Goal: Information Seeking & Learning: Learn about a topic

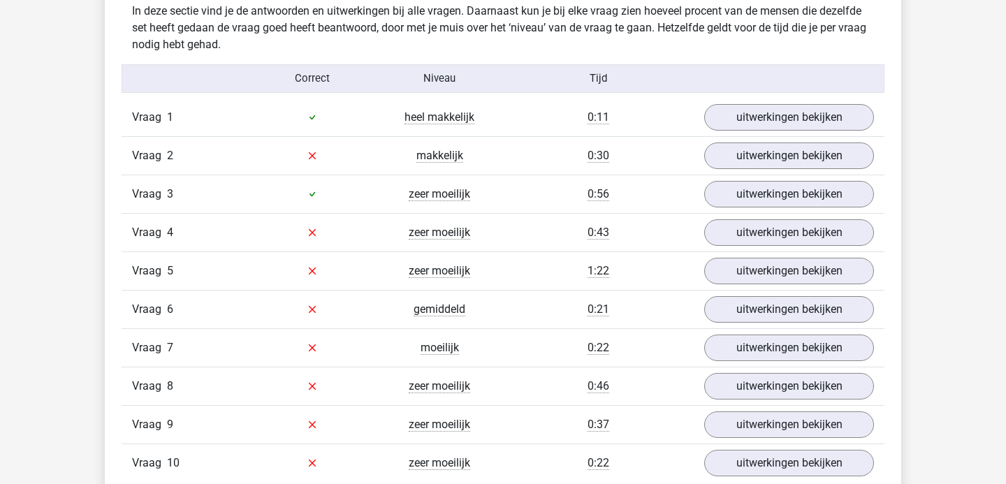
scroll to position [1121, 0]
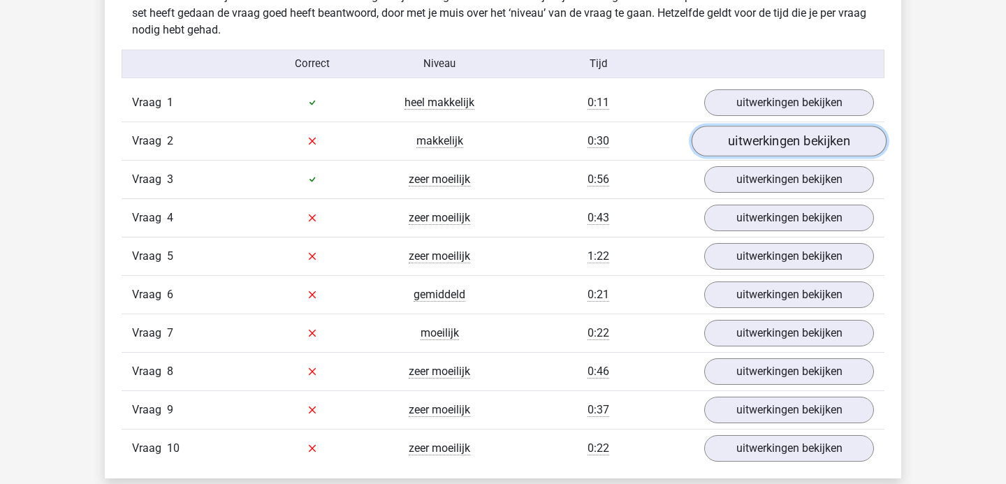
click at [764, 140] on link "uitwerkingen bekijken" at bounding box center [788, 141] width 195 height 31
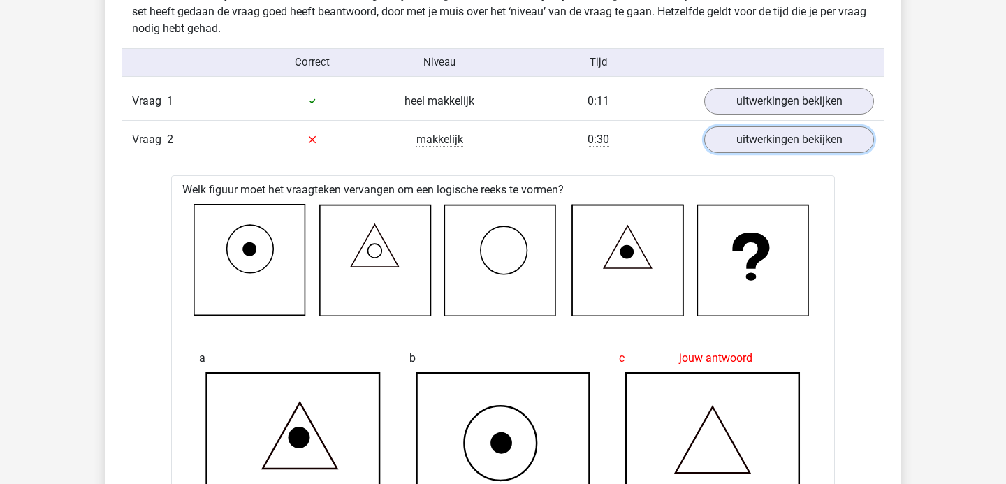
scroll to position [1099, 0]
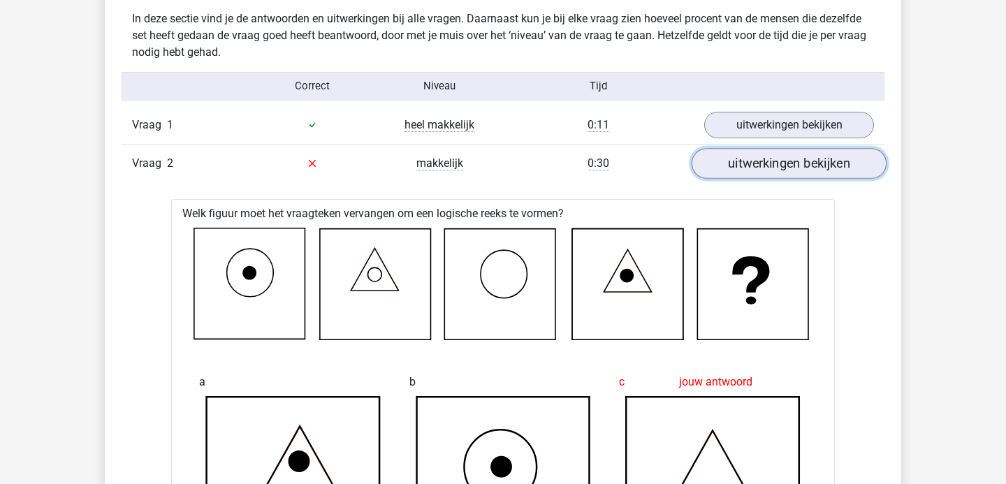
click at [754, 175] on link "uitwerkingen bekijken" at bounding box center [788, 163] width 195 height 31
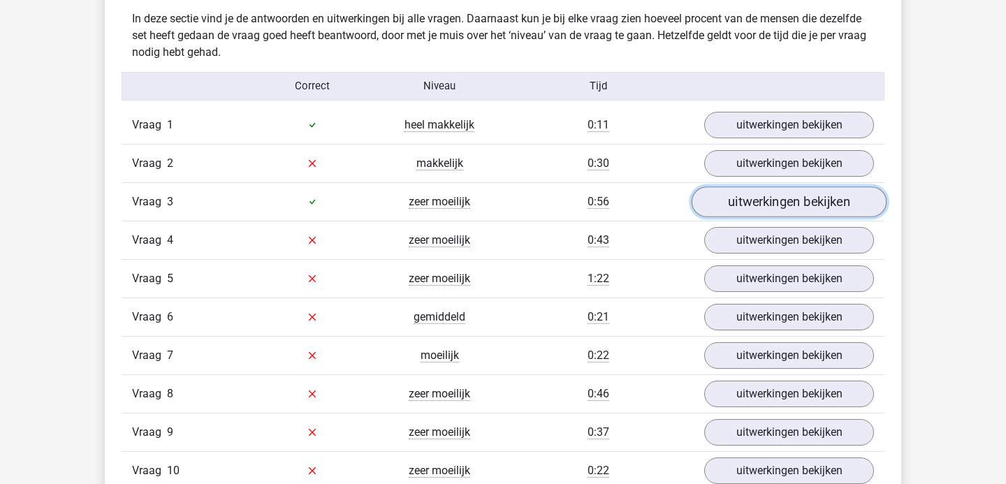
click at [728, 199] on link "uitwerkingen bekijken" at bounding box center [788, 201] width 195 height 31
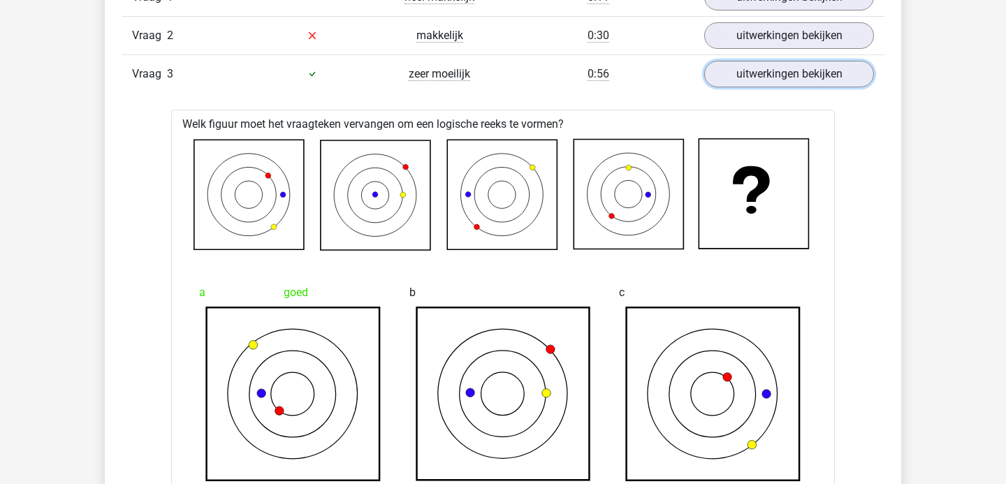
scroll to position [1226, 0]
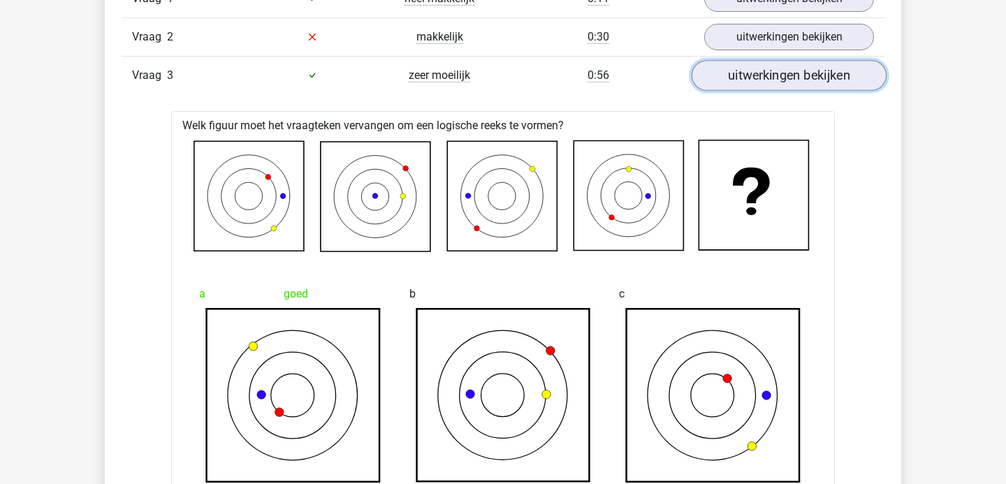
click at [766, 82] on link "uitwerkingen bekijken" at bounding box center [788, 75] width 195 height 31
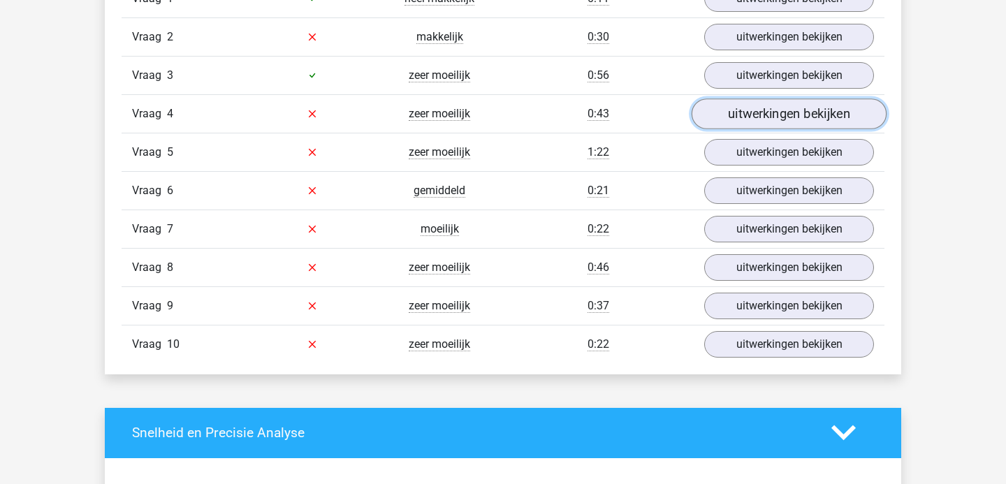
click at [756, 113] on link "uitwerkingen bekijken" at bounding box center [788, 113] width 195 height 31
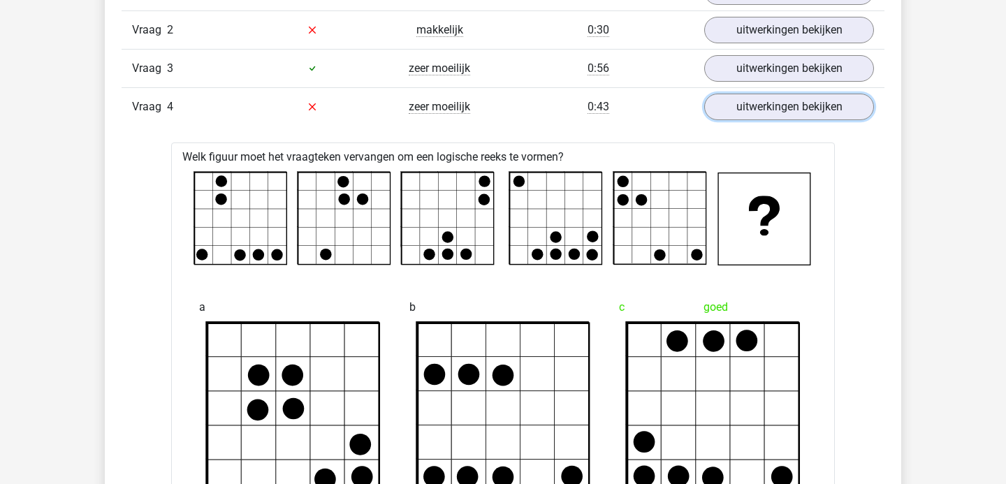
scroll to position [1193, 0]
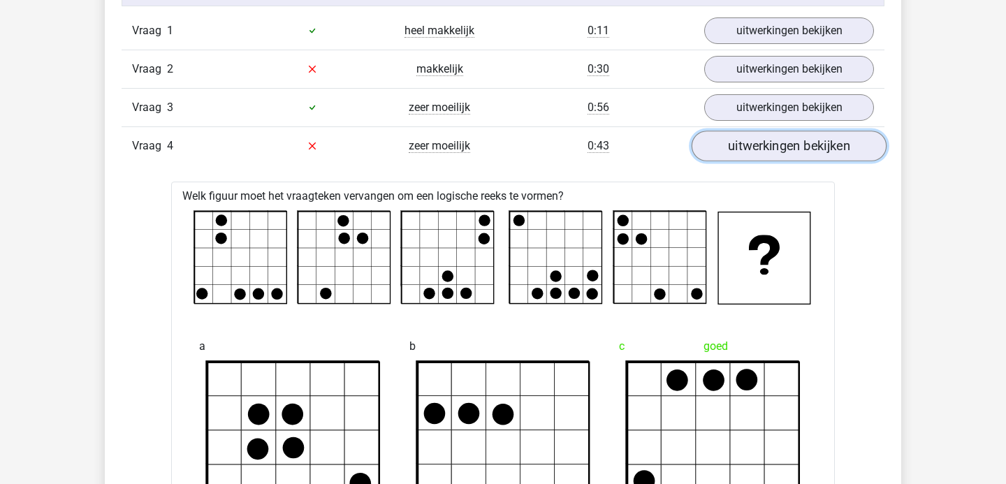
click at [749, 148] on link "uitwerkingen bekijken" at bounding box center [788, 146] width 195 height 31
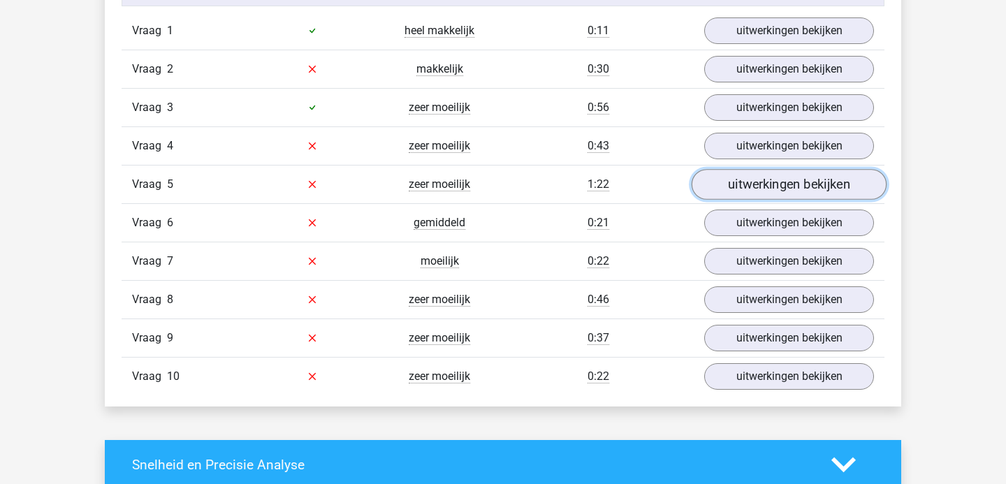
click at [735, 181] on link "uitwerkingen bekijken" at bounding box center [788, 184] width 195 height 31
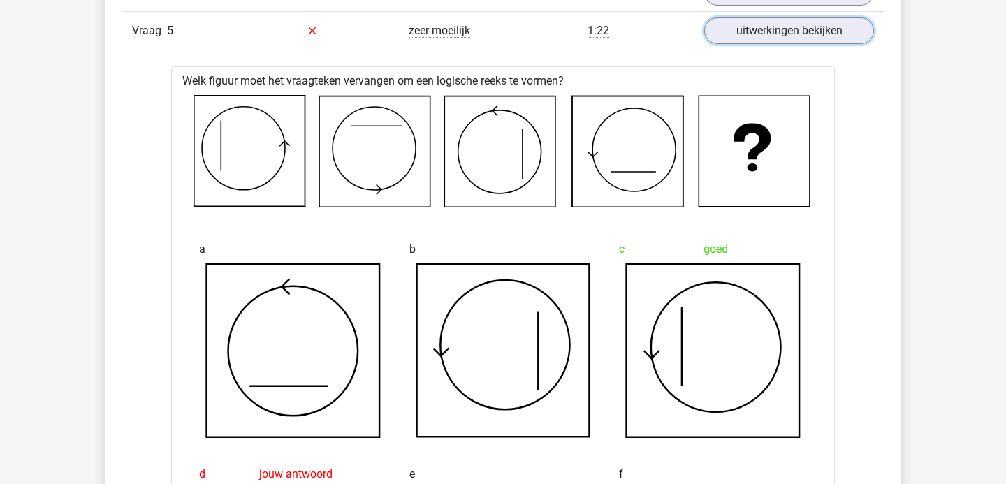
scroll to position [1330, 0]
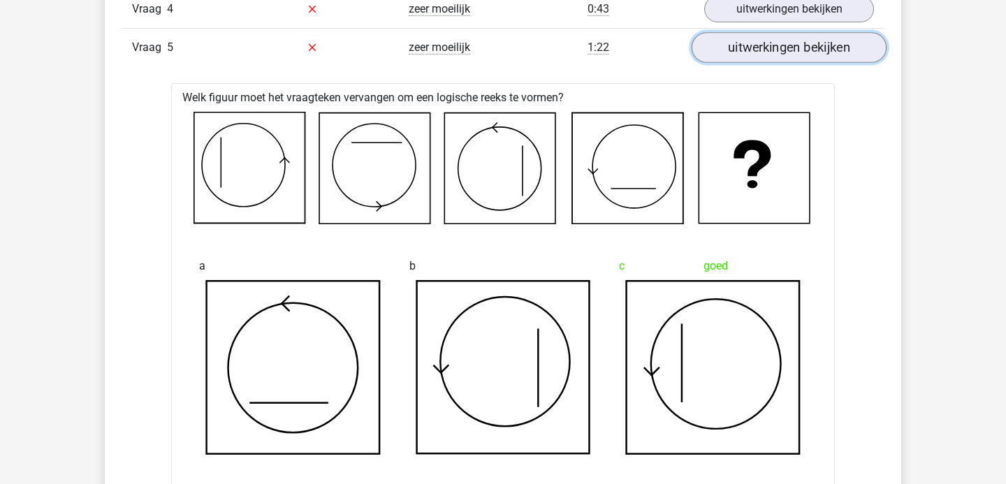
click at [793, 52] on link "uitwerkingen bekijken" at bounding box center [788, 47] width 195 height 31
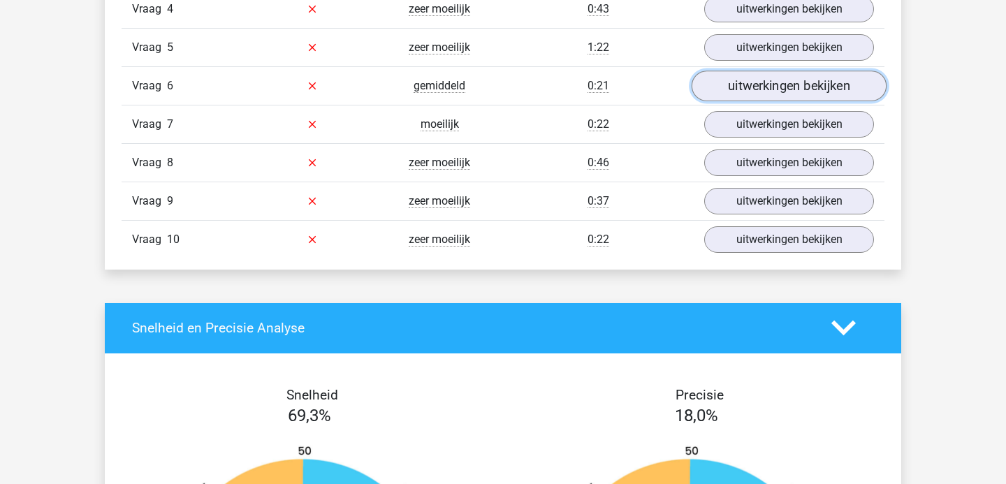
click at [747, 91] on link "uitwerkingen bekijken" at bounding box center [788, 86] width 195 height 31
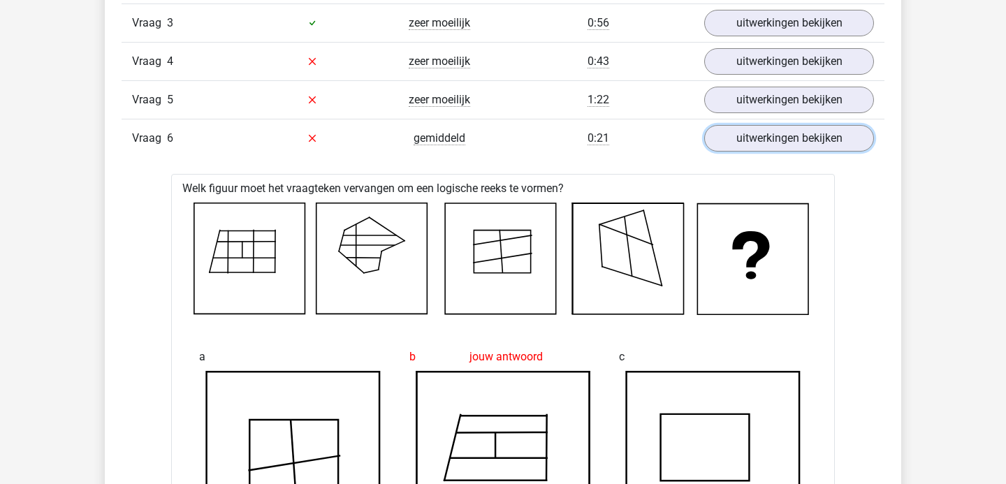
scroll to position [1277, 0]
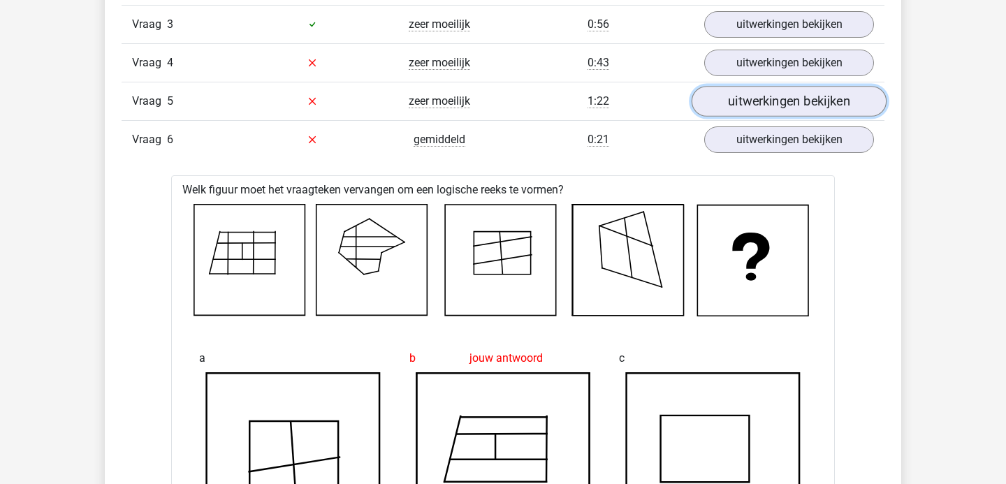
click at [763, 100] on link "uitwerkingen bekijken" at bounding box center [788, 101] width 195 height 31
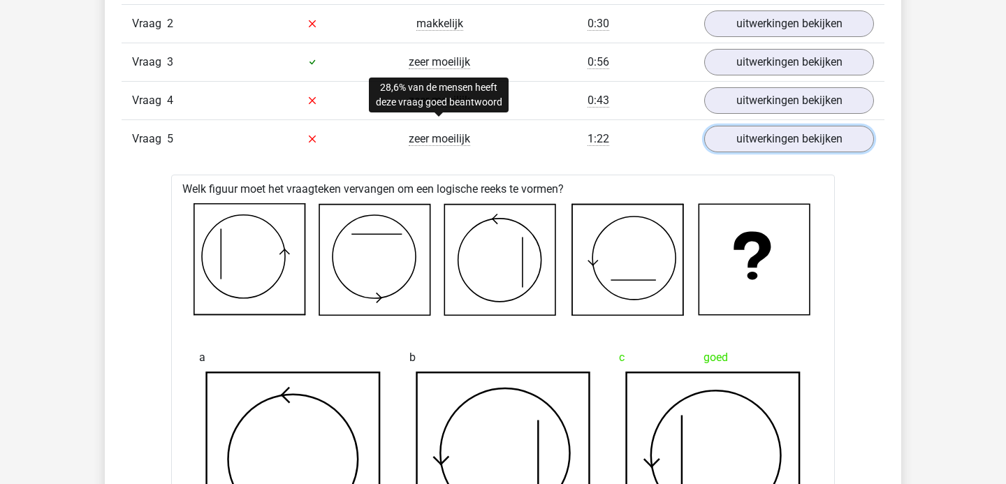
scroll to position [1154, 0]
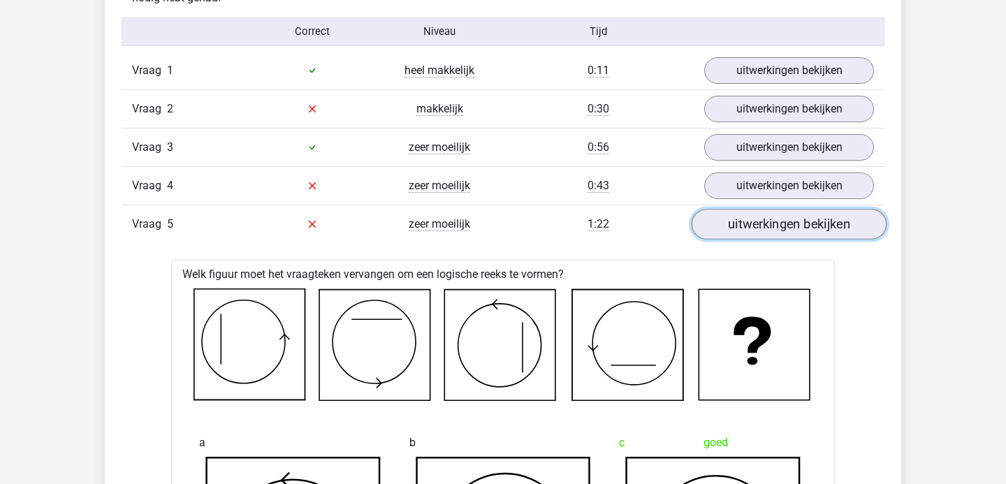
click at [805, 228] on link "uitwerkingen bekijken" at bounding box center [788, 224] width 195 height 31
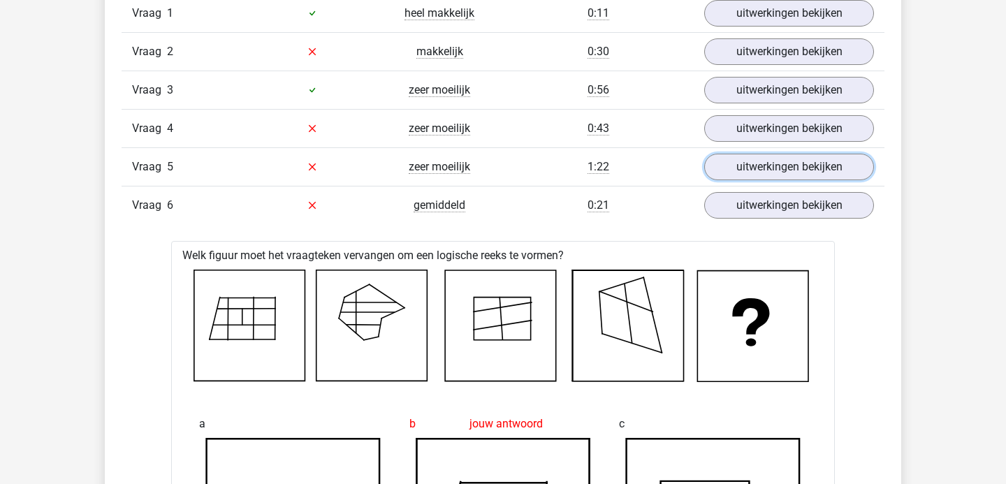
scroll to position [1212, 0]
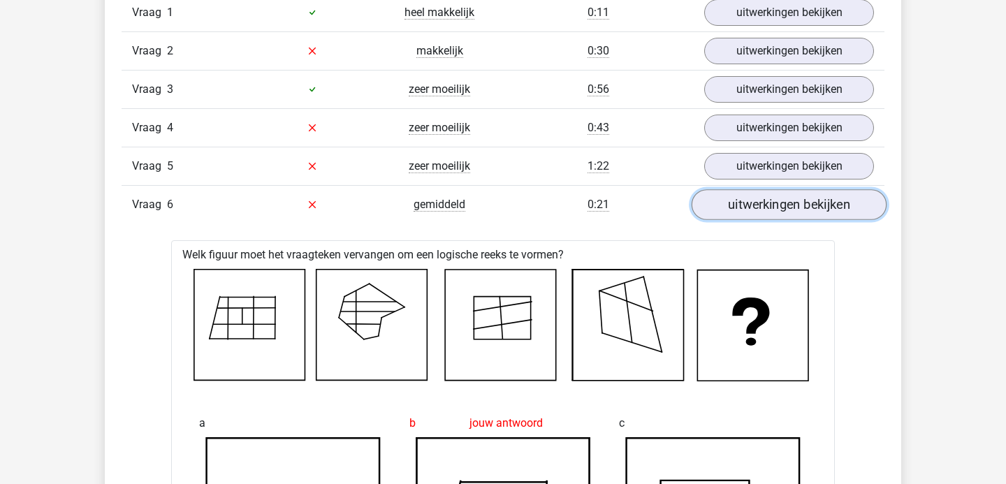
click at [732, 201] on link "uitwerkingen bekijken" at bounding box center [788, 204] width 195 height 31
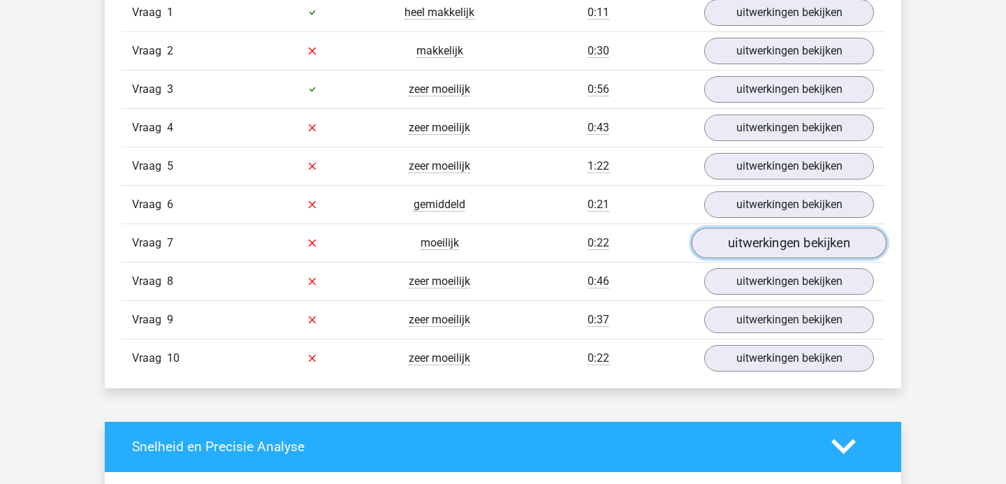
click at [721, 240] on link "uitwerkingen bekijken" at bounding box center [788, 243] width 195 height 31
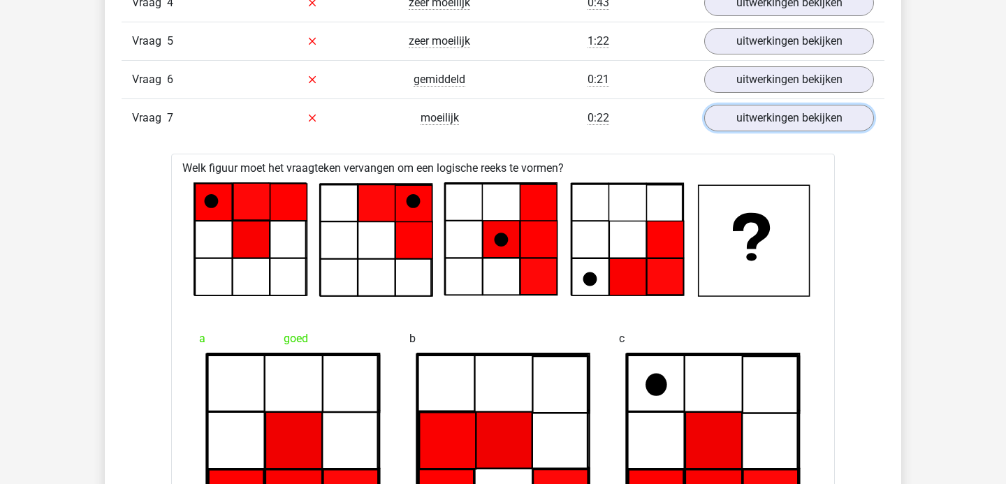
scroll to position [1271, 0]
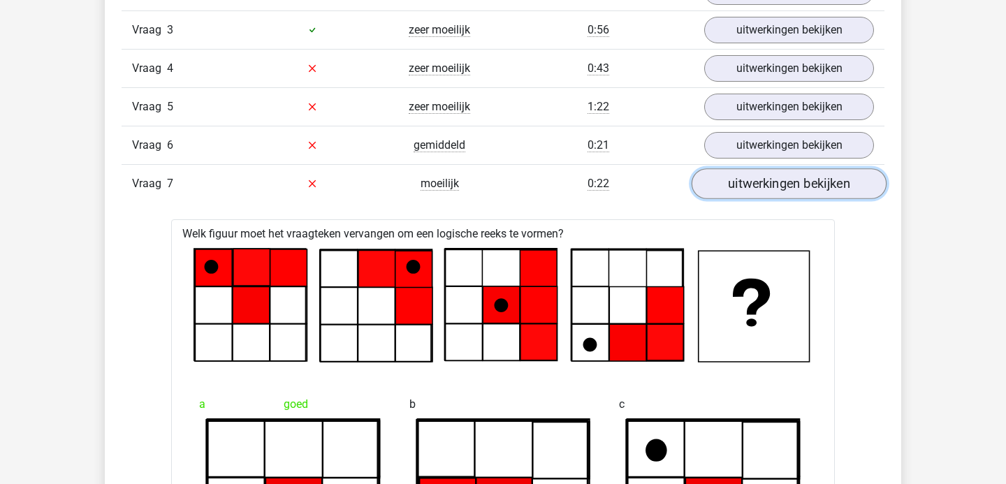
click at [795, 196] on link "uitwerkingen bekijken" at bounding box center [788, 183] width 195 height 31
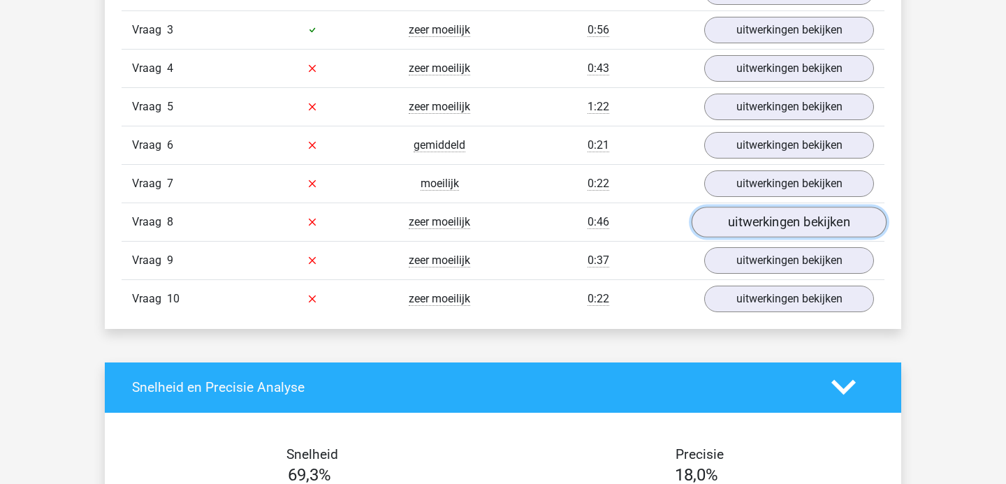
click at [729, 228] on link "uitwerkingen bekijken" at bounding box center [788, 222] width 195 height 31
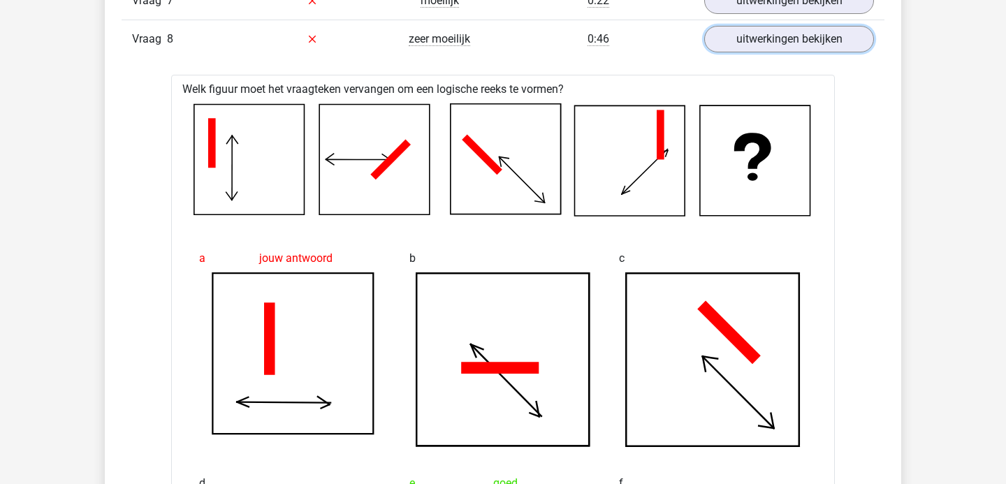
scroll to position [1449, 0]
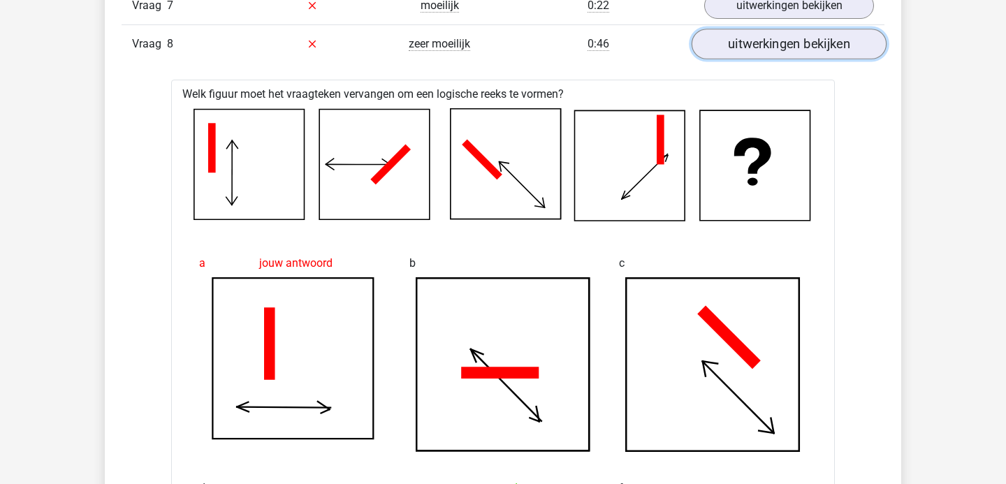
click at [737, 45] on link "uitwerkingen bekijken" at bounding box center [788, 44] width 195 height 31
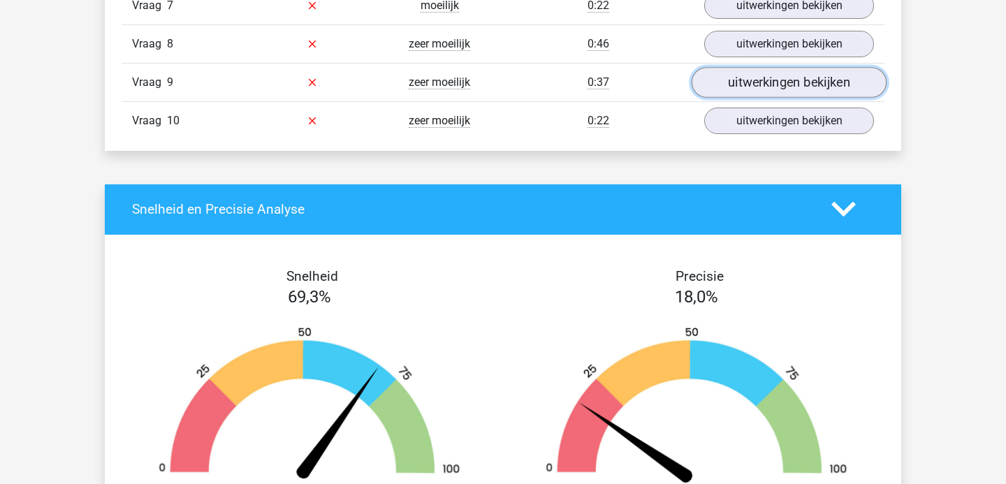
click at [744, 84] on link "uitwerkingen bekijken" at bounding box center [788, 82] width 195 height 31
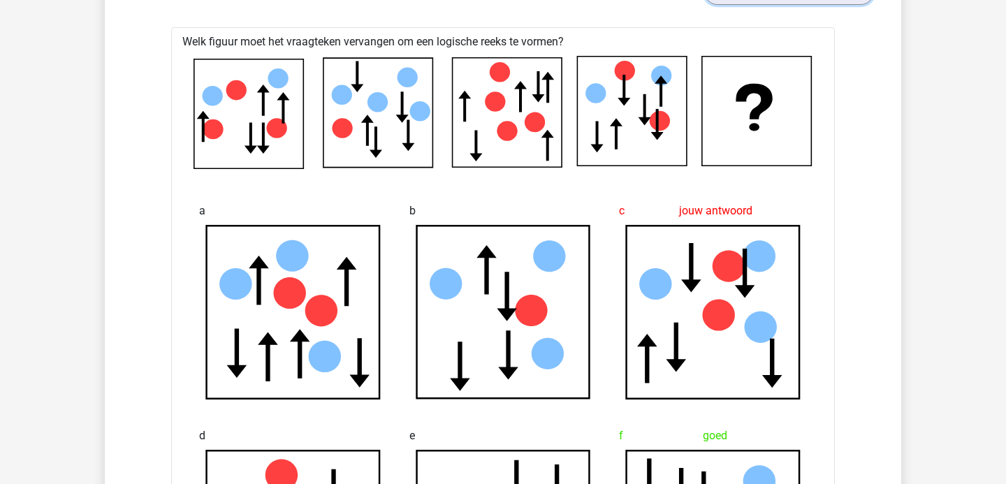
scroll to position [1490, 0]
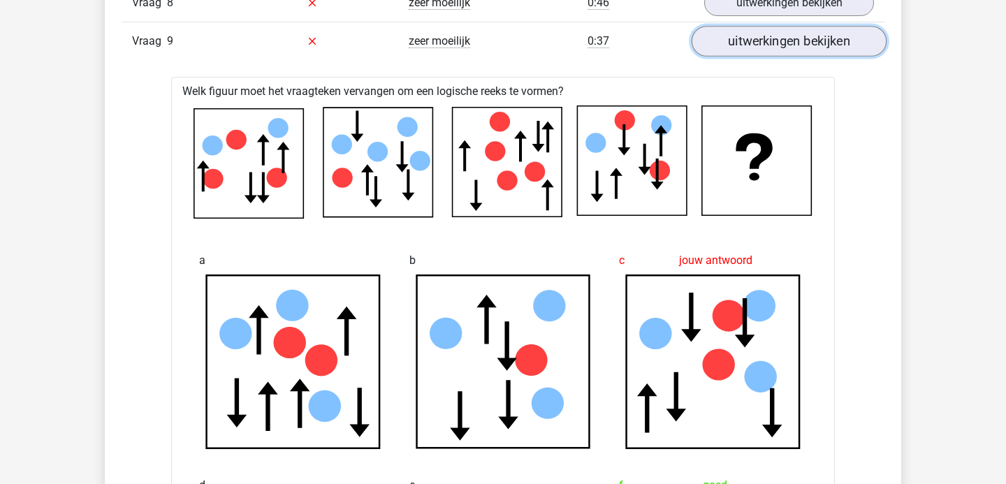
click at [749, 37] on link "uitwerkingen bekijken" at bounding box center [788, 41] width 195 height 31
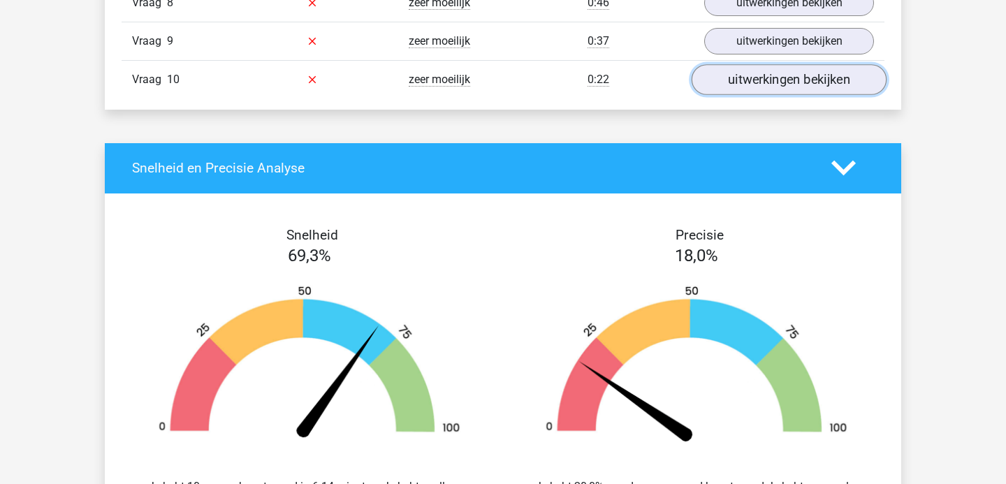
click at [741, 84] on link "uitwerkingen bekijken" at bounding box center [788, 79] width 195 height 31
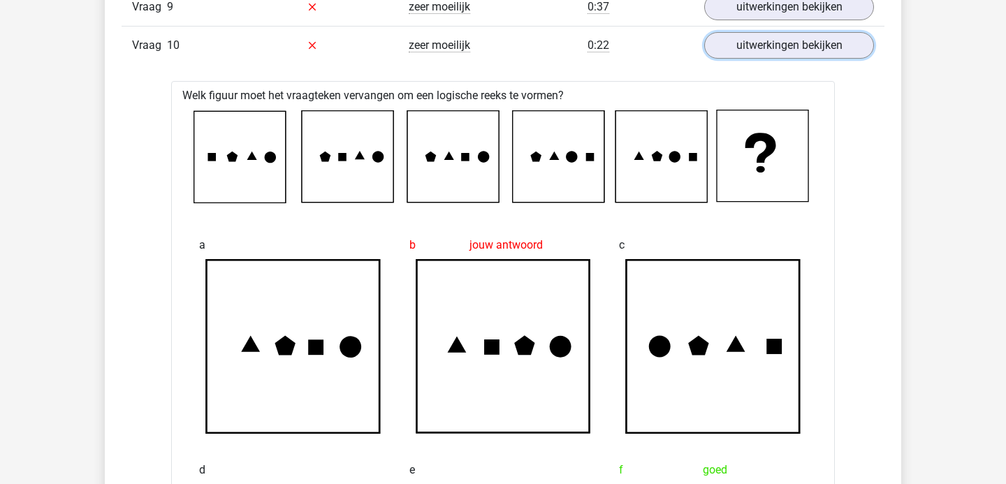
scroll to position [1426, 0]
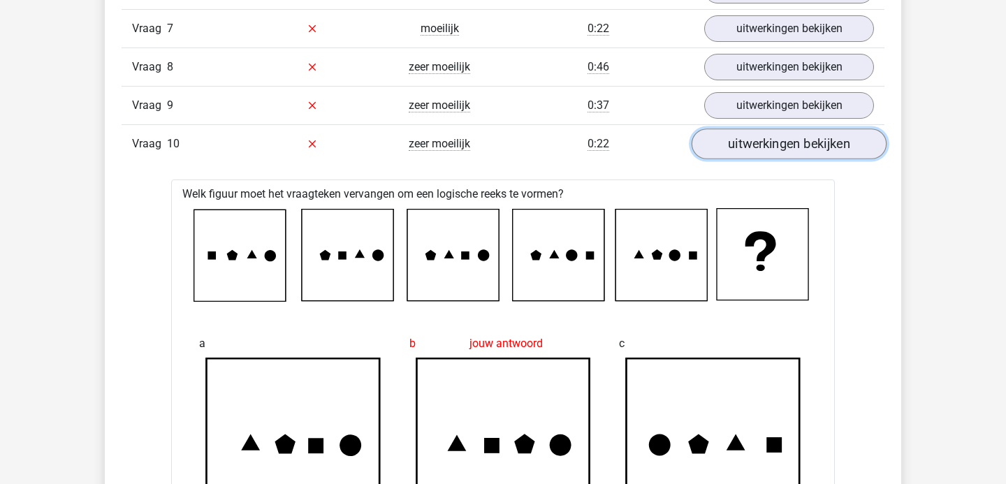
click at [737, 151] on link "uitwerkingen bekijken" at bounding box center [788, 143] width 195 height 31
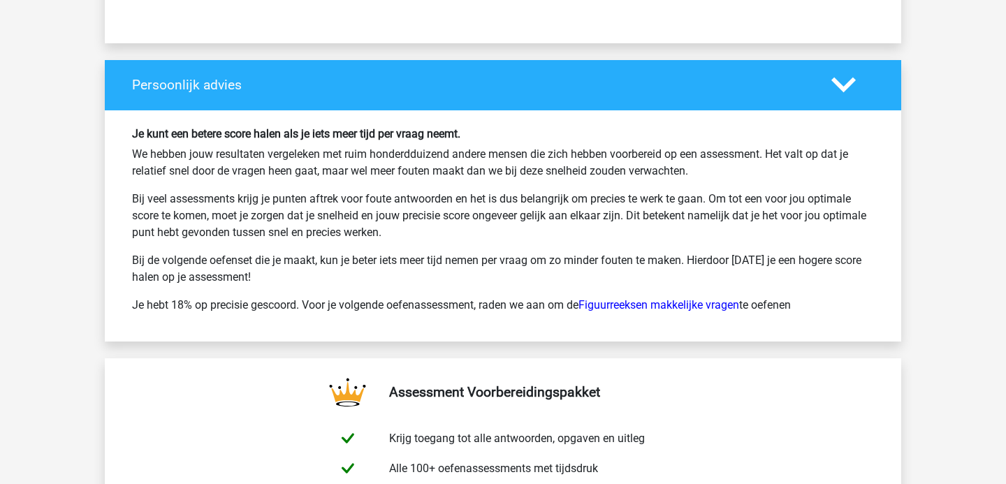
scroll to position [2089, 0]
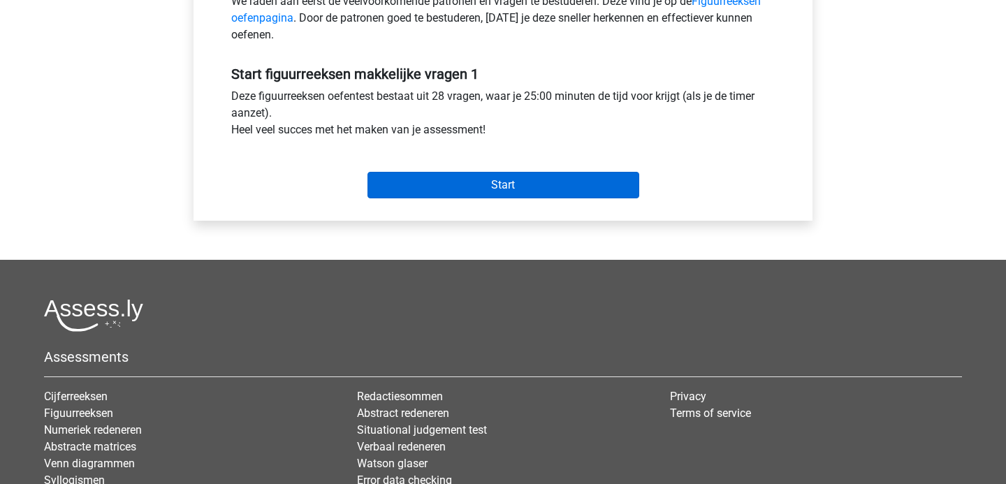
scroll to position [531, 0]
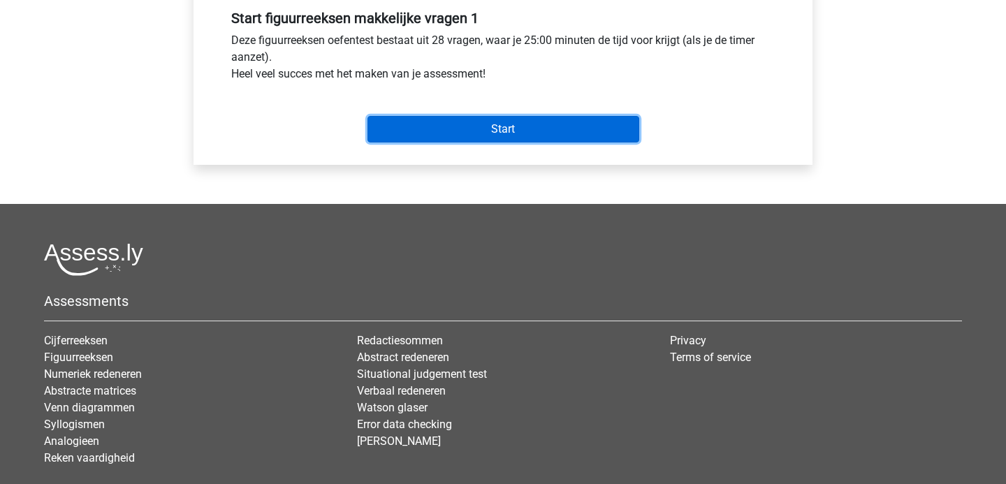
click at [501, 136] on input "Start" at bounding box center [503, 129] width 272 height 27
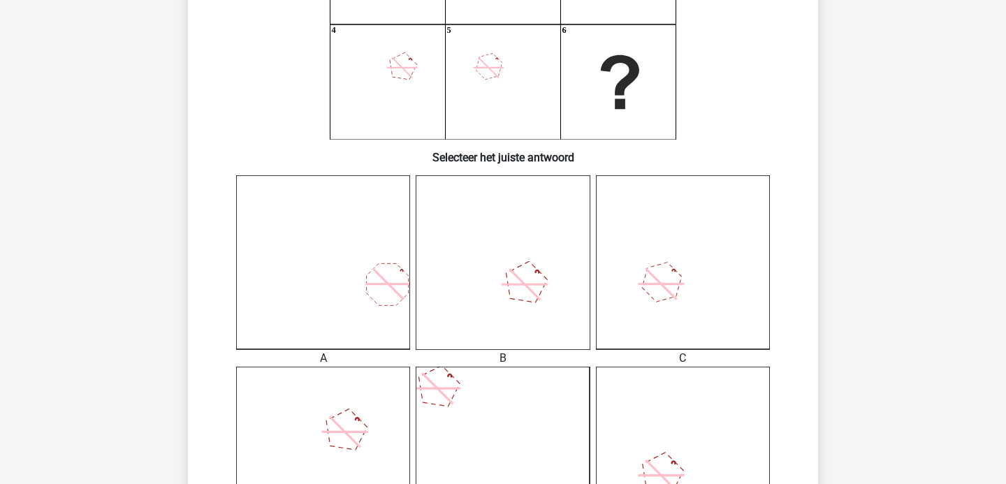
scroll to position [284, 0]
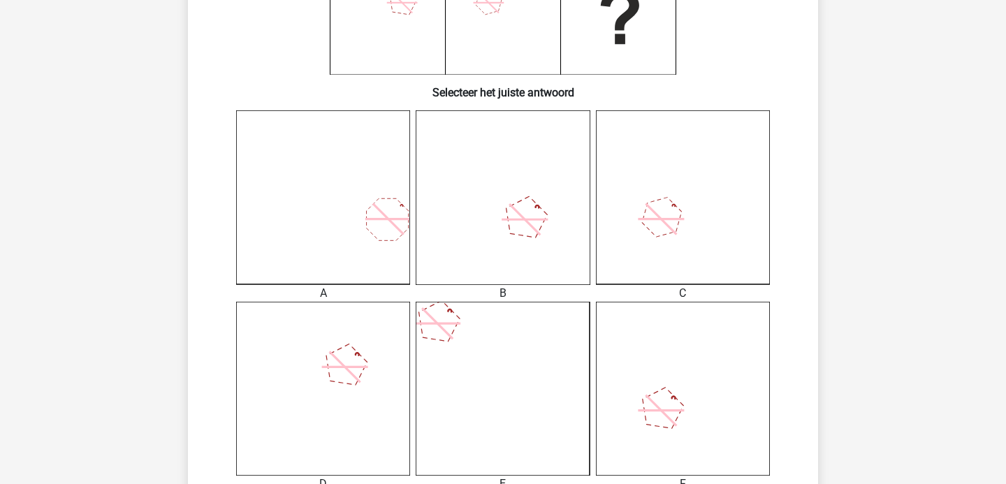
click at [677, 218] on icon at bounding box center [661, 219] width 46 height 46
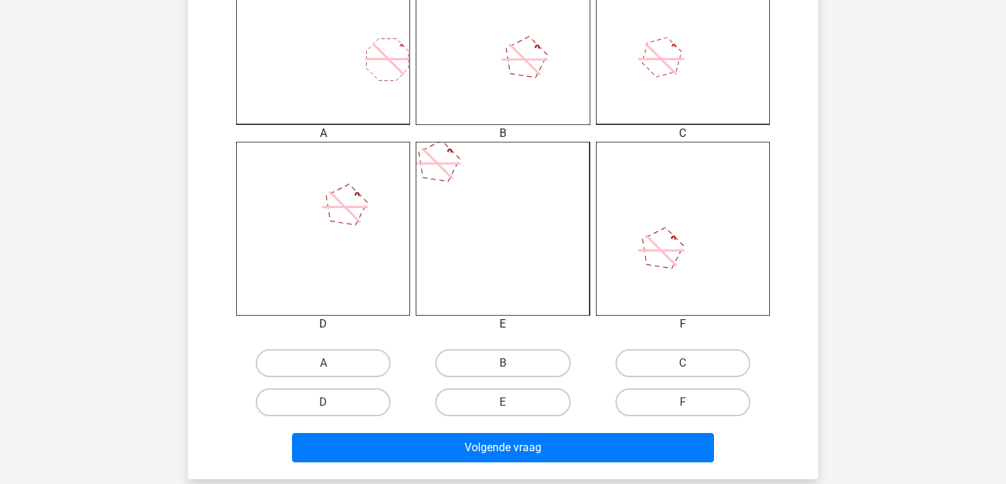
scroll to position [557, 0]
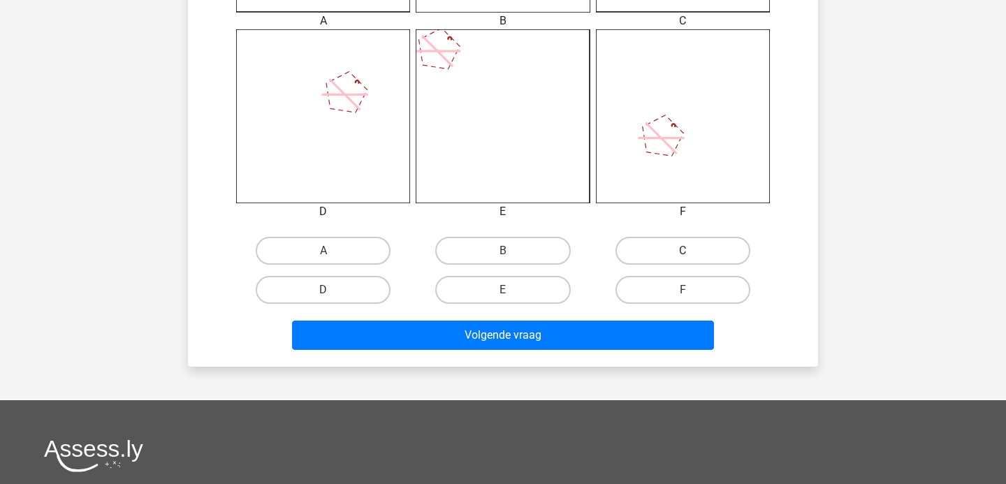
click at [652, 251] on label "C" at bounding box center [682, 251] width 135 height 28
click at [682, 251] on input "C" at bounding box center [686, 255] width 9 height 9
radio input "true"
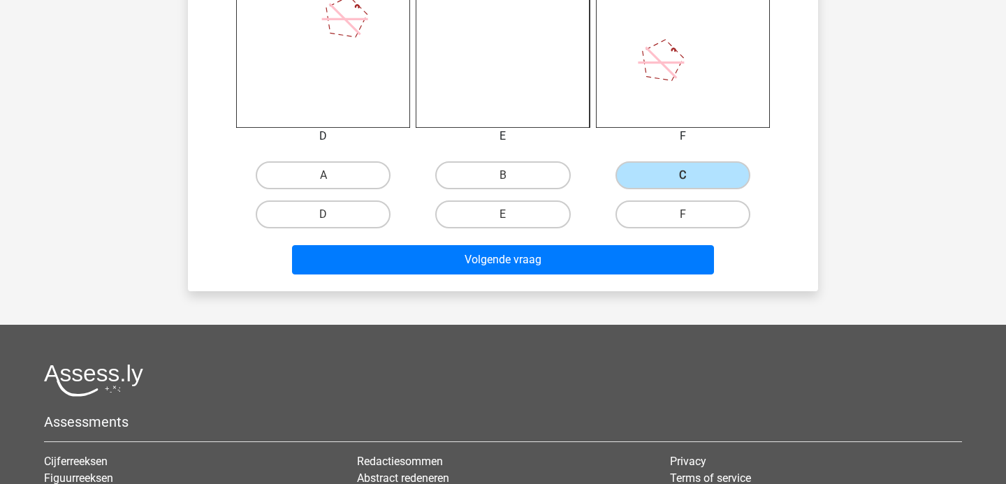
scroll to position [715, 0]
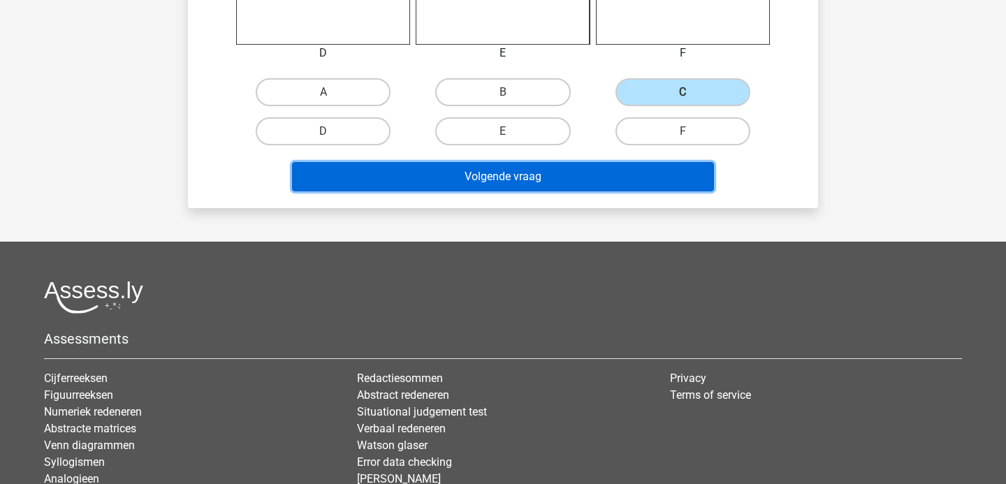
click at [557, 179] on button "Volgende vraag" at bounding box center [503, 176] width 422 height 29
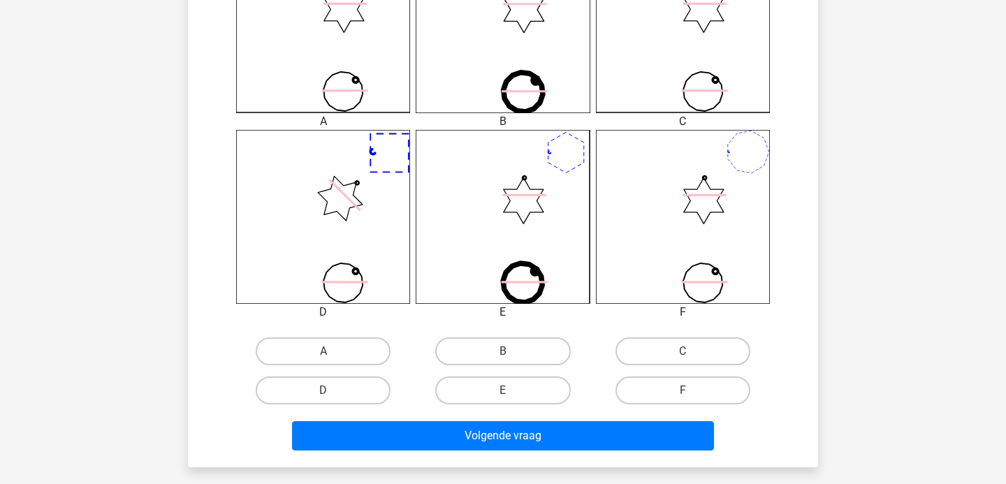
scroll to position [471, 0]
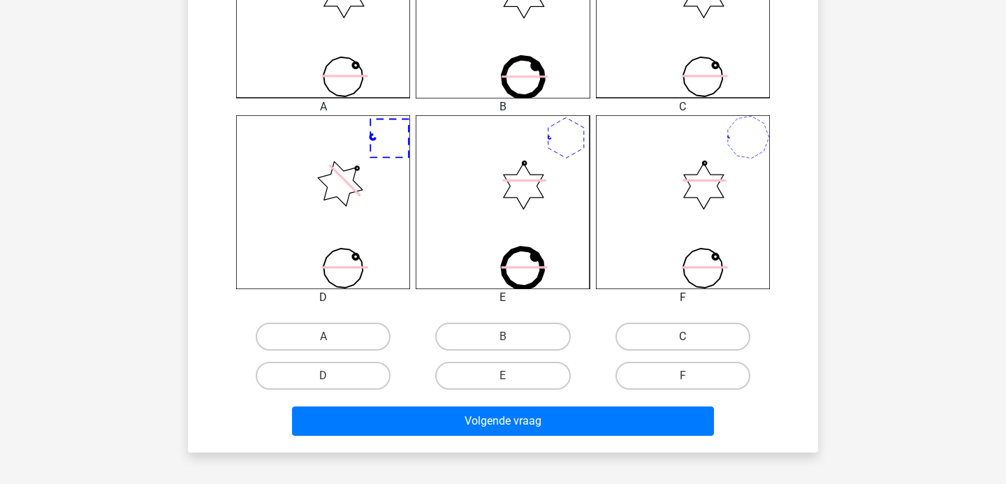
click at [687, 331] on label "C" at bounding box center [682, 337] width 135 height 28
click at [687, 337] on input "C" at bounding box center [686, 341] width 9 height 9
radio input "true"
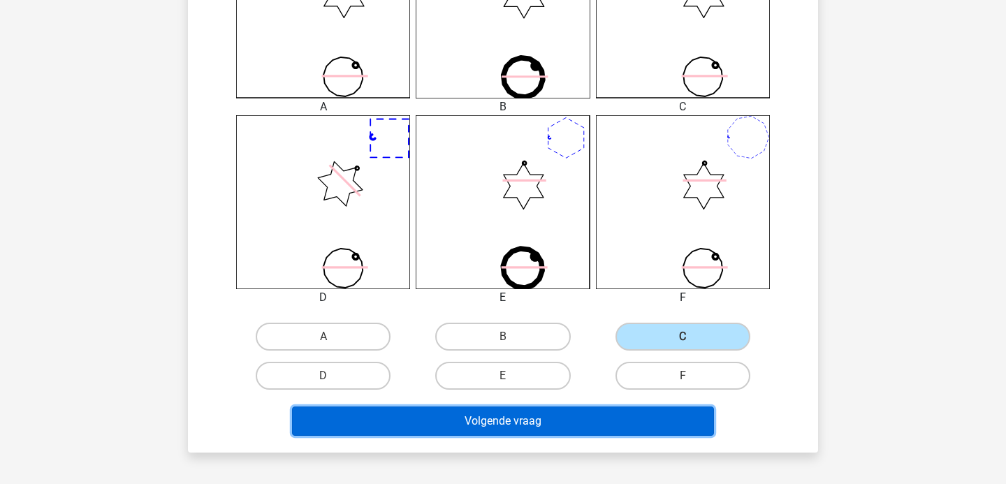
click at [569, 413] on button "Volgende vraag" at bounding box center [503, 420] width 422 height 29
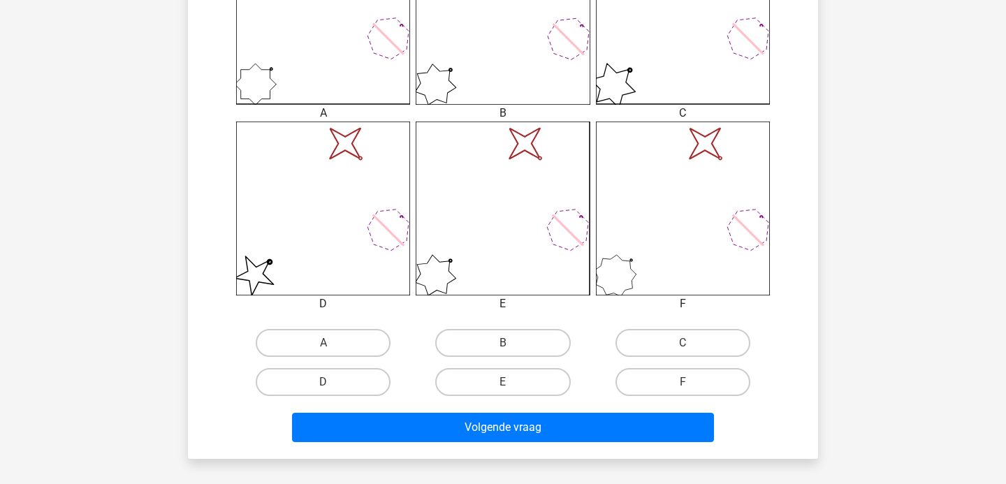
scroll to position [495, 0]
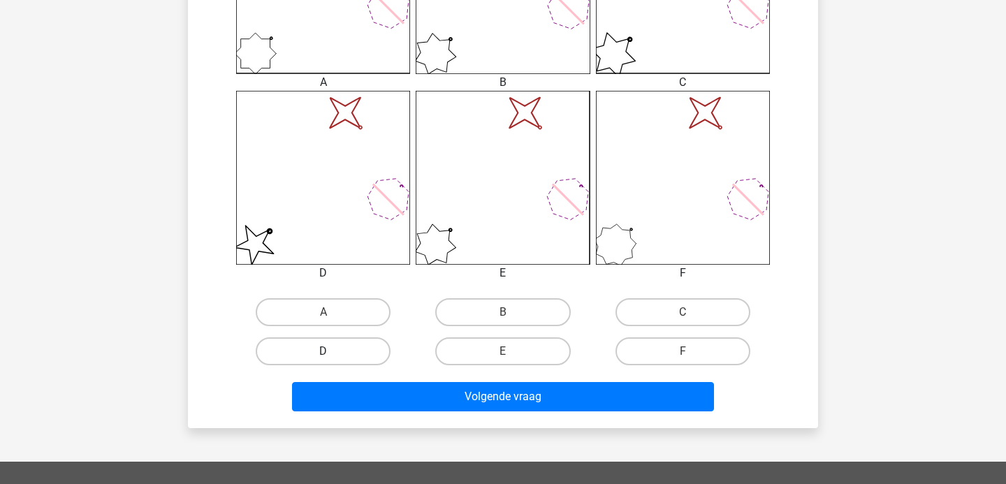
click at [383, 351] on label "D" at bounding box center [323, 351] width 135 height 28
click at [332, 351] on input "D" at bounding box center [327, 355] width 9 height 9
radio input "true"
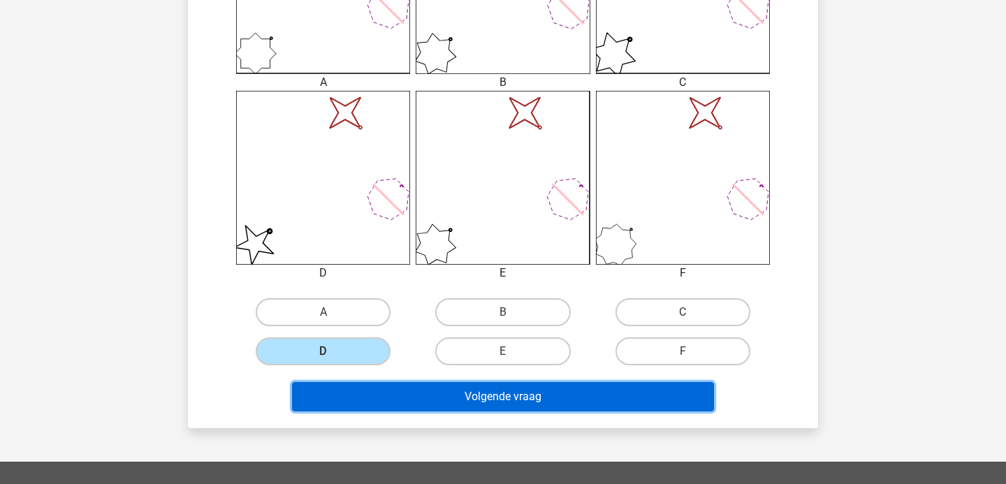
click at [436, 396] on button "Volgende vraag" at bounding box center [503, 396] width 422 height 29
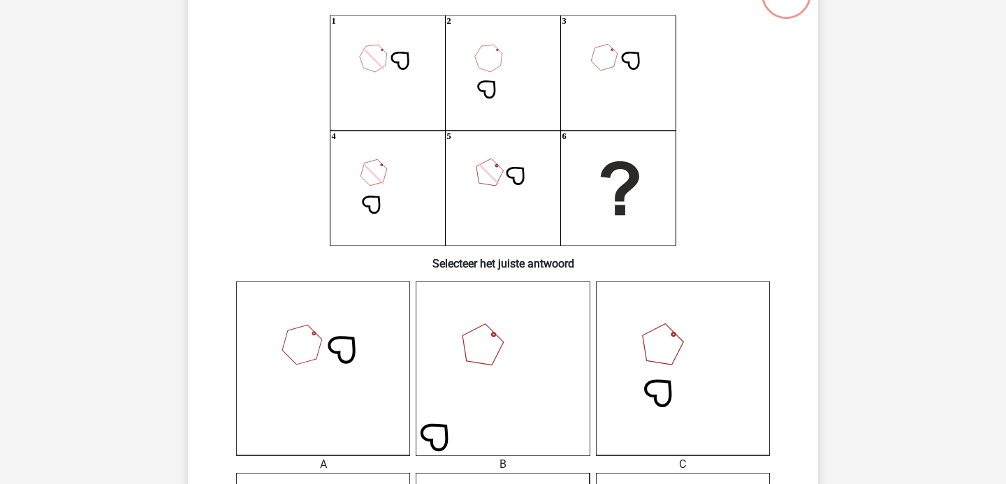
scroll to position [117, 0]
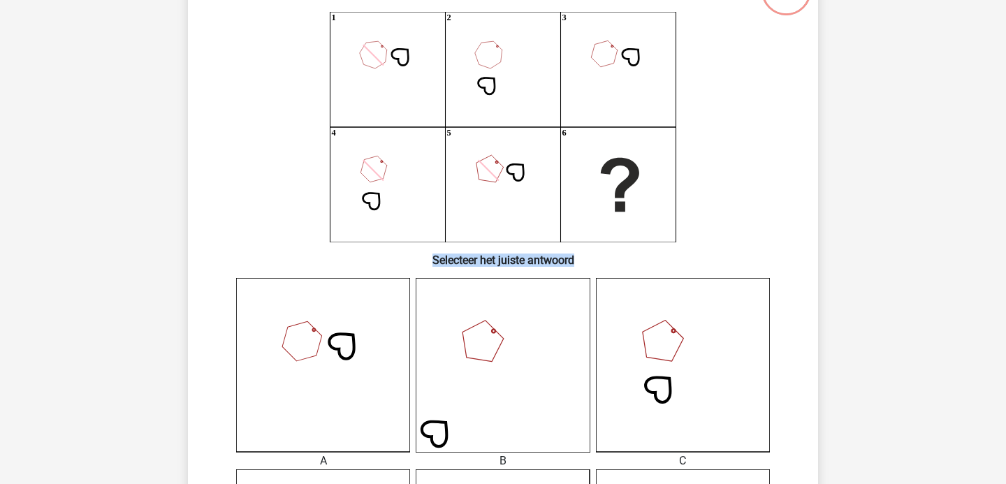
drag, startPoint x: 433, startPoint y: 261, endPoint x: 628, endPoint y: 267, distance: 195.6
click at [622, 266] on h6 "Selecteer het juiste antwoord" at bounding box center [502, 254] width 585 height 24
click at [628, 267] on h6 "Selecteer het juiste antwoord" at bounding box center [502, 254] width 585 height 24
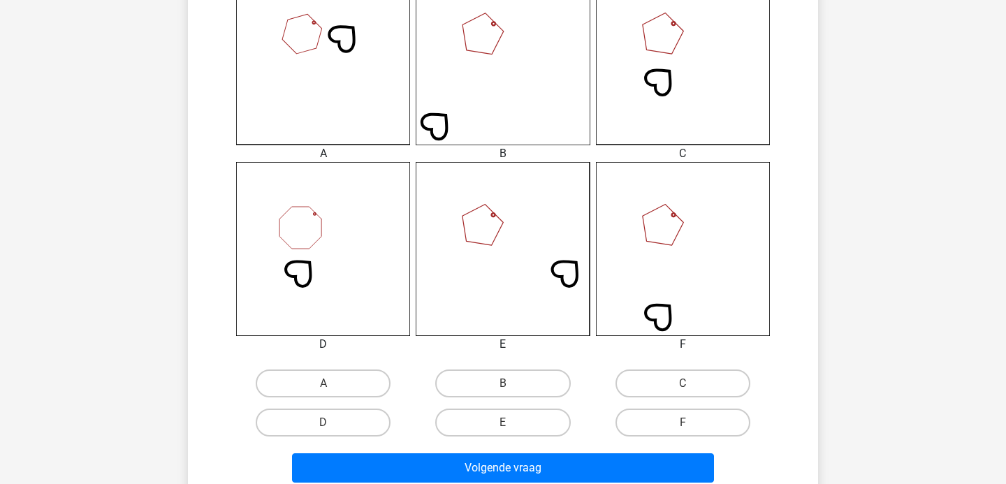
scroll to position [434, 0]
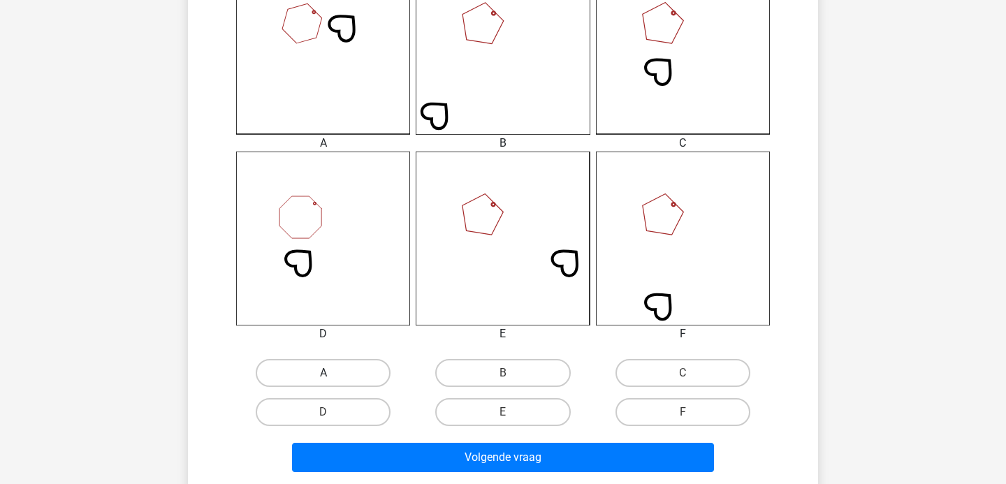
click at [322, 367] on label "A" at bounding box center [323, 373] width 135 height 28
click at [323, 373] on input "A" at bounding box center [327, 377] width 9 height 9
radio input "true"
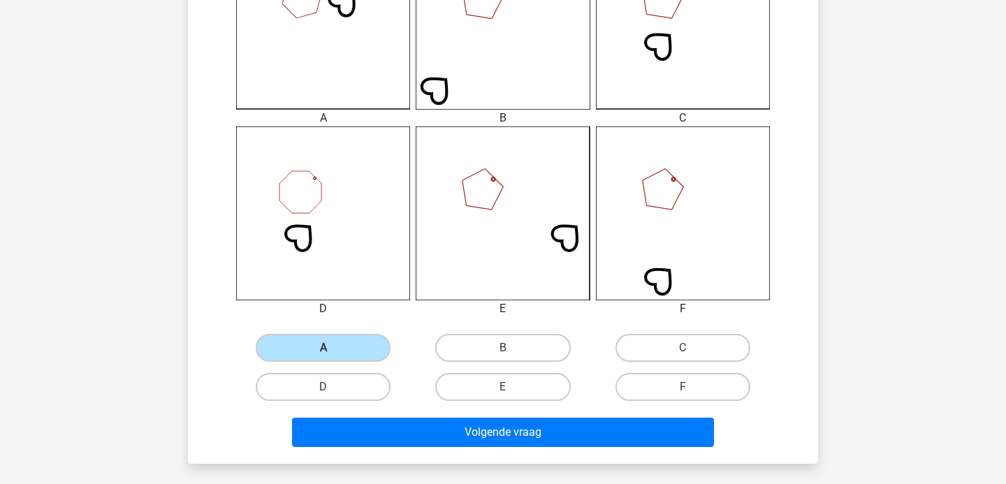
scroll to position [471, 0]
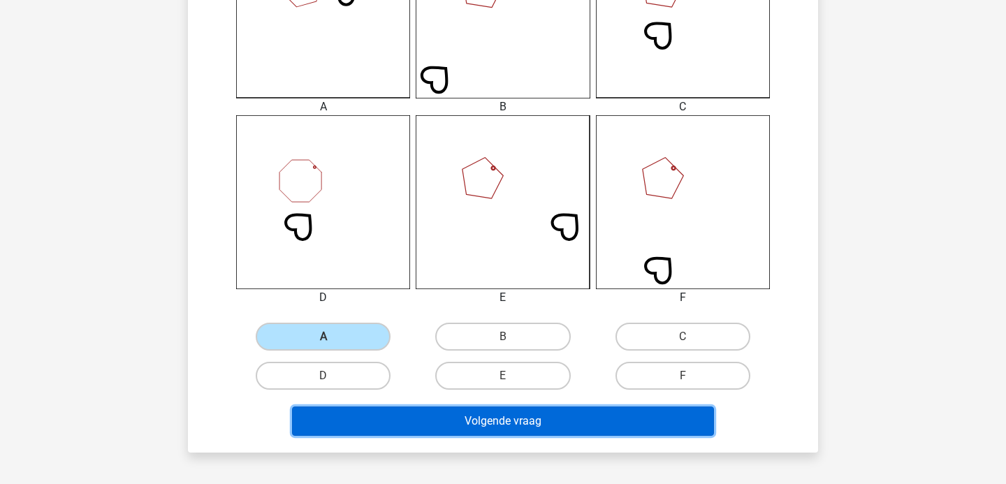
click at [471, 423] on button "Volgende vraag" at bounding box center [503, 420] width 422 height 29
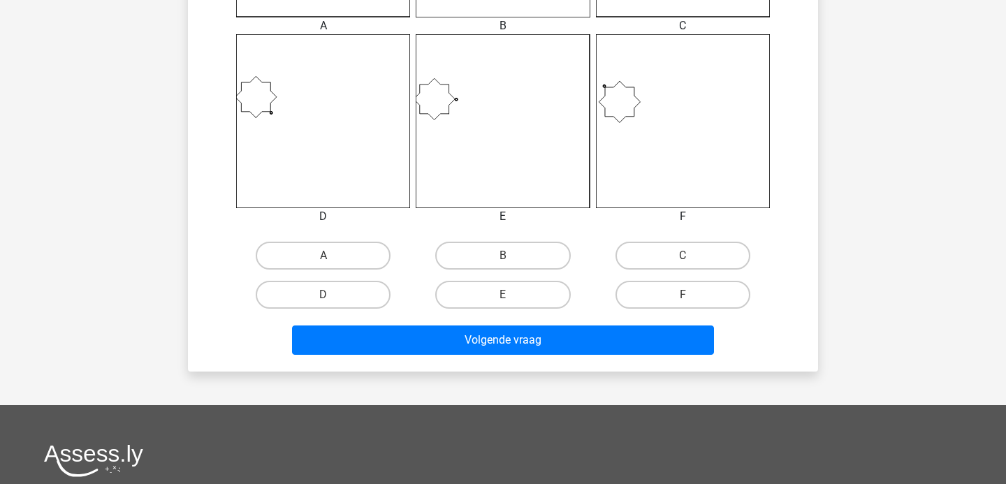
scroll to position [564, 0]
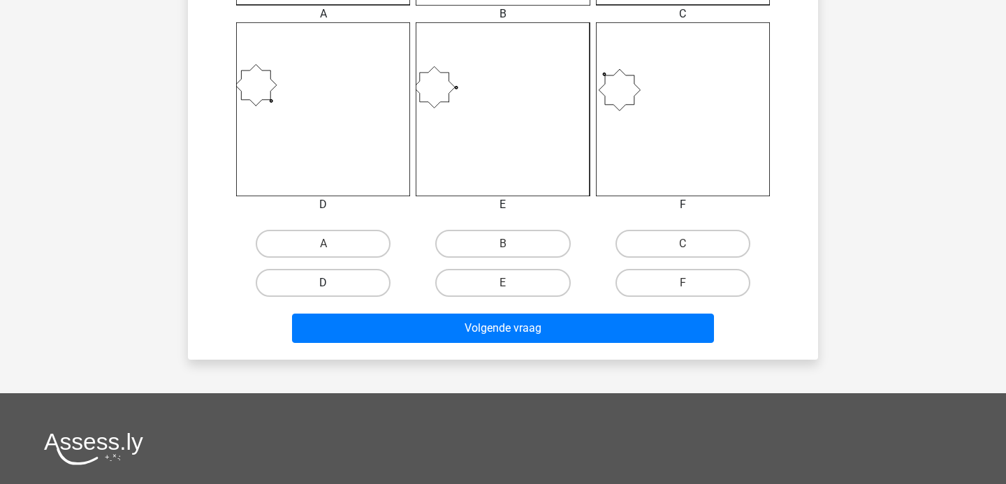
click at [373, 293] on label "D" at bounding box center [323, 283] width 135 height 28
click at [332, 292] on input "D" at bounding box center [327, 287] width 9 height 9
radio input "true"
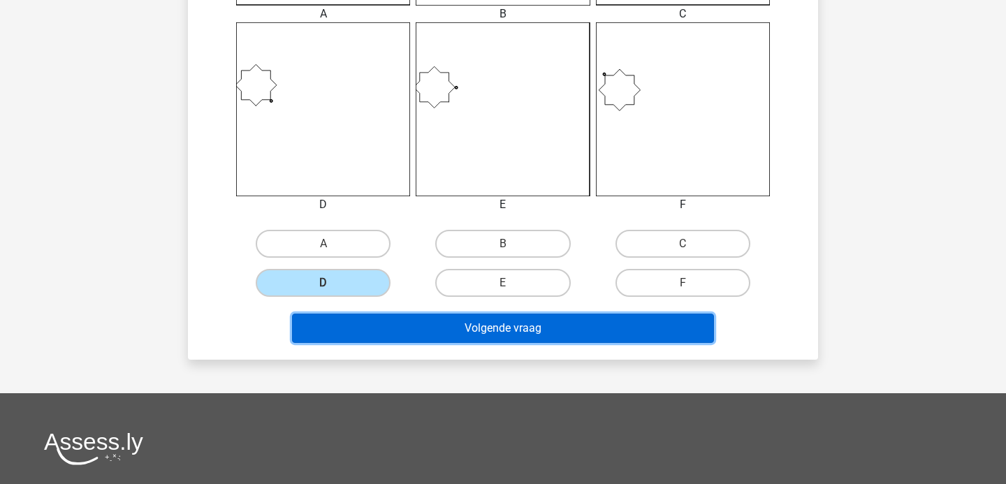
click at [458, 323] on button "Volgende vraag" at bounding box center [503, 328] width 422 height 29
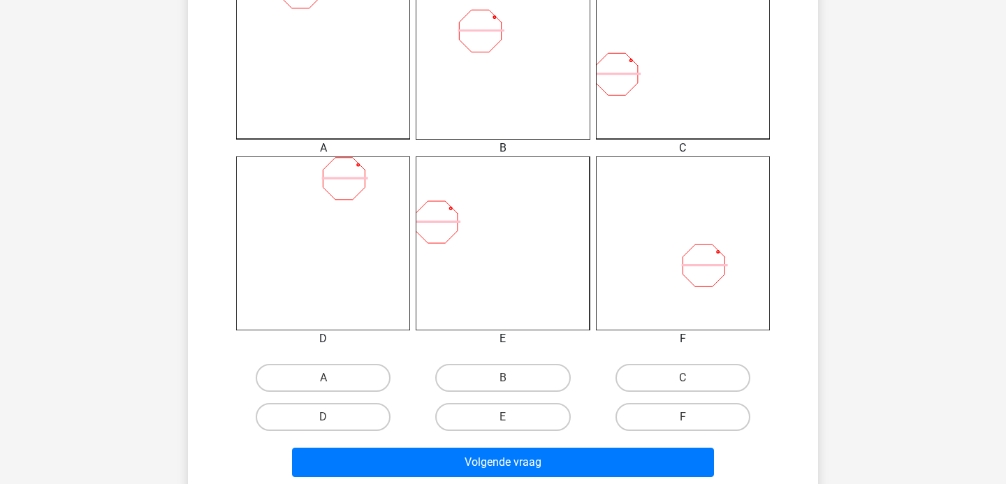
scroll to position [446, 0]
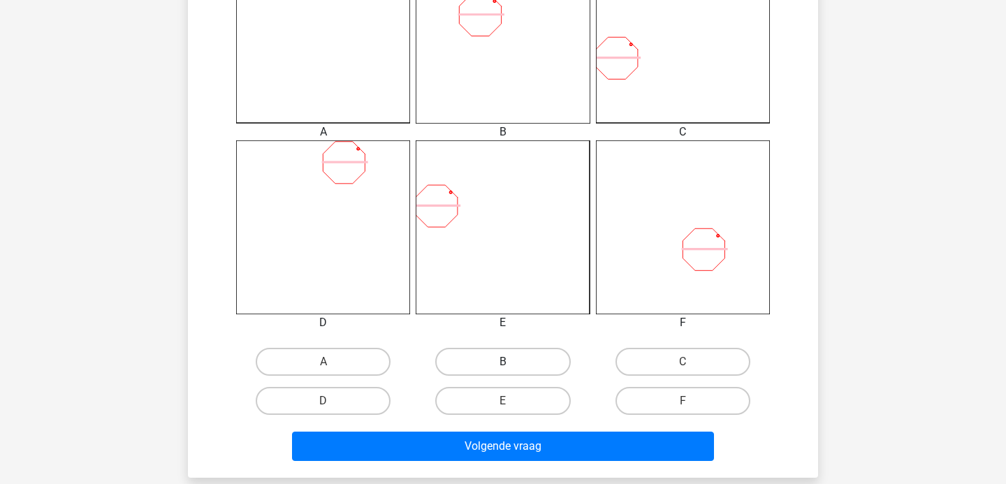
click at [495, 362] on label "B" at bounding box center [502, 362] width 135 height 28
click at [503, 362] on input "B" at bounding box center [507, 366] width 9 height 9
radio input "true"
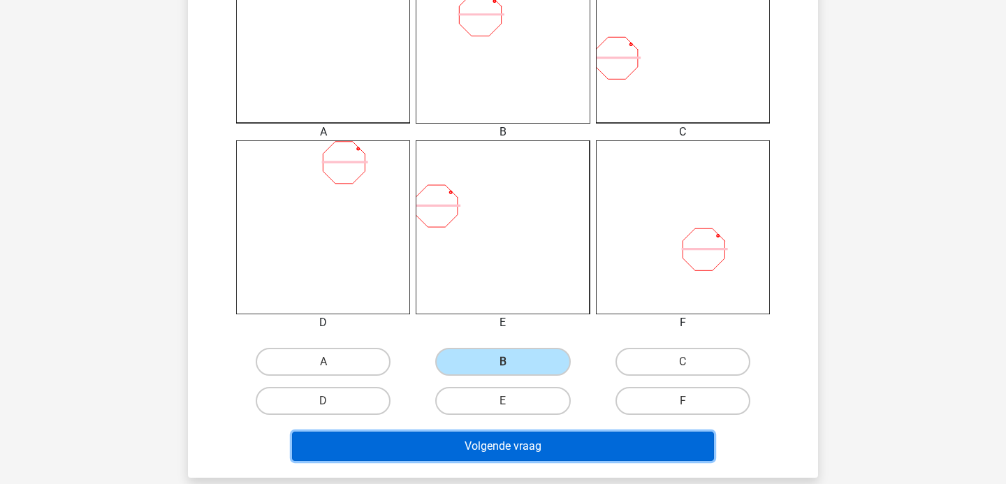
click at [500, 455] on button "Volgende vraag" at bounding box center [503, 446] width 422 height 29
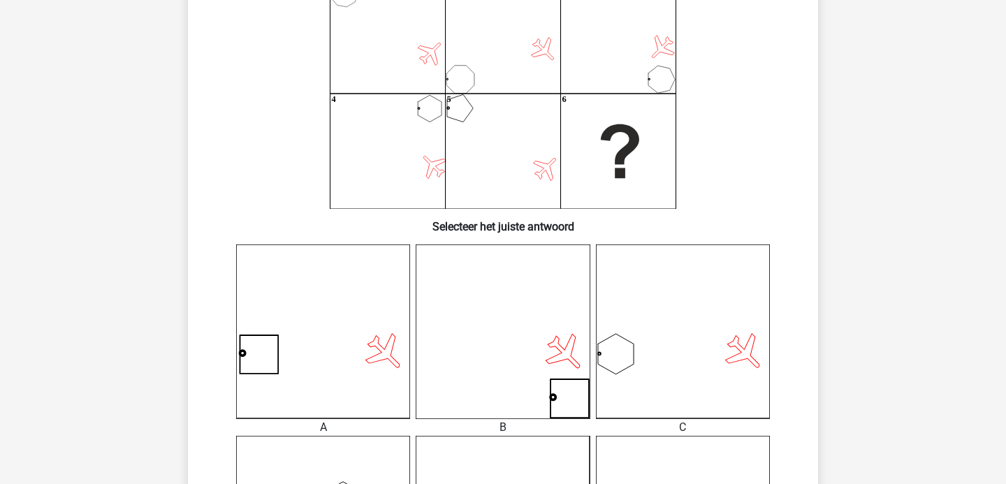
scroll to position [124, 0]
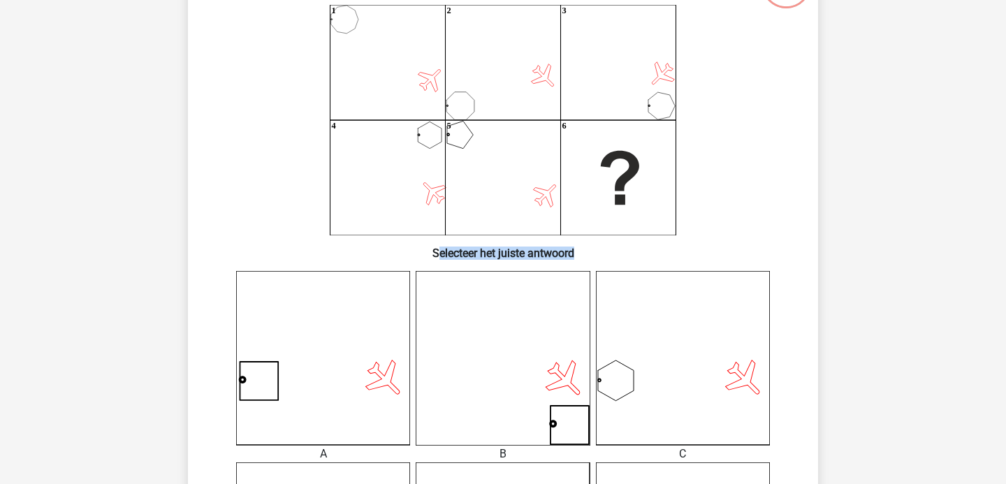
drag, startPoint x: 434, startPoint y: 251, endPoint x: 572, endPoint y: 253, distance: 137.6
click at [572, 253] on h6 "Selecteer het juiste antwoord" at bounding box center [502, 247] width 585 height 24
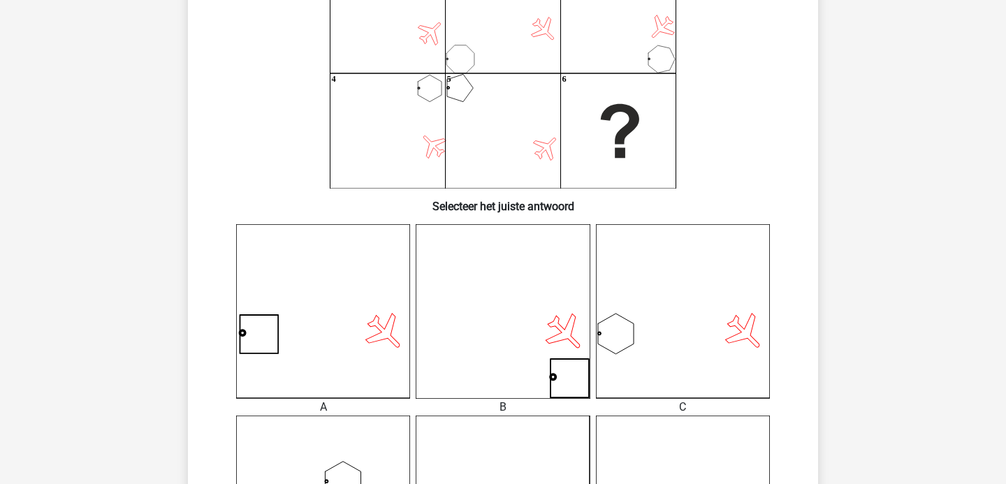
scroll to position [432, 0]
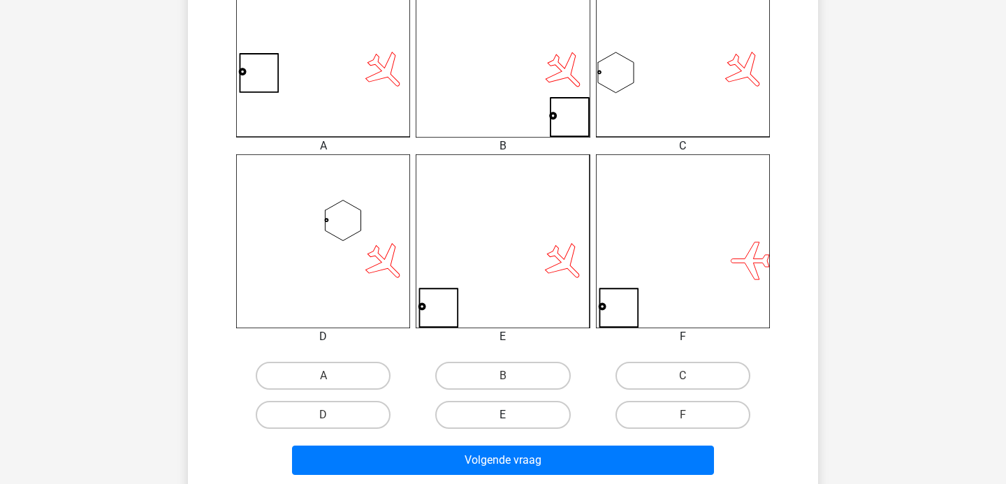
click at [514, 420] on label "E" at bounding box center [502, 415] width 135 height 28
click at [512, 420] on input "E" at bounding box center [507, 419] width 9 height 9
radio input "true"
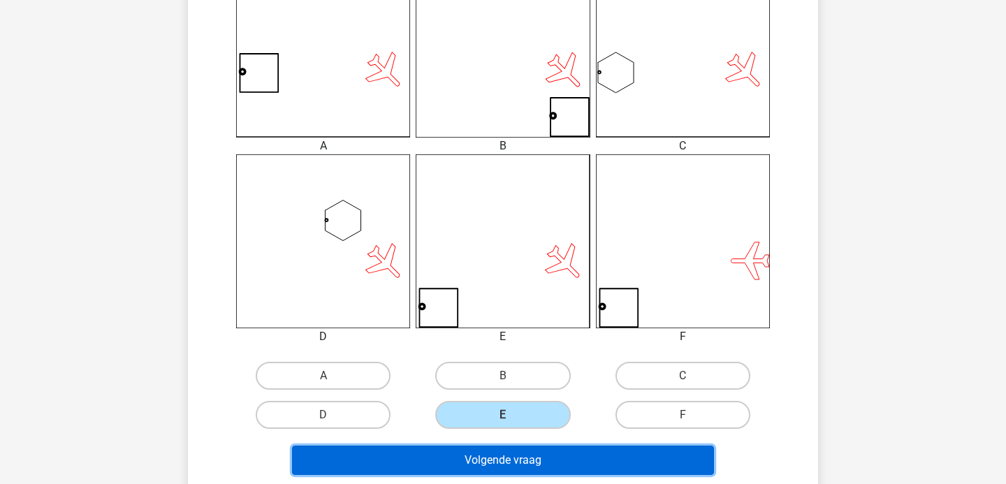
click at [524, 450] on button "Volgende vraag" at bounding box center [503, 460] width 422 height 29
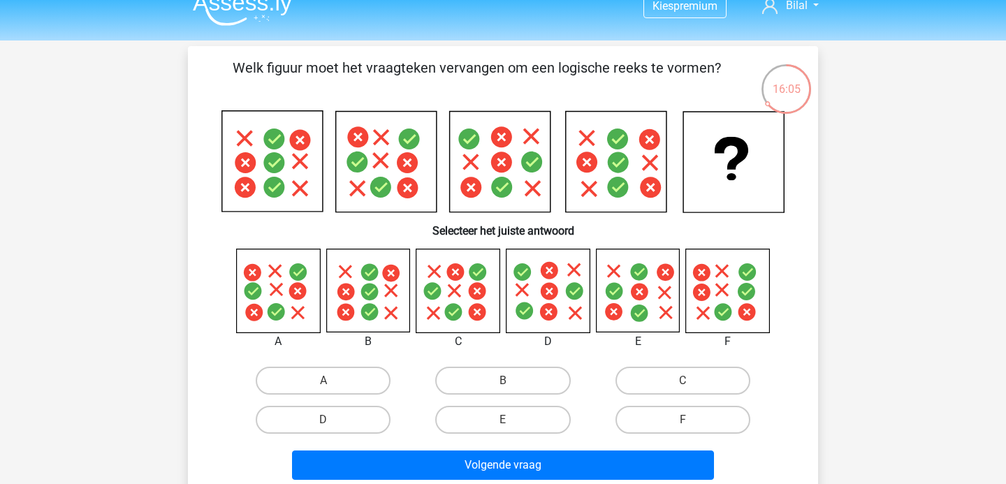
scroll to position [24, 0]
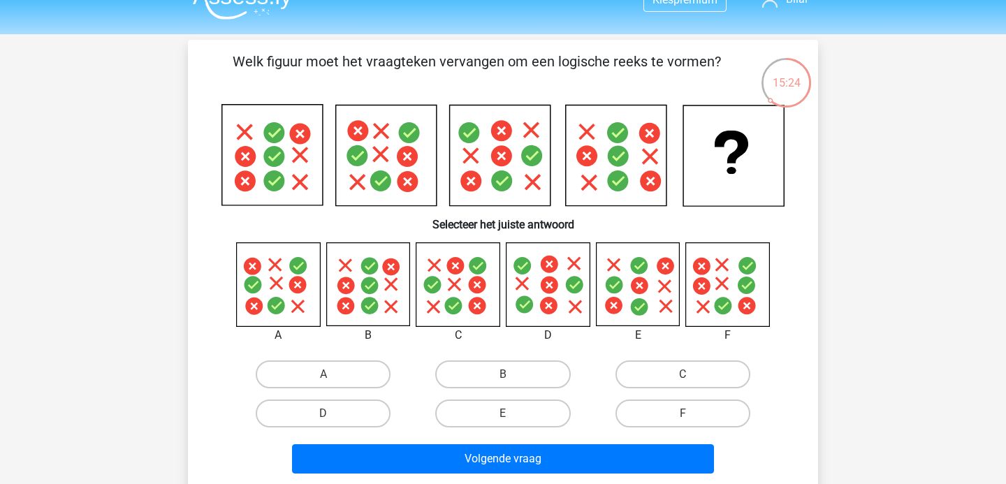
click at [847, 98] on div "Kies premium Bilal belkaouini@gmail.com" at bounding box center [503, 434] width 1006 height 917
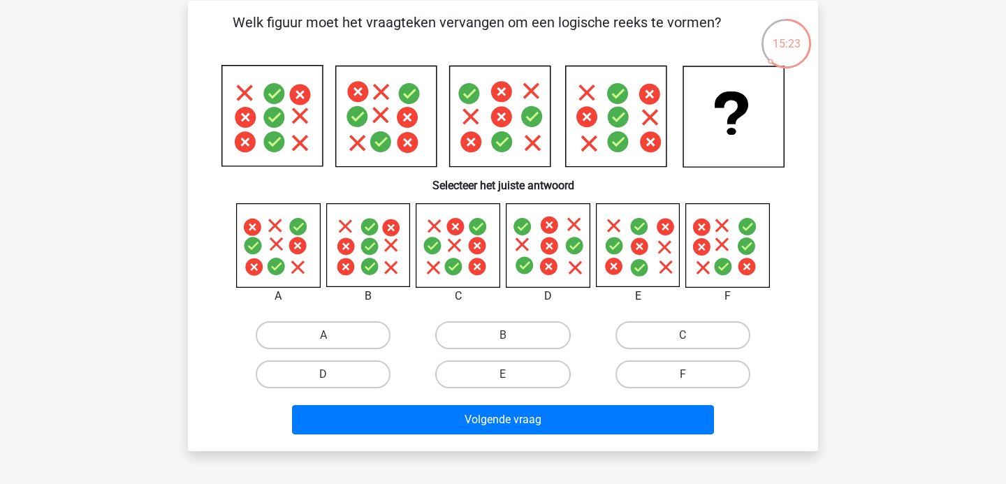
scroll to position [63, 0]
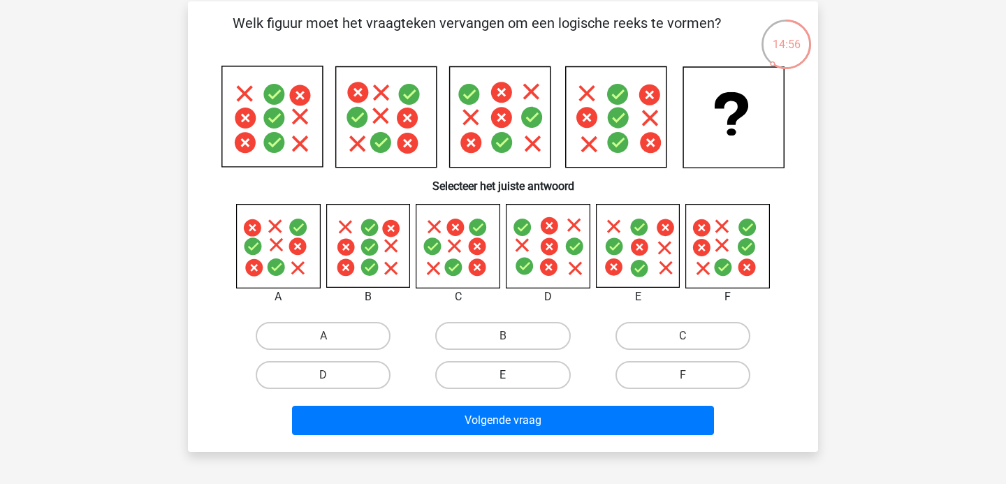
click at [494, 361] on label "E" at bounding box center [502, 375] width 135 height 28
click at [503, 375] on input "E" at bounding box center [507, 379] width 9 height 9
radio input "true"
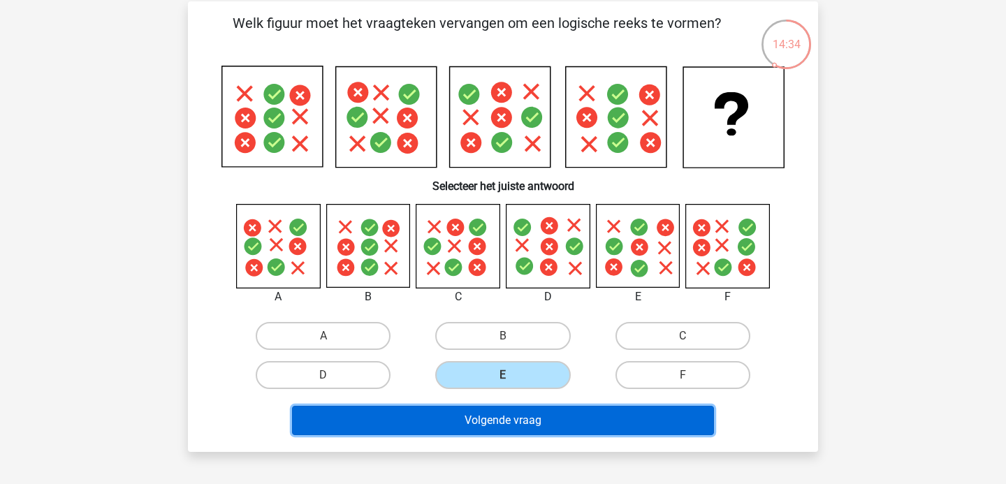
click at [502, 427] on button "Volgende vraag" at bounding box center [503, 420] width 422 height 29
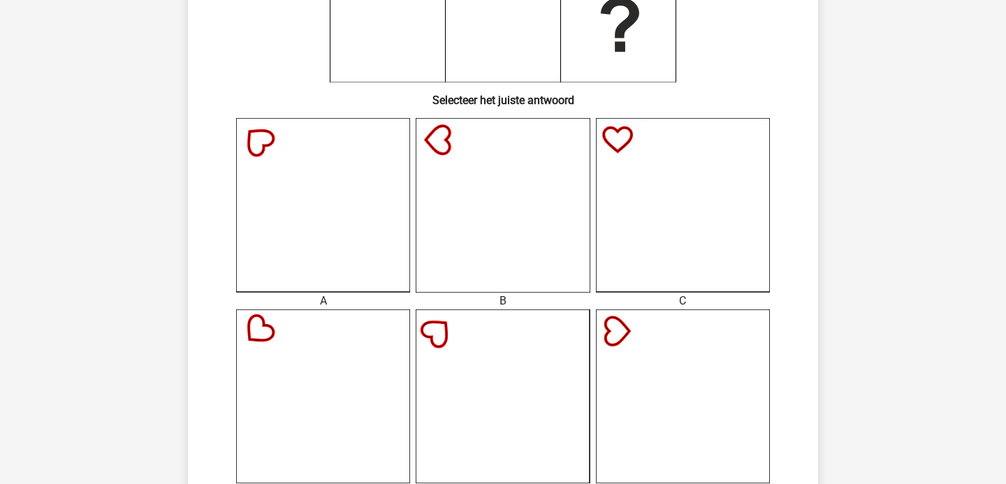
scroll to position [429, 0]
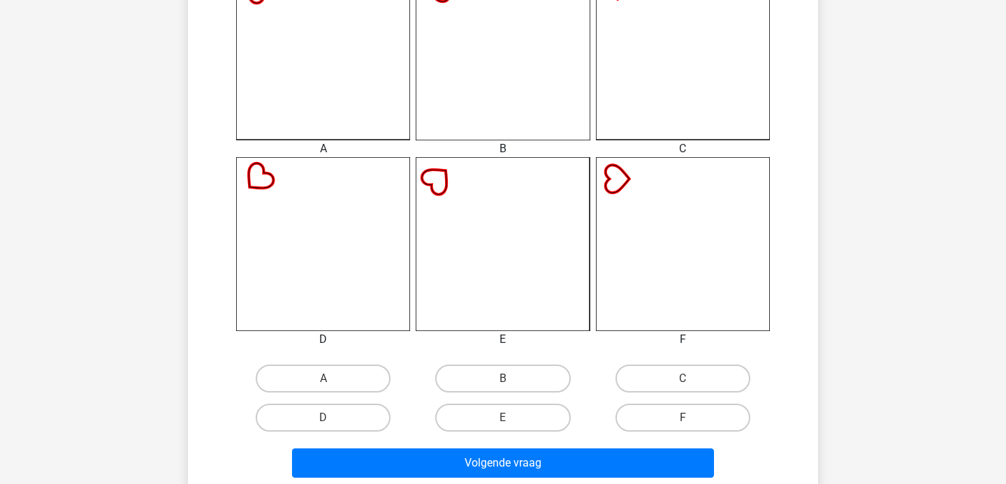
click at [507, 380] on input "B" at bounding box center [507, 382] width 9 height 9
radio input "true"
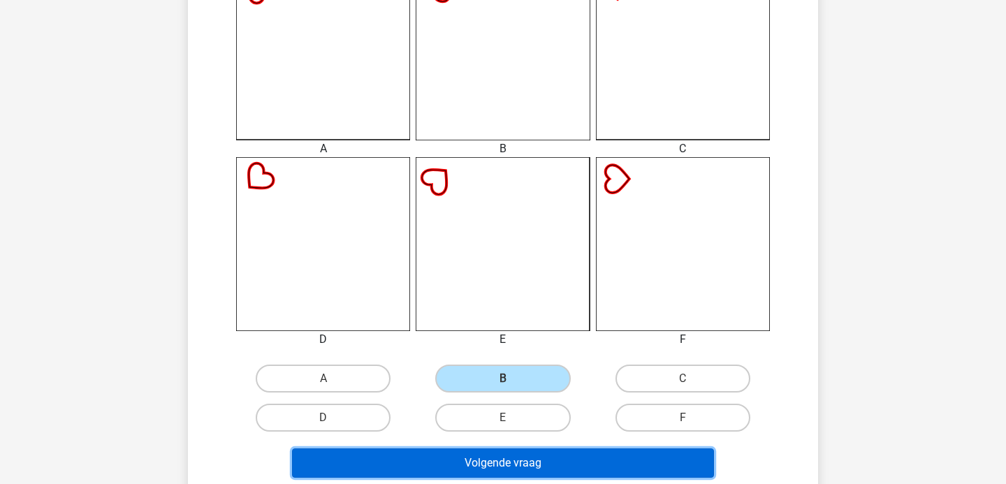
click at [514, 465] on button "Volgende vraag" at bounding box center [503, 462] width 422 height 29
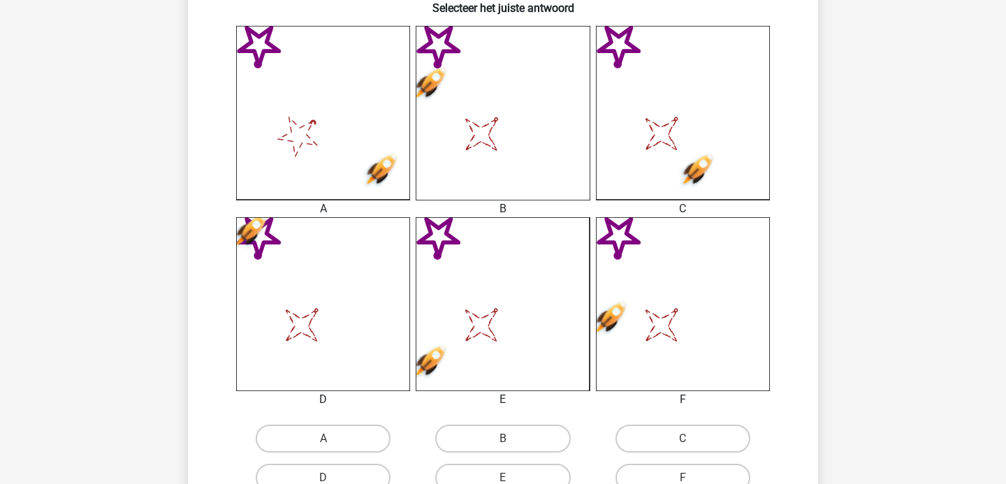
scroll to position [375, 0]
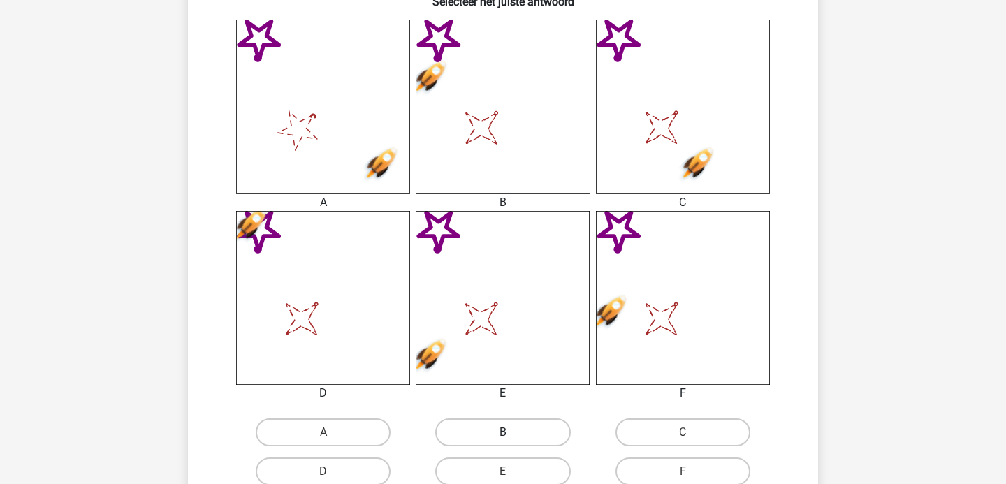
click at [522, 439] on label "B" at bounding box center [502, 432] width 135 height 28
click at [512, 439] on input "B" at bounding box center [507, 436] width 9 height 9
radio input "true"
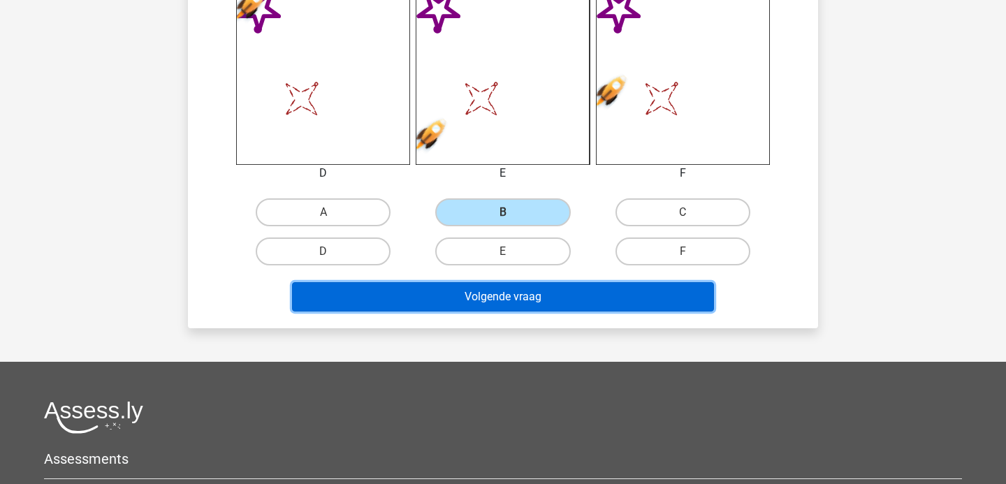
click at [501, 307] on button "Volgende vraag" at bounding box center [503, 296] width 422 height 29
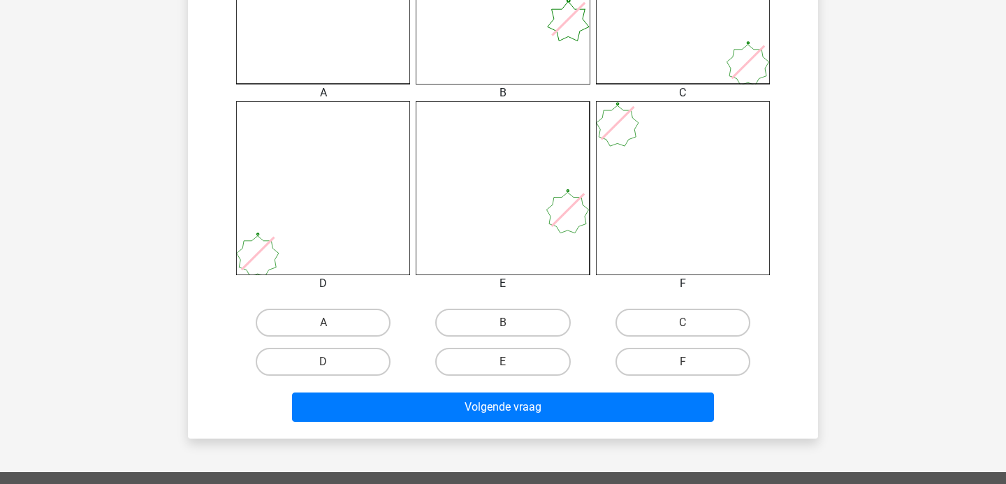
scroll to position [499, 0]
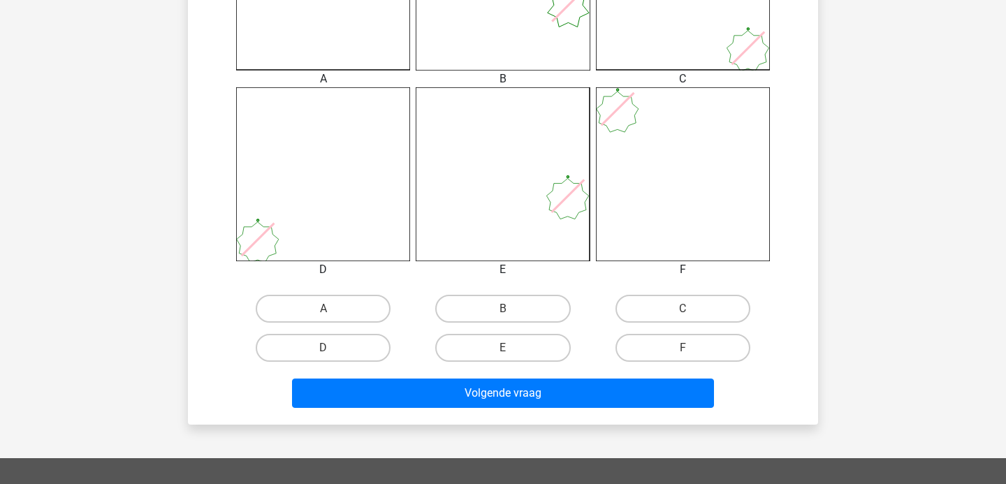
click at [511, 325] on div "B" at bounding box center [502, 308] width 179 height 39
click at [510, 354] on input "E" at bounding box center [507, 352] width 9 height 9
radio input "true"
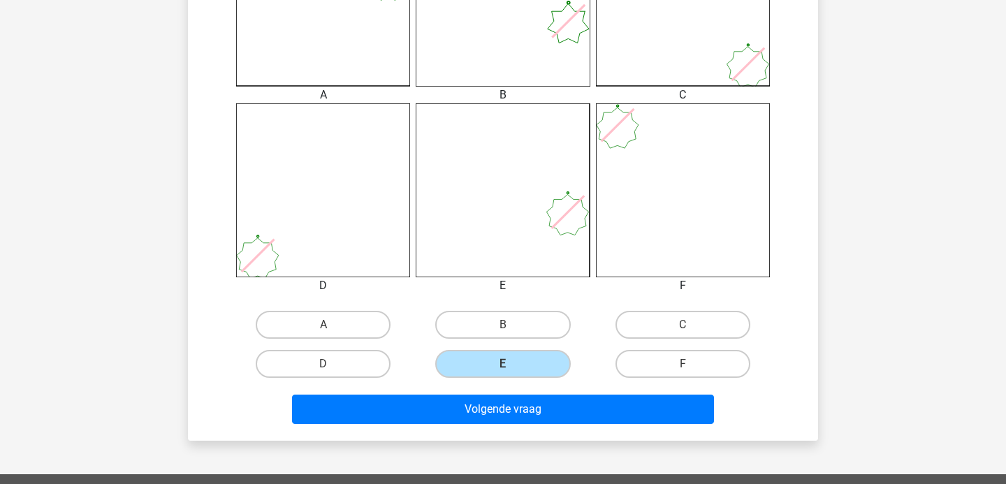
scroll to position [485, 0]
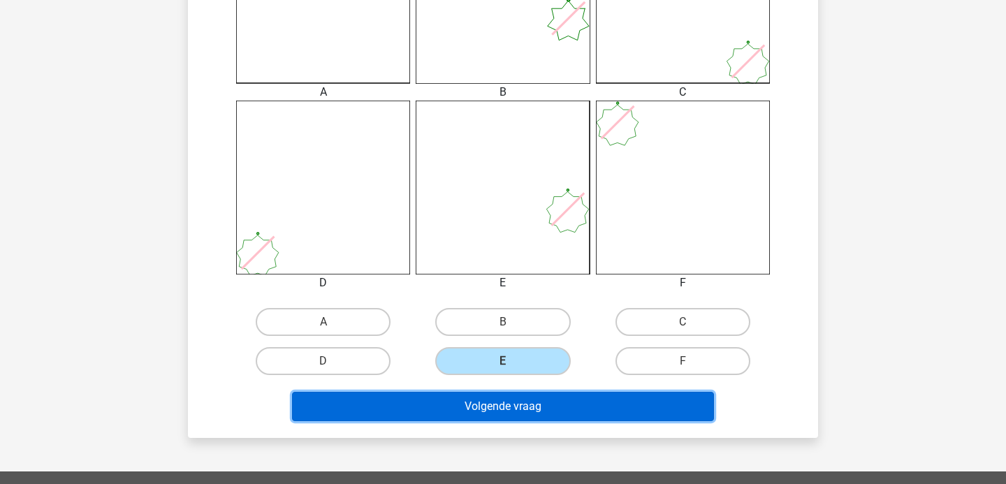
click at [525, 400] on button "Volgende vraag" at bounding box center [503, 406] width 422 height 29
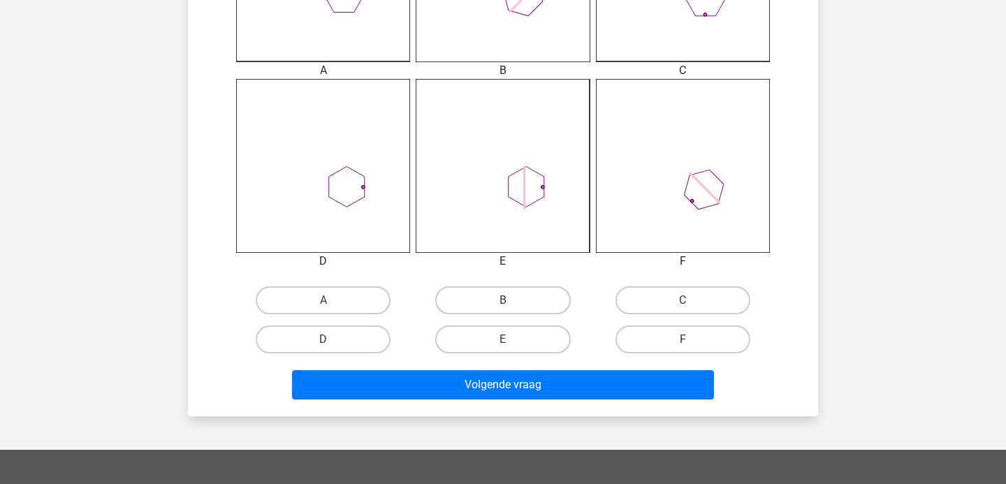
scroll to position [575, 0]
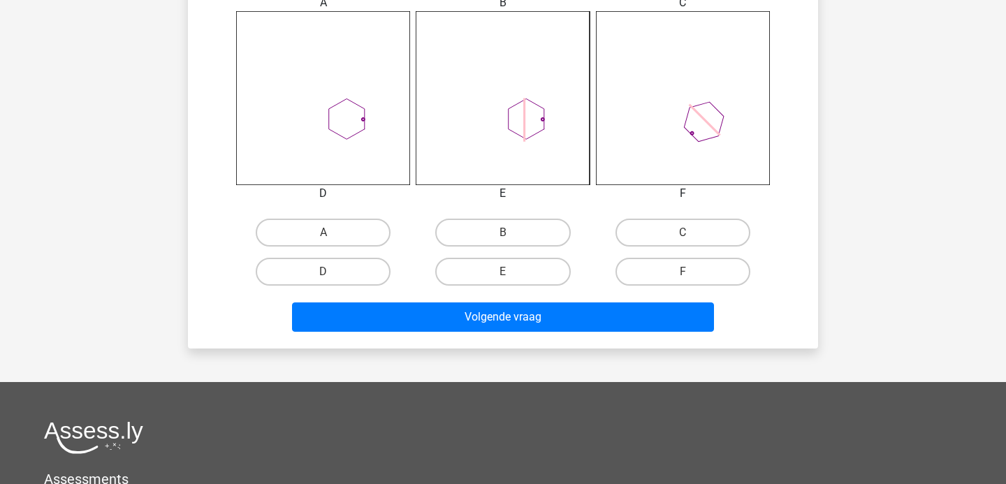
click at [332, 279] on input "D" at bounding box center [327, 276] width 9 height 9
radio input "true"
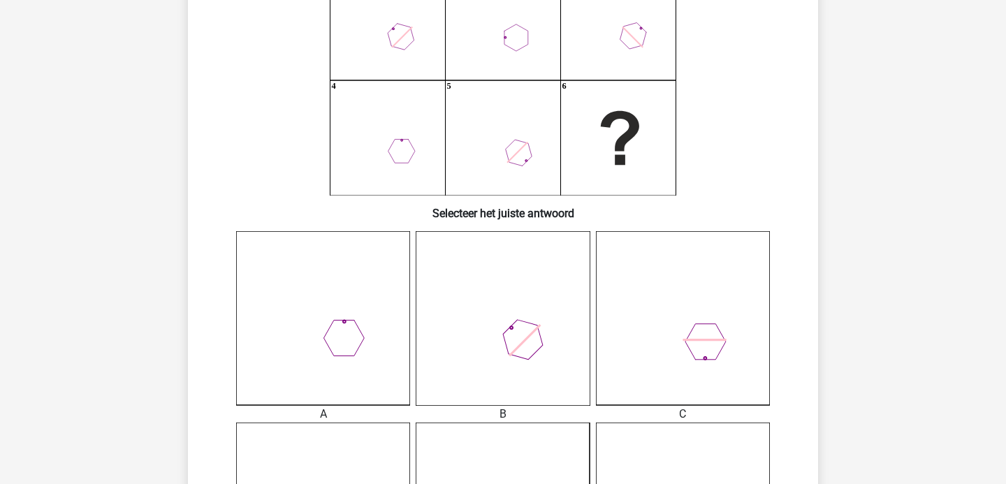
scroll to position [675, 0]
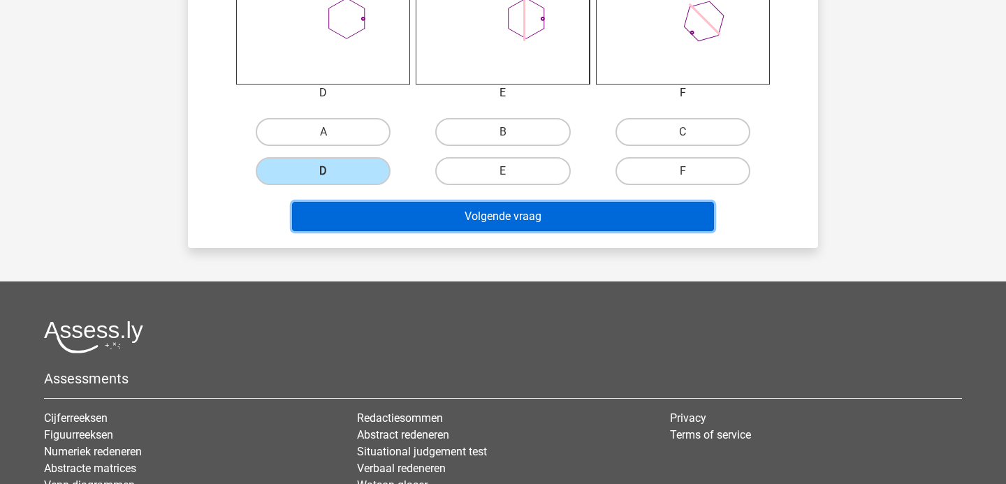
click at [476, 224] on button "Volgende vraag" at bounding box center [503, 216] width 422 height 29
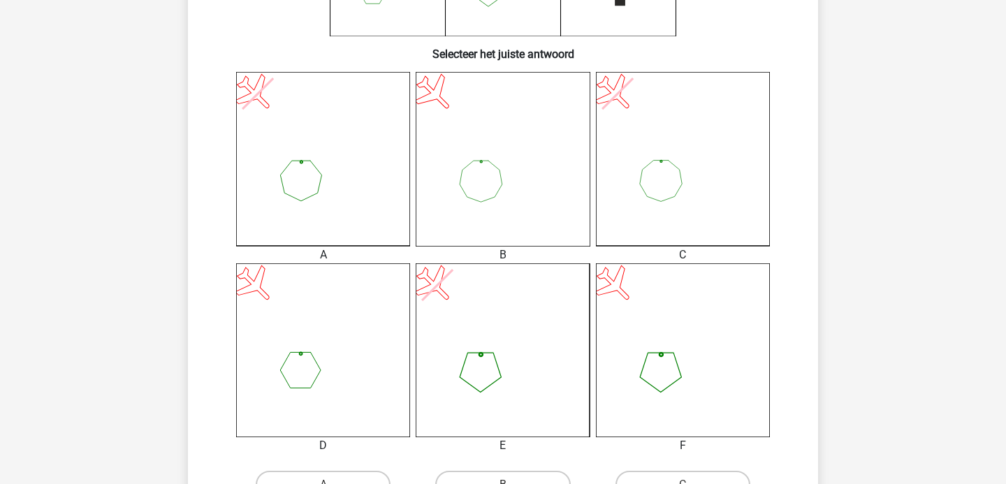
scroll to position [368, 0]
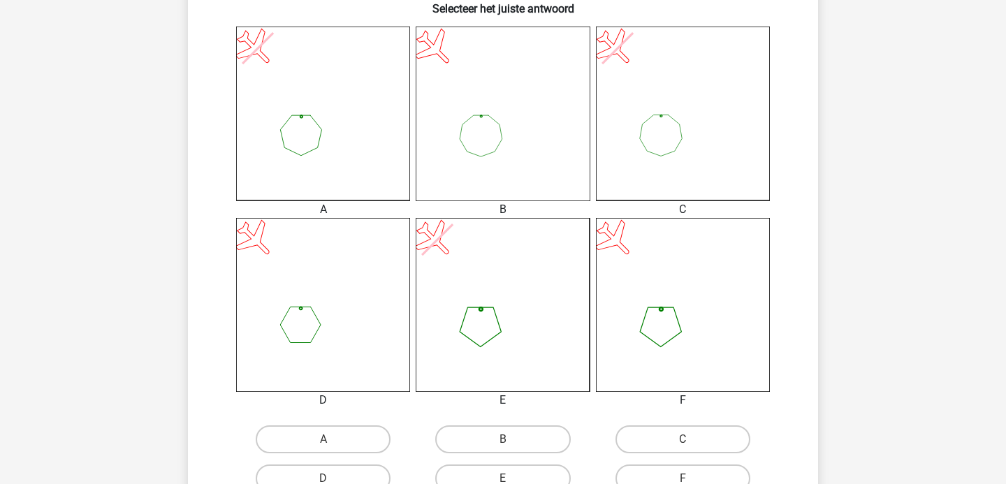
click at [670, 315] on icon at bounding box center [683, 305] width 174 height 174
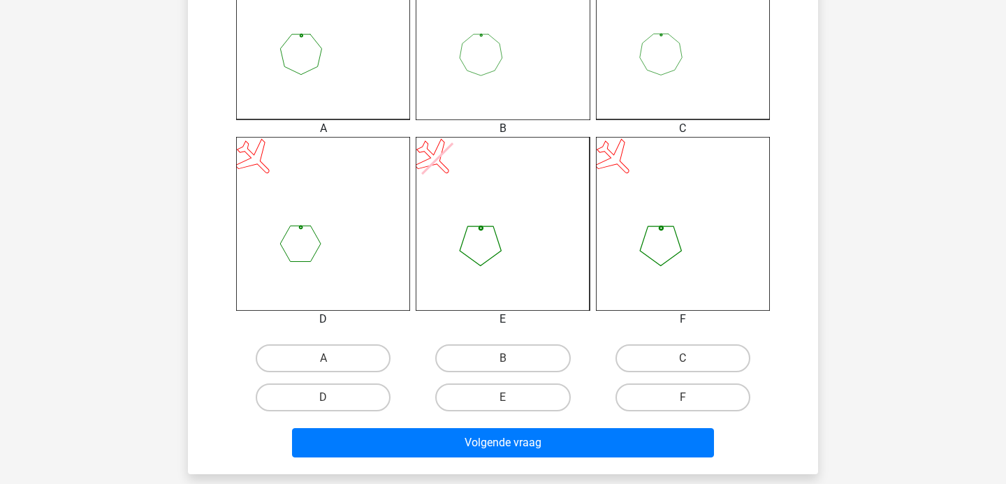
scroll to position [473, 0]
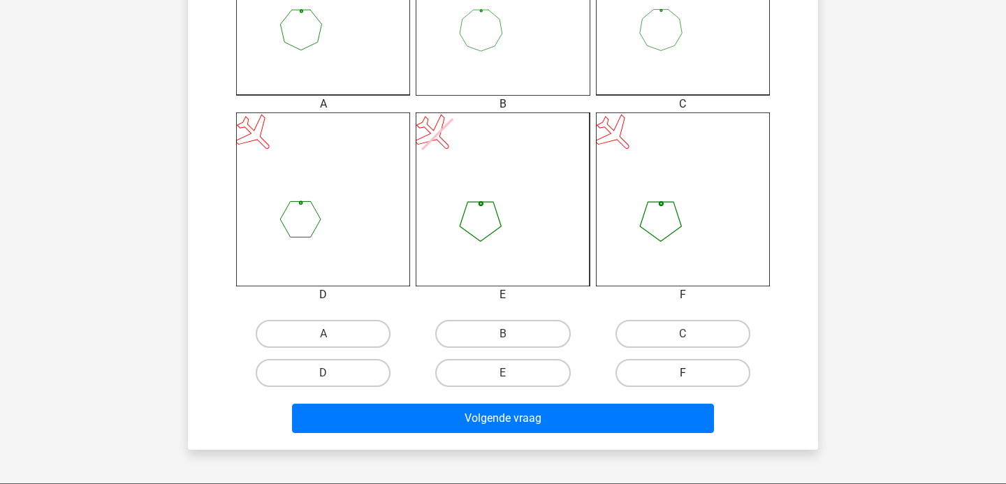
click at [682, 367] on label "F" at bounding box center [682, 373] width 135 height 28
click at [682, 373] on input "F" at bounding box center [686, 377] width 9 height 9
radio input "true"
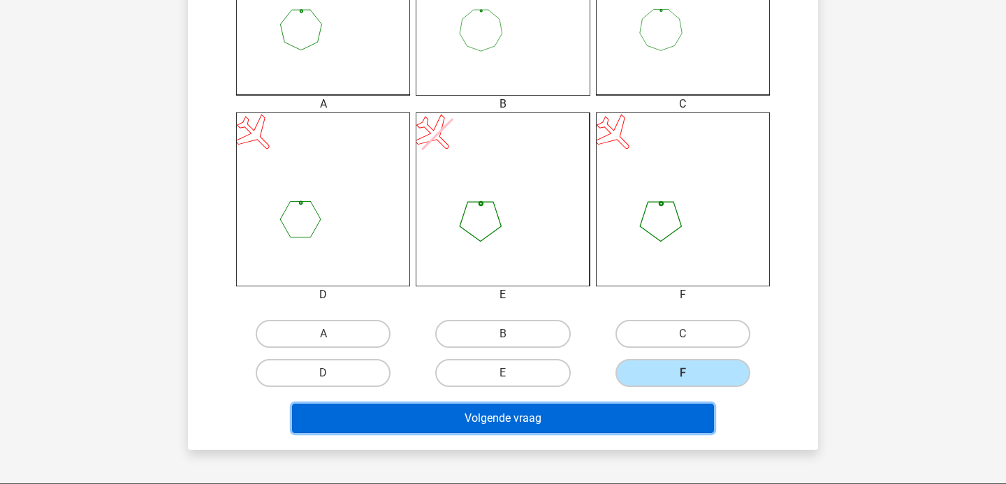
click at [594, 427] on button "Volgende vraag" at bounding box center [503, 418] width 422 height 29
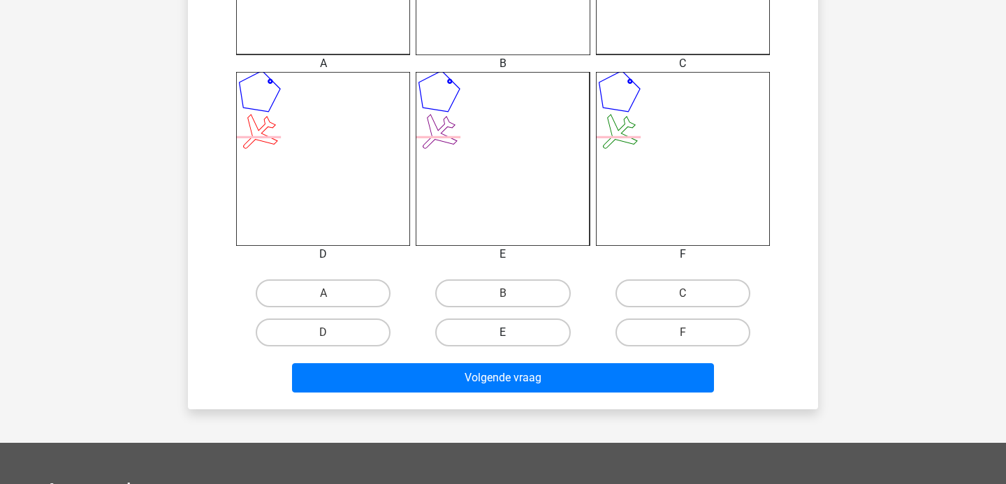
scroll to position [521, 0]
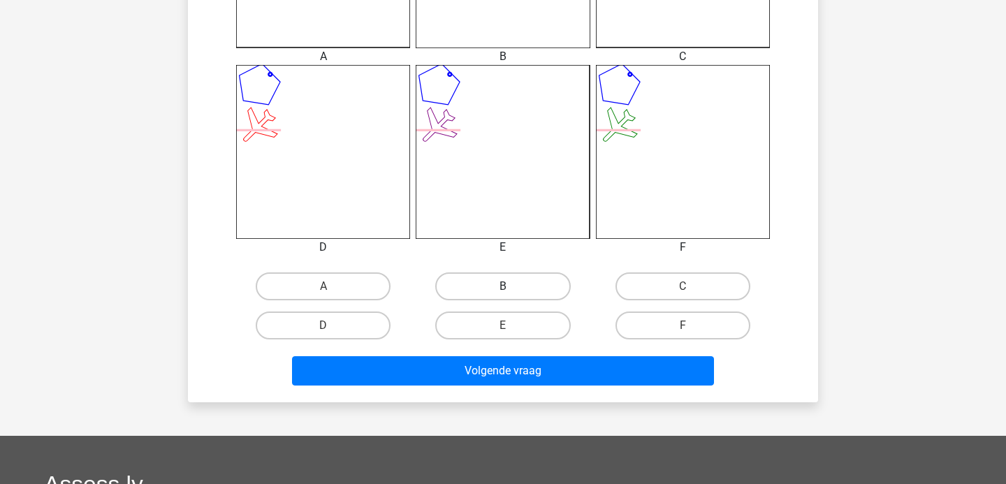
click at [512, 291] on label "B" at bounding box center [502, 286] width 135 height 28
click at [512, 291] on input "B" at bounding box center [507, 290] width 9 height 9
radio input "true"
click at [517, 390] on div "Volgende vraag" at bounding box center [502, 373] width 539 height 35
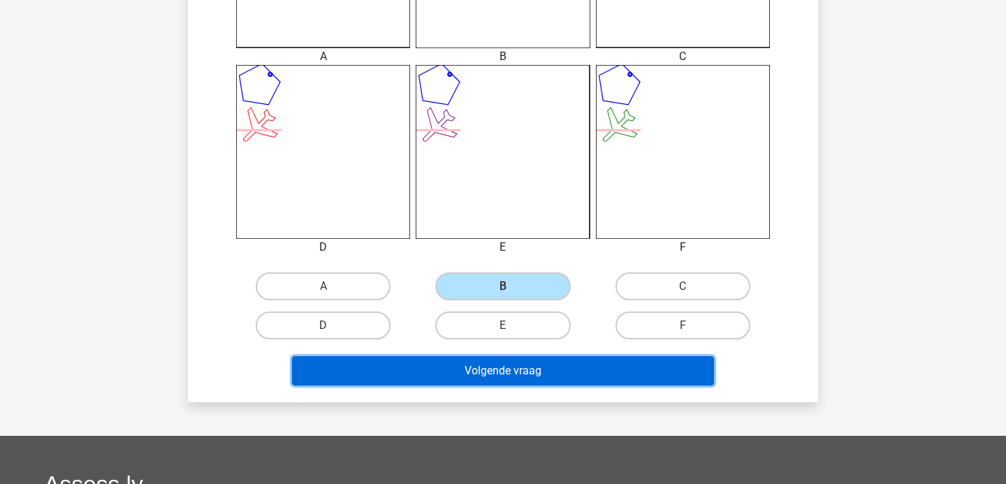
click at [511, 371] on button "Volgende vraag" at bounding box center [503, 370] width 422 height 29
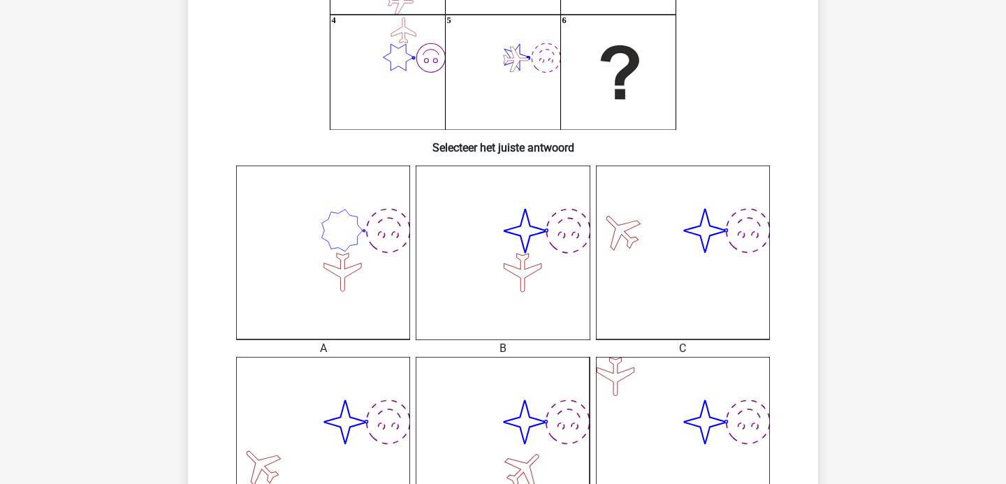
scroll to position [368, 0]
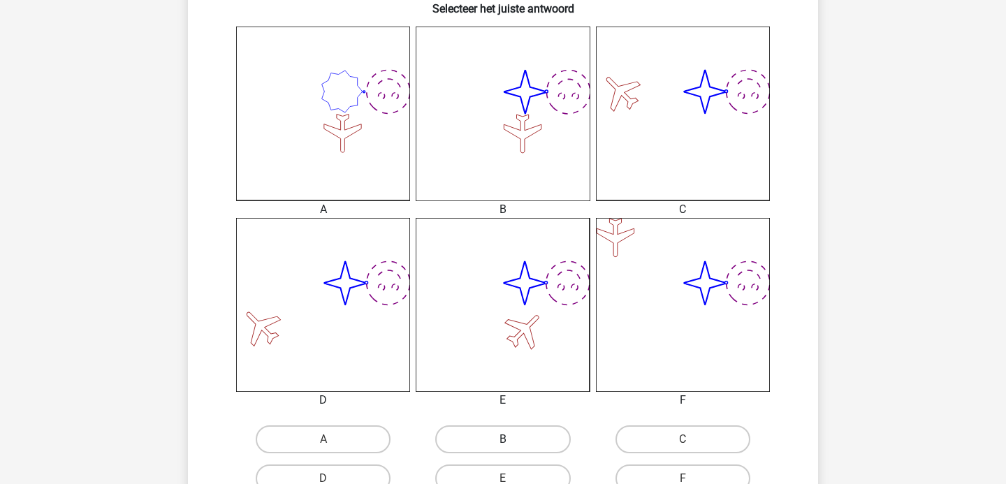
click at [497, 427] on label "B" at bounding box center [502, 439] width 135 height 28
click at [503, 439] on input "B" at bounding box center [507, 443] width 9 height 9
radio input "true"
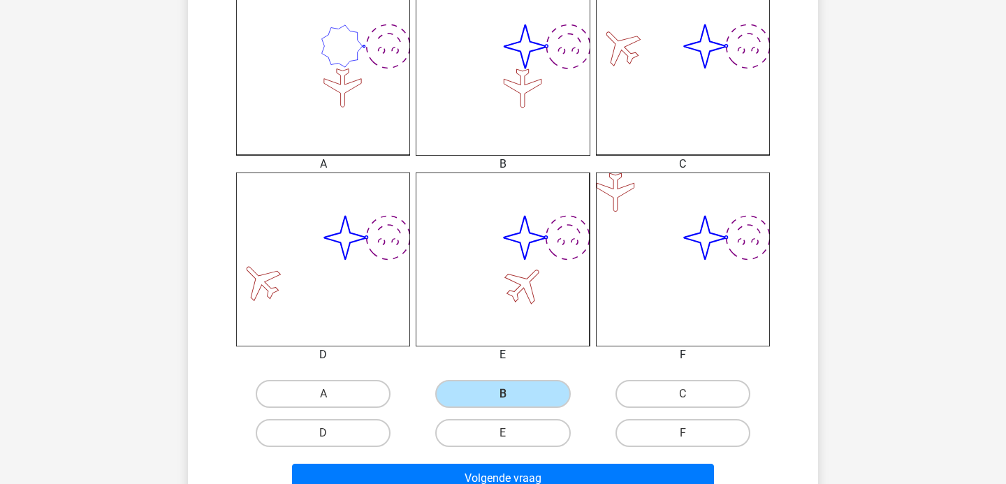
scroll to position [534, 0]
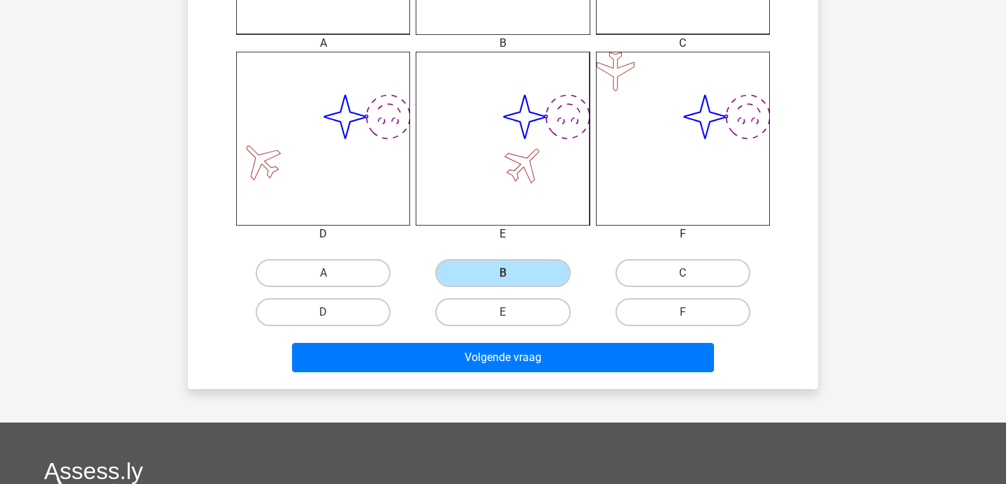
click at [568, 373] on div "Volgende vraag" at bounding box center [502, 360] width 539 height 35
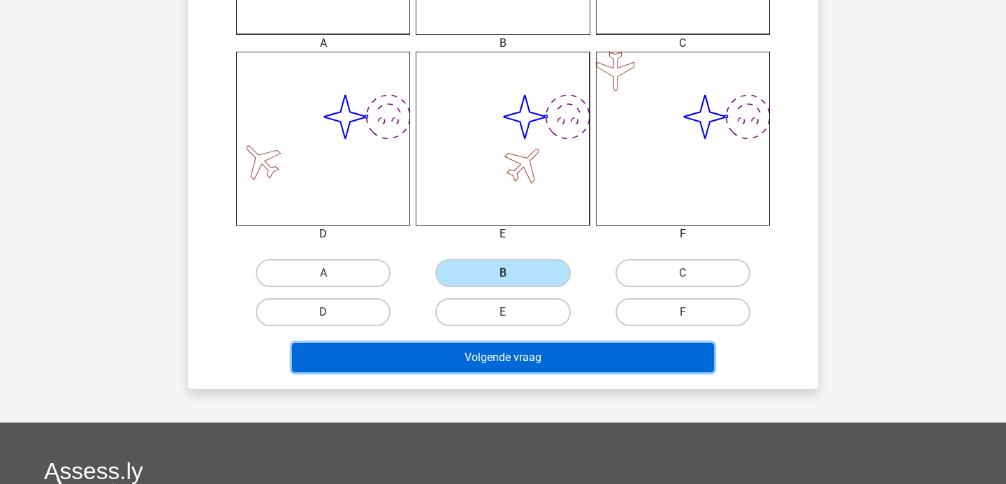
click at [561, 367] on button "Volgende vraag" at bounding box center [503, 357] width 422 height 29
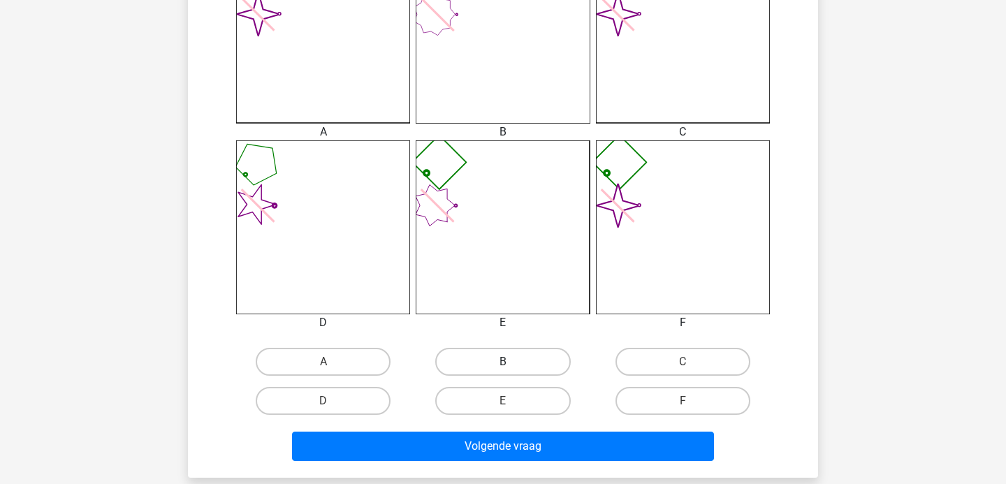
scroll to position [452, 0]
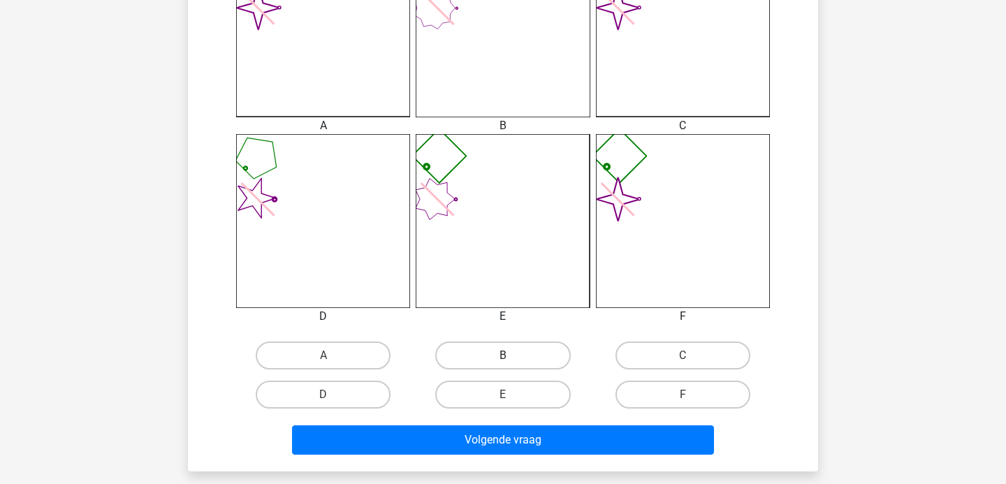
click at [521, 362] on label "B" at bounding box center [502, 355] width 135 height 28
click at [512, 362] on input "B" at bounding box center [507, 359] width 9 height 9
radio input "true"
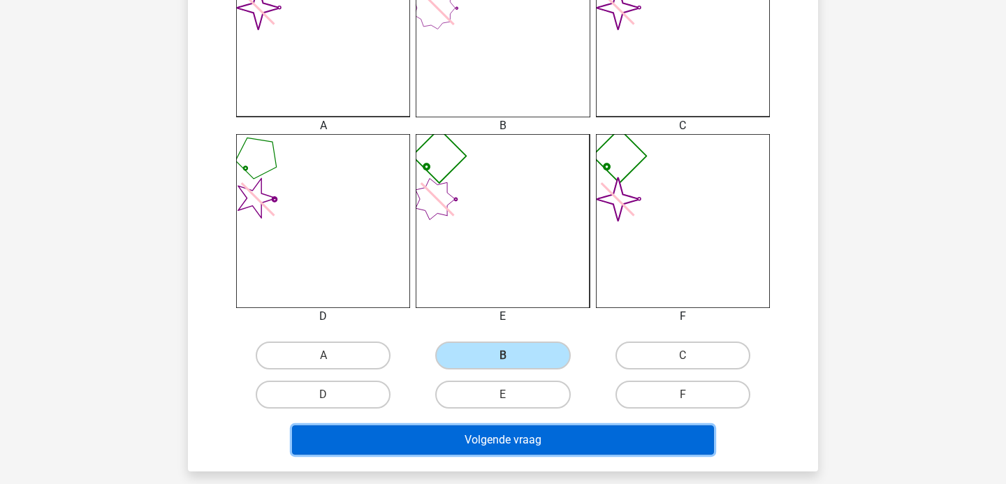
click at [527, 453] on button "Volgende vraag" at bounding box center [503, 439] width 422 height 29
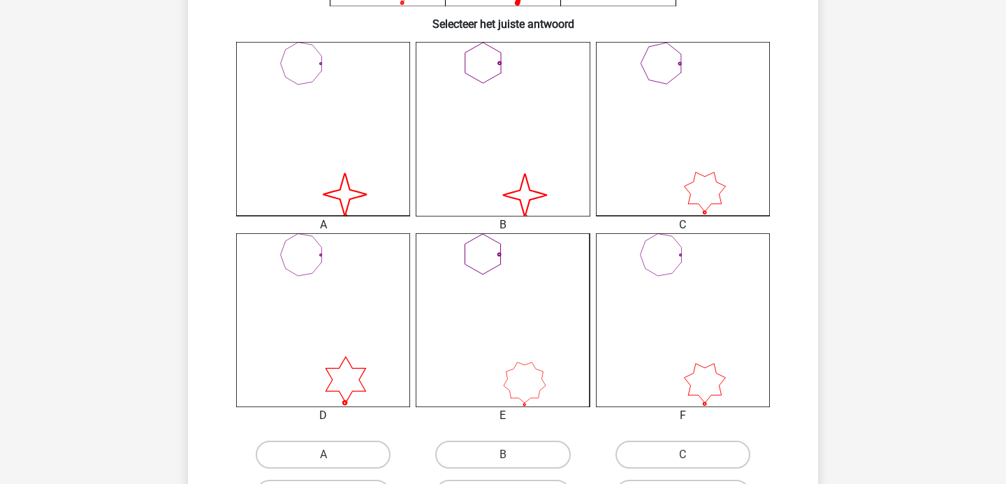
scroll to position [404, 0]
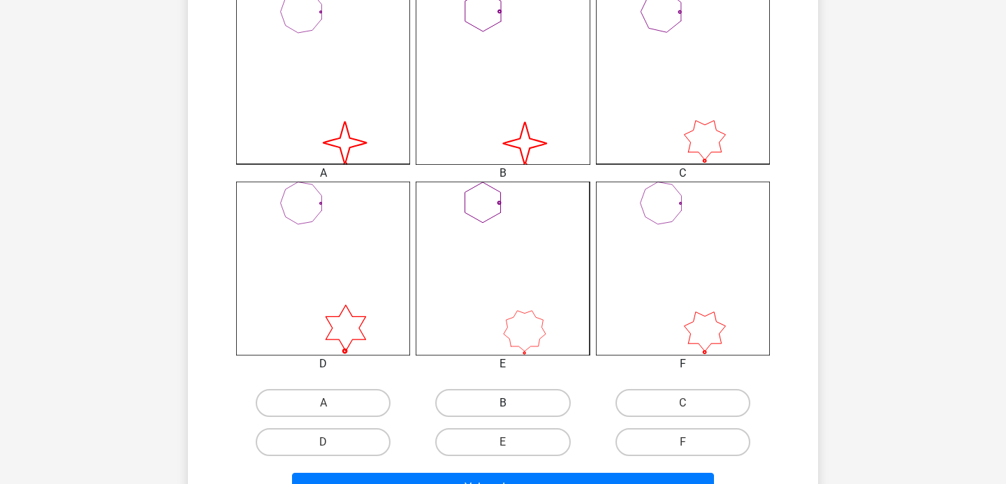
click at [496, 407] on label "B" at bounding box center [502, 403] width 135 height 28
click at [503, 407] on input "B" at bounding box center [507, 407] width 9 height 9
radio input "true"
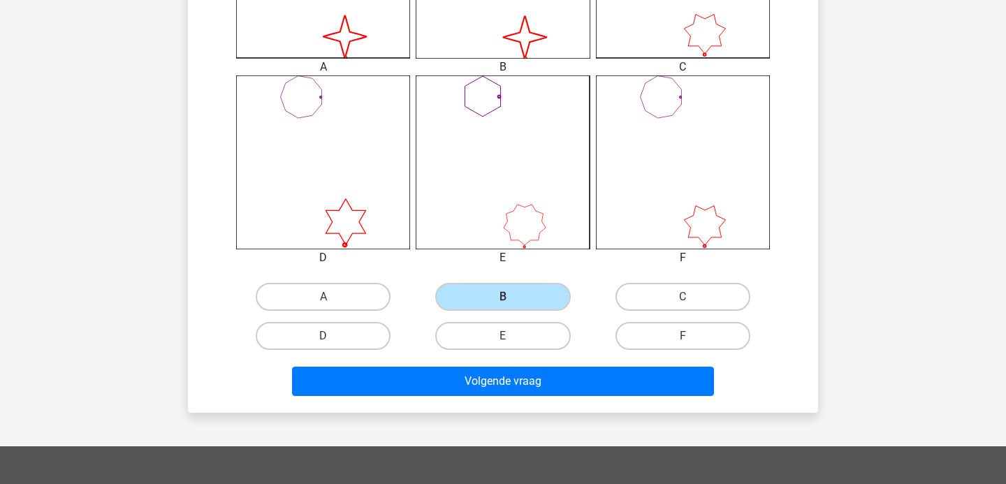
scroll to position [552, 0]
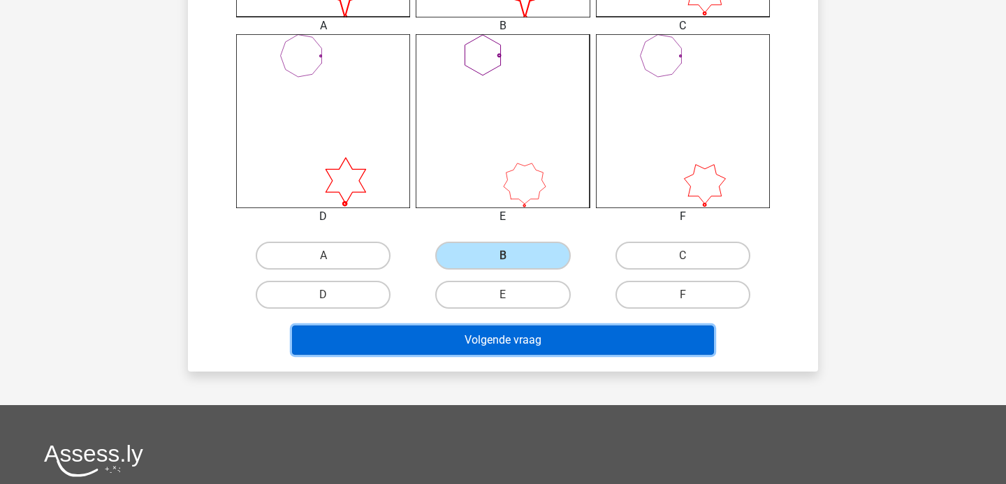
click at [505, 339] on button "Volgende vraag" at bounding box center [503, 339] width 422 height 29
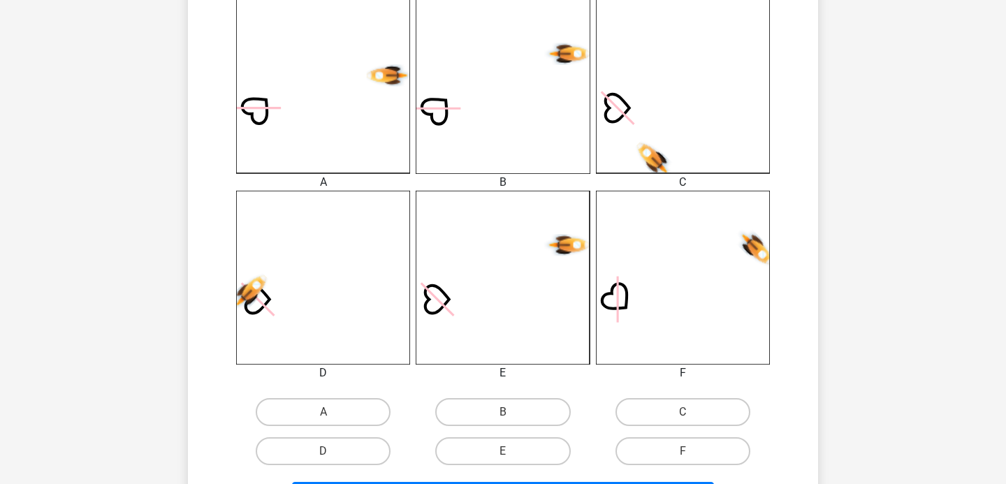
scroll to position [434, 0]
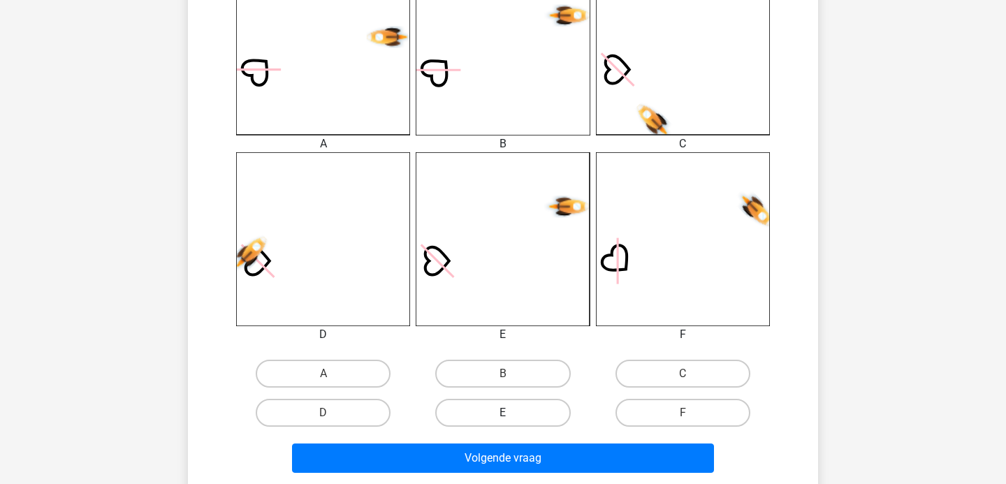
click at [524, 413] on label "E" at bounding box center [502, 413] width 135 height 28
click at [512, 413] on input "E" at bounding box center [507, 417] width 9 height 9
radio input "true"
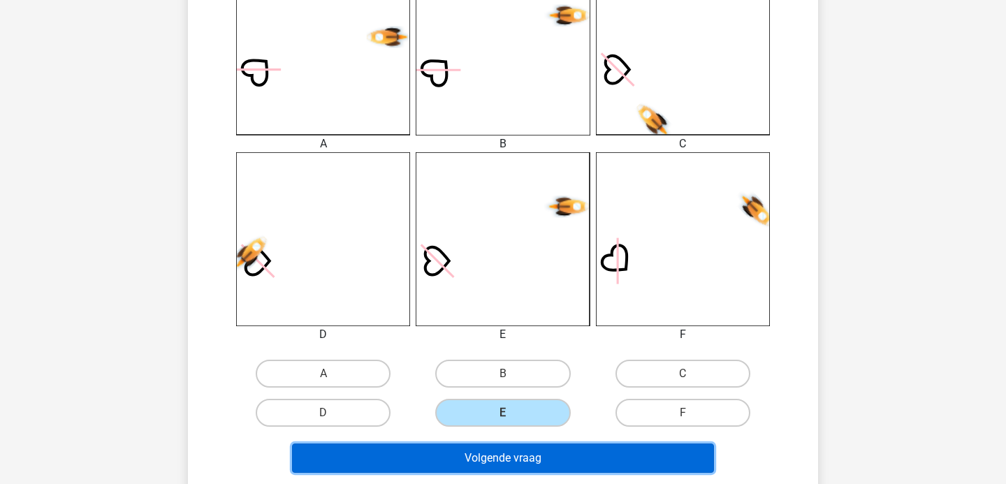
click at [537, 456] on button "Volgende vraag" at bounding box center [503, 457] width 422 height 29
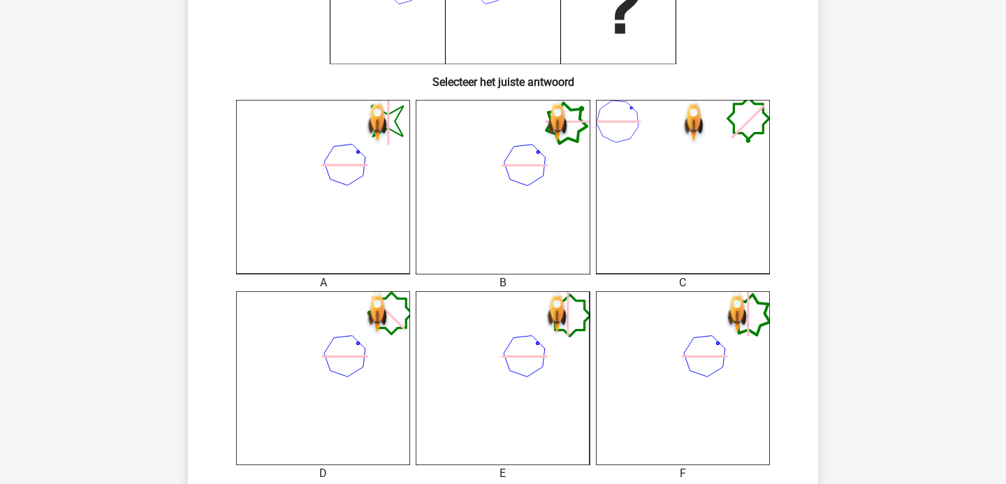
scroll to position [413, 0]
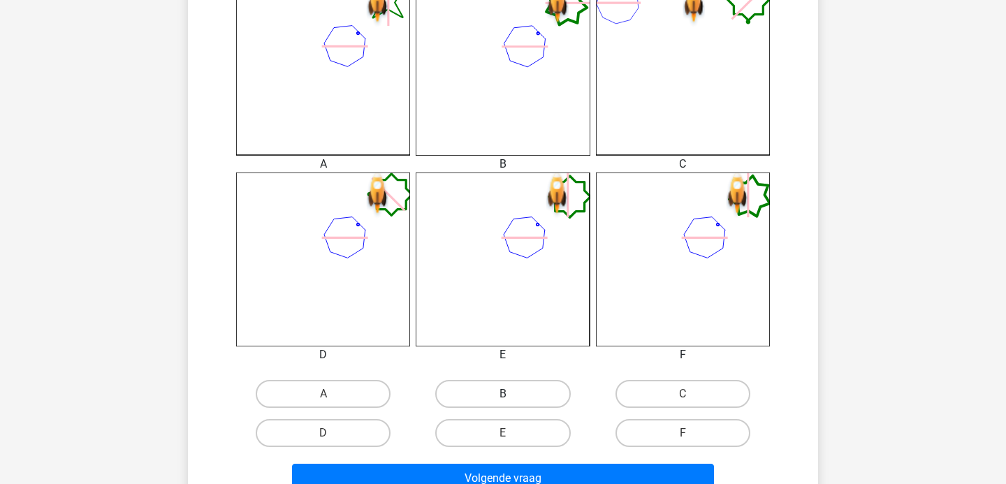
click at [516, 393] on label "B" at bounding box center [502, 394] width 135 height 28
click at [512, 394] on input "B" at bounding box center [507, 398] width 9 height 9
radio input "true"
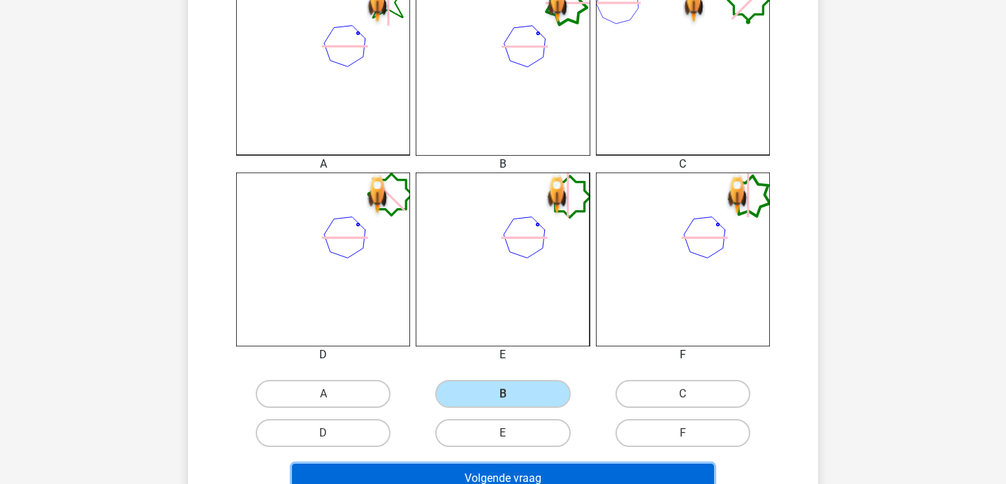
click at [552, 473] on button "Volgende vraag" at bounding box center [503, 478] width 422 height 29
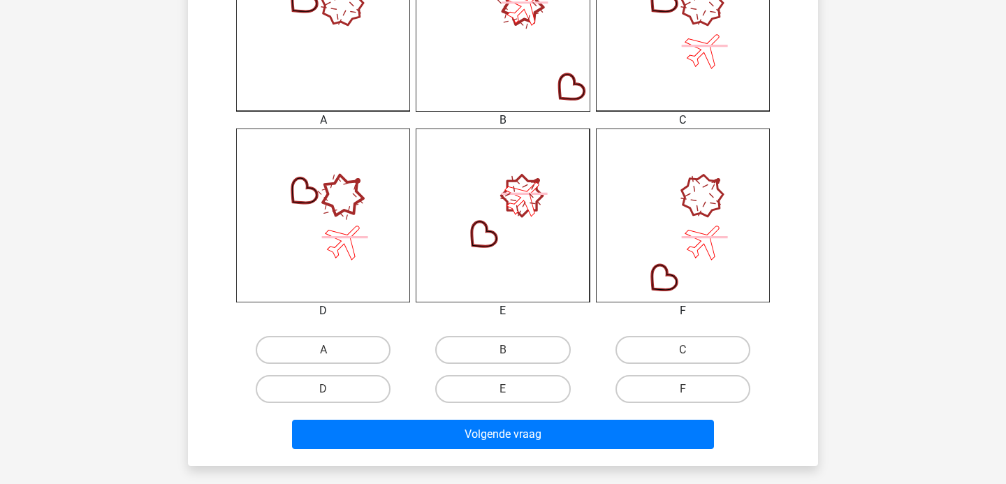
scroll to position [526, 0]
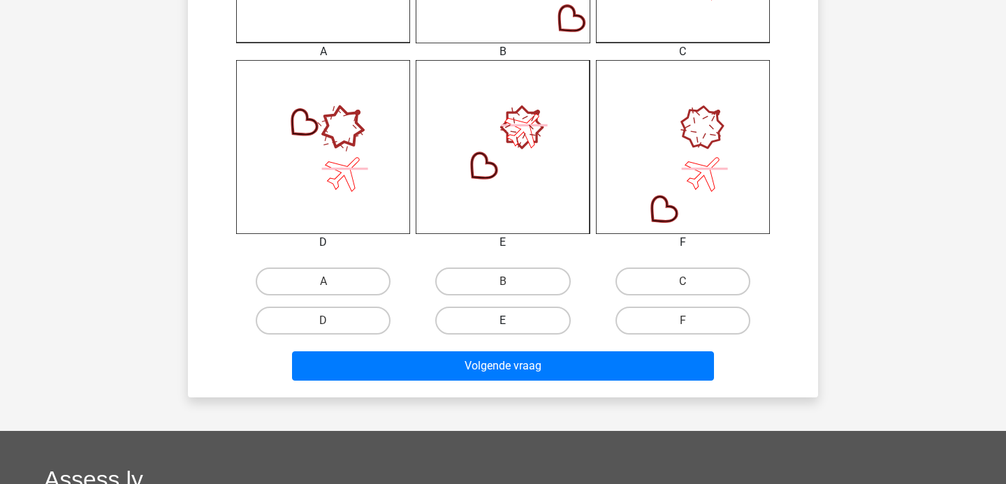
click at [514, 316] on label "E" at bounding box center [502, 321] width 135 height 28
click at [512, 321] on input "E" at bounding box center [507, 325] width 9 height 9
radio input "true"
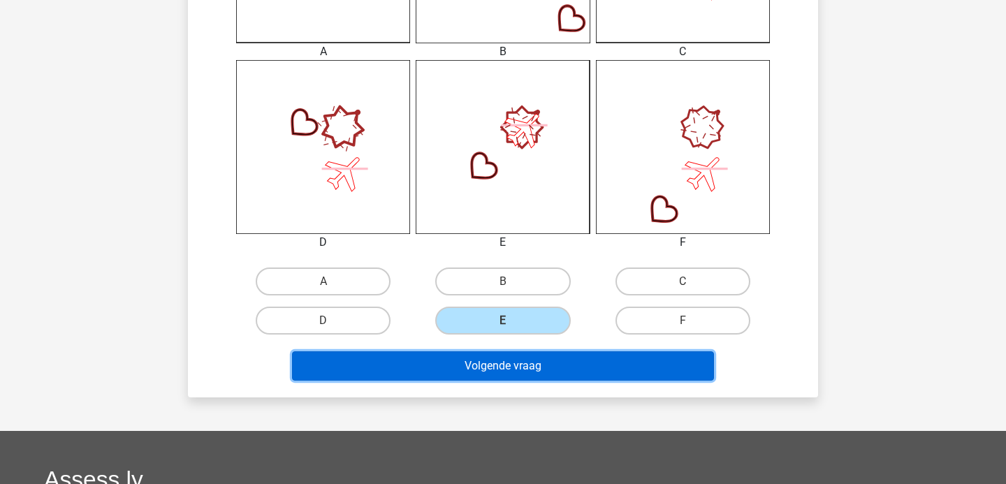
click at [518, 359] on button "Volgende vraag" at bounding box center [503, 365] width 422 height 29
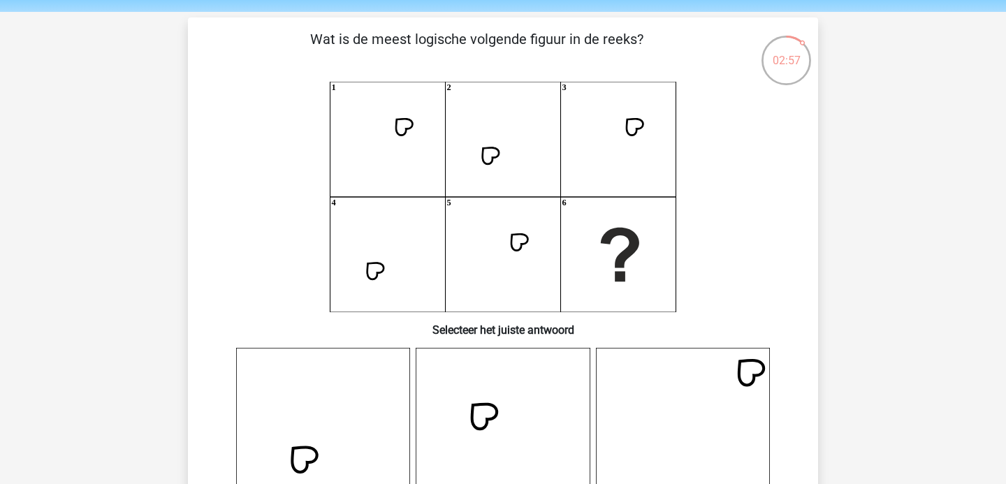
scroll to position [47, 0]
drag, startPoint x: 440, startPoint y: 327, endPoint x: 647, endPoint y: 329, distance: 207.4
click at [647, 329] on h6 "Selecteer het juiste antwoord" at bounding box center [502, 323] width 585 height 24
drag, startPoint x: 475, startPoint y: 333, endPoint x: 596, endPoint y: 331, distance: 120.8
click at [596, 332] on h6 "Selecteer het juiste antwoord" at bounding box center [502, 323] width 585 height 24
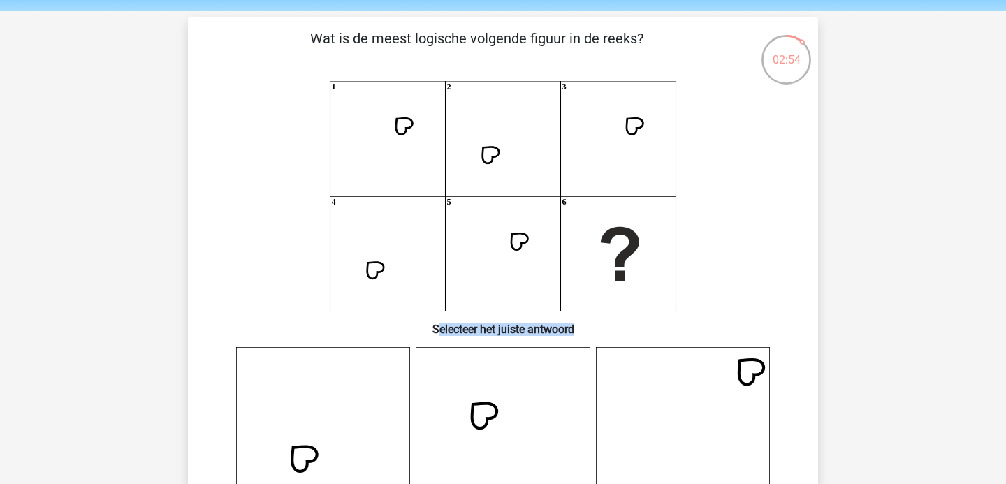
drag, startPoint x: 596, startPoint y: 331, endPoint x: 428, endPoint y: 331, distance: 167.6
click at [434, 331] on h6 "Selecteer het juiste antwoord" at bounding box center [502, 323] width 585 height 24
click at [428, 331] on h6 "Selecteer het juiste antwoord" at bounding box center [502, 323] width 585 height 24
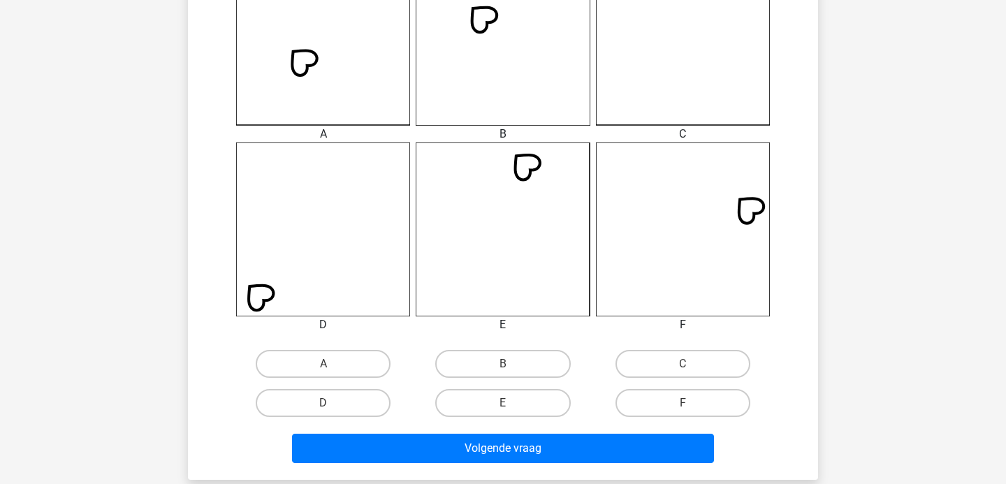
scroll to position [528, 0]
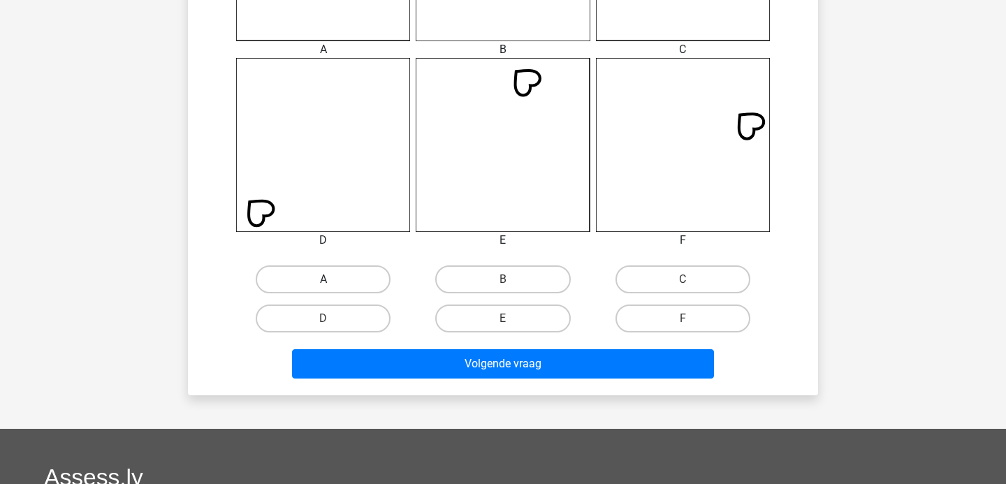
click at [348, 274] on label "A" at bounding box center [323, 279] width 135 height 28
click at [332, 279] on input "A" at bounding box center [327, 283] width 9 height 9
radio input "true"
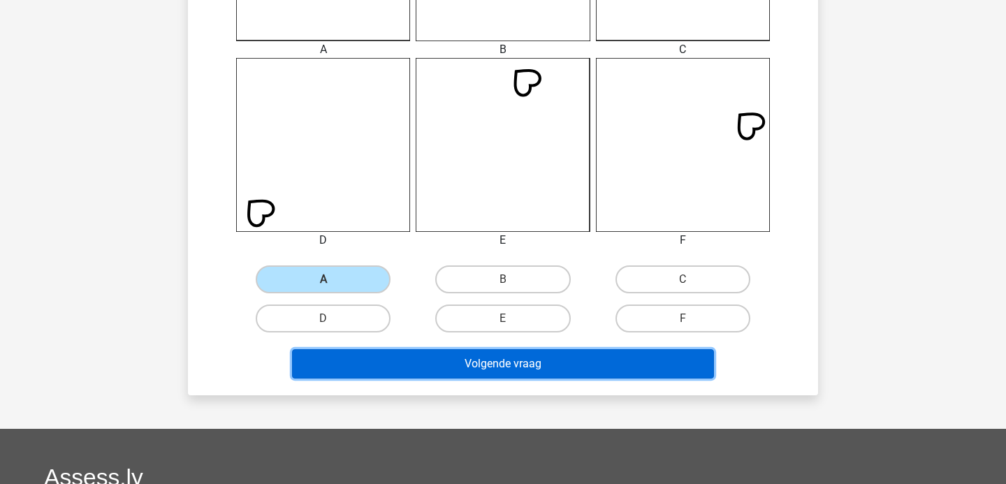
click at [505, 357] on button "Volgende vraag" at bounding box center [503, 363] width 422 height 29
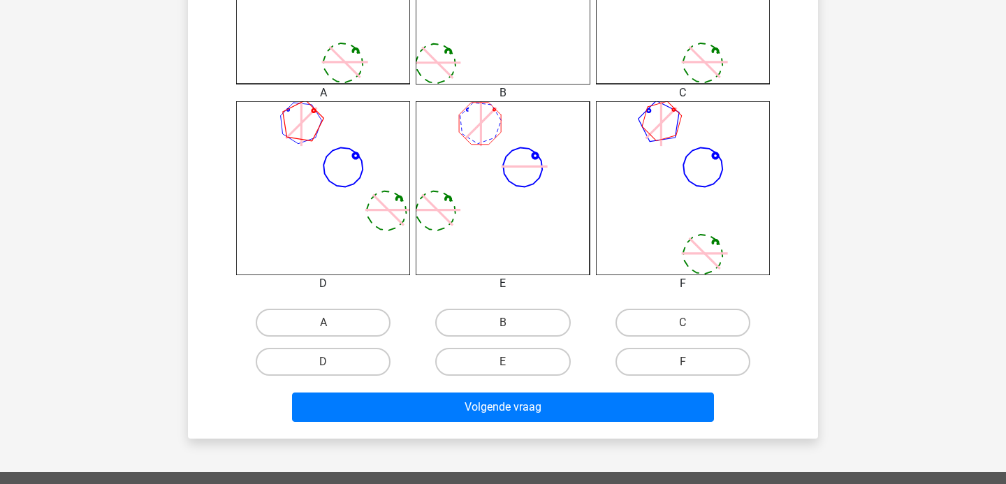
scroll to position [543, 0]
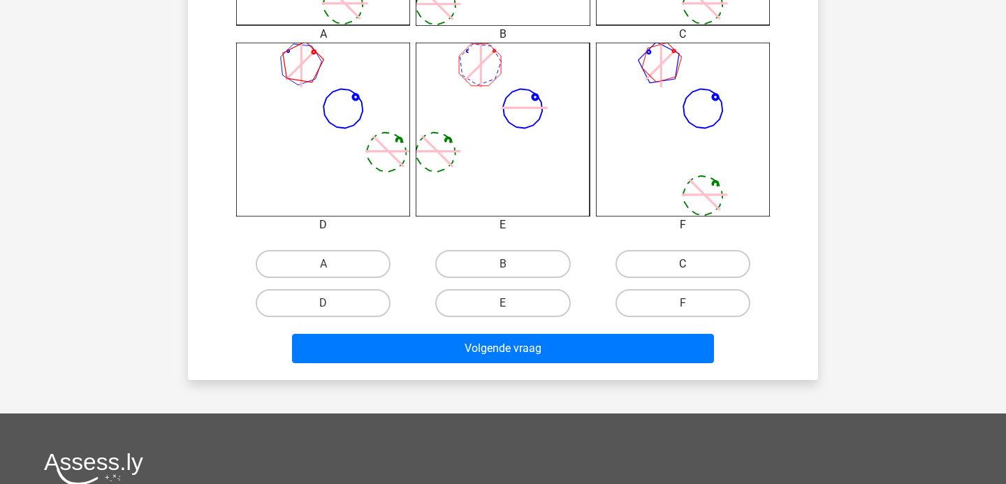
click at [651, 265] on label "C" at bounding box center [682, 264] width 135 height 28
click at [682, 265] on input "C" at bounding box center [686, 268] width 9 height 9
radio input "true"
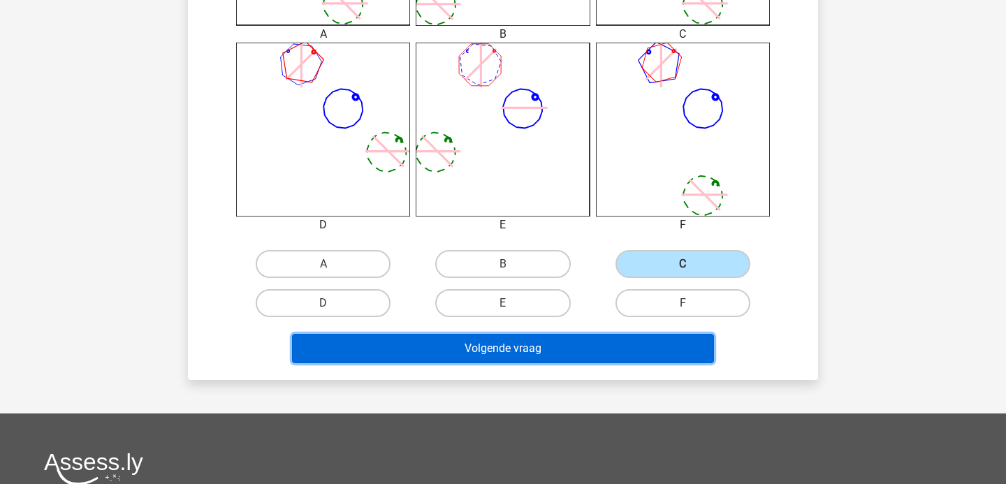
click at [582, 340] on button "Volgende vraag" at bounding box center [503, 348] width 422 height 29
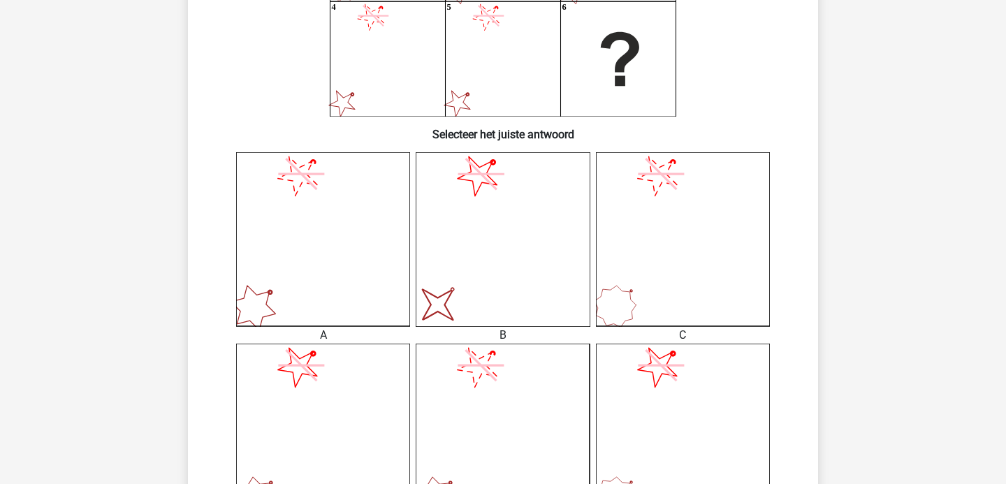
scroll to position [463, 0]
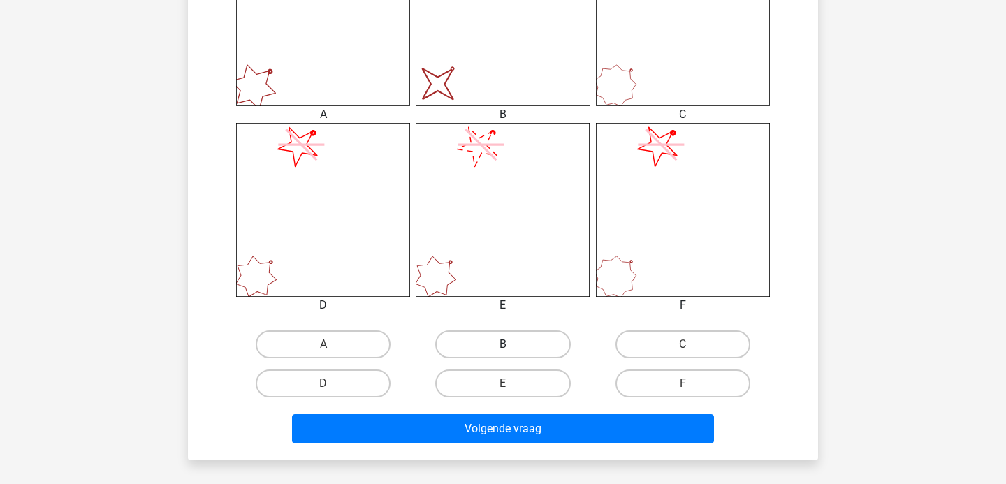
click at [522, 353] on label "B" at bounding box center [502, 344] width 135 height 28
click at [512, 353] on input "B" at bounding box center [507, 348] width 9 height 9
radio input "true"
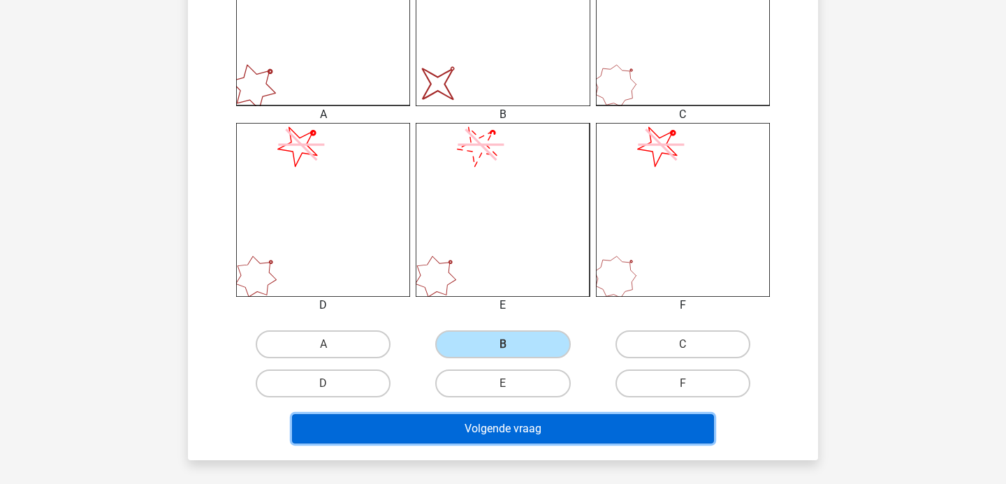
click at [545, 420] on button "Volgende vraag" at bounding box center [503, 428] width 422 height 29
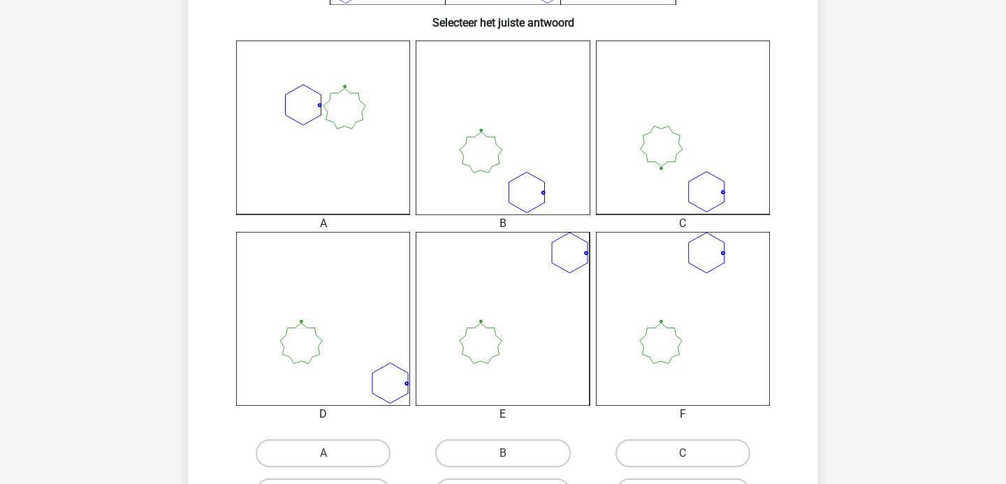
scroll to position [359, 0]
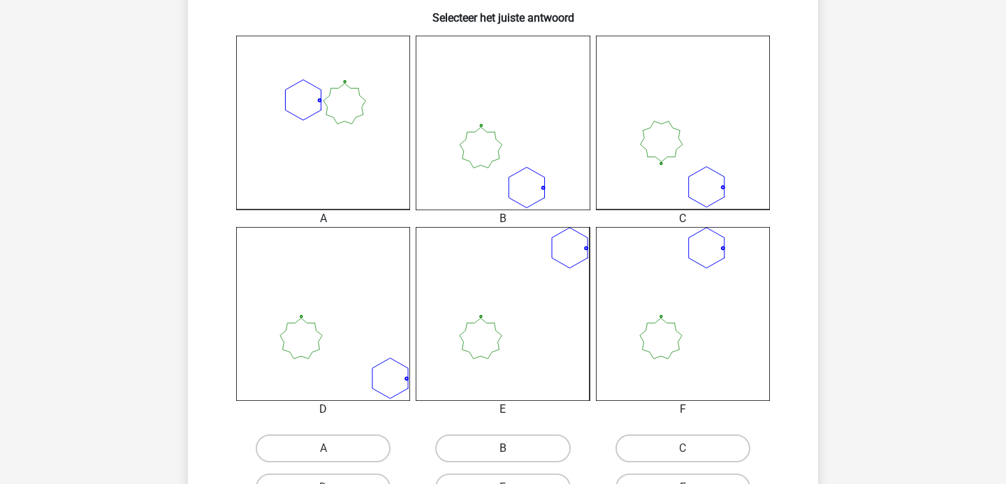
click at [522, 455] on label "B" at bounding box center [502, 448] width 135 height 28
click at [512, 455] on input "B" at bounding box center [507, 452] width 9 height 9
radio input "true"
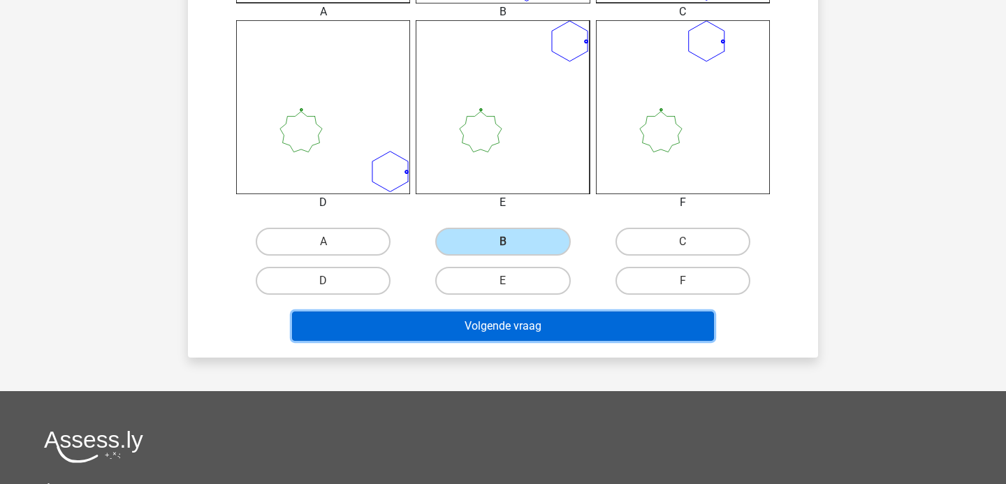
click at [507, 324] on button "Volgende vraag" at bounding box center [503, 325] width 422 height 29
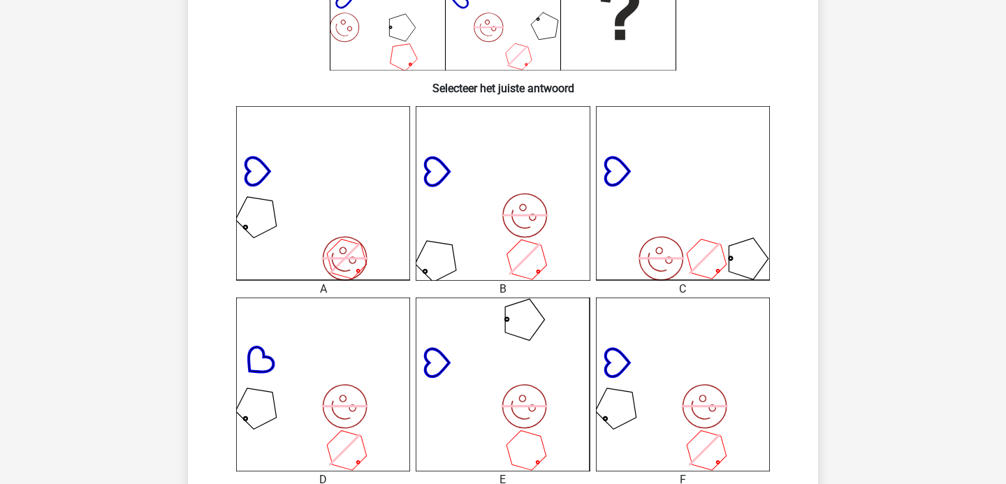
scroll to position [482, 0]
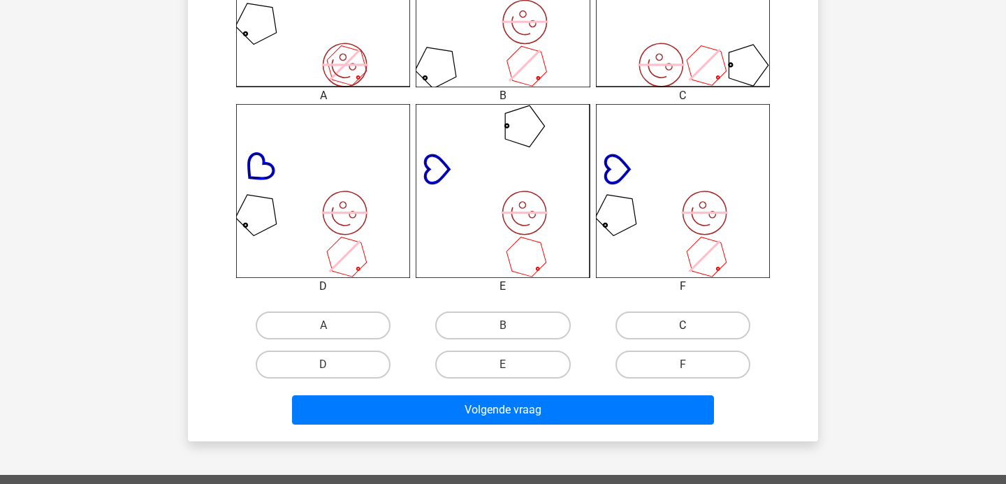
click at [658, 330] on label "C" at bounding box center [682, 325] width 135 height 28
click at [682, 330] on input "C" at bounding box center [686, 329] width 9 height 9
radio input "true"
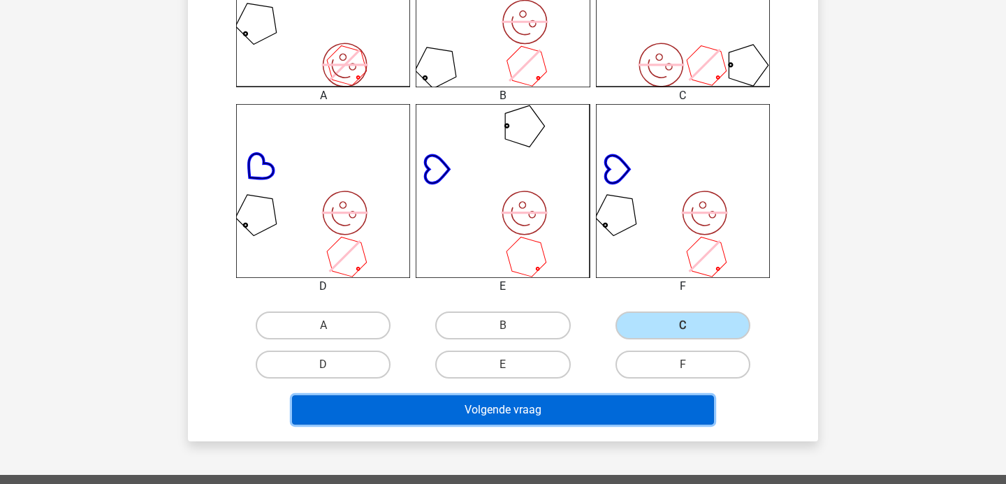
click at [483, 409] on button "Volgende vraag" at bounding box center [503, 409] width 422 height 29
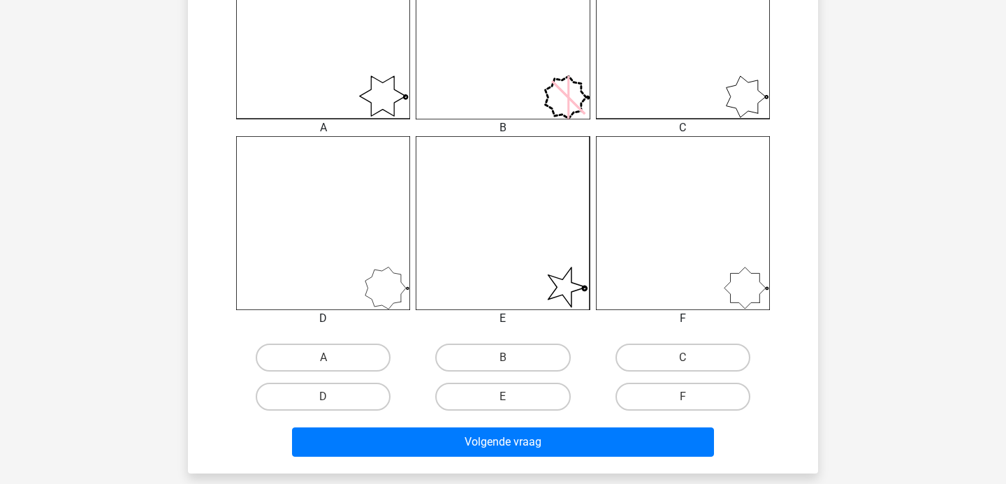
scroll to position [460, 0]
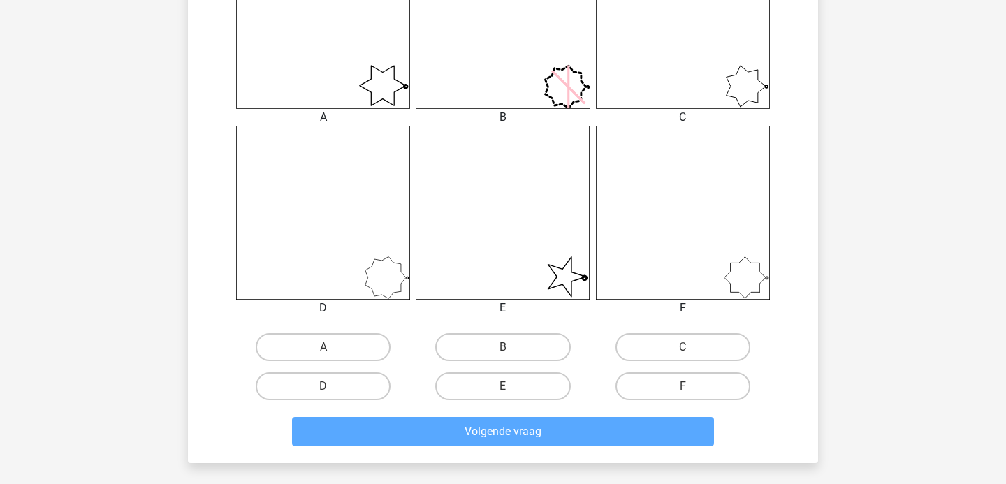
click at [519, 389] on label "E" at bounding box center [502, 386] width 135 height 28
click at [512, 389] on input "E" at bounding box center [507, 390] width 9 height 9
radio input "true"
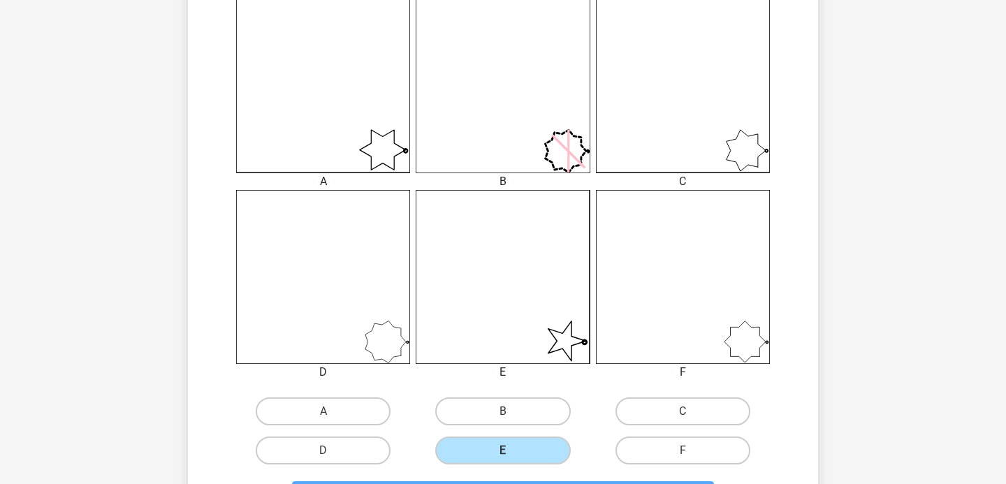
scroll to position [166, 0]
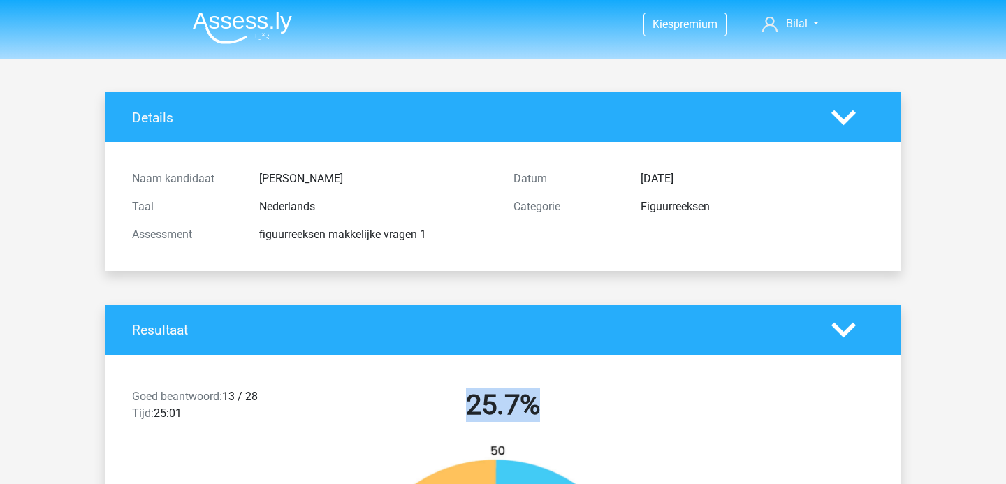
drag, startPoint x: 469, startPoint y: 399, endPoint x: 553, endPoint y: 399, distance: 84.5
click at [553, 399] on h2 "25.7%" at bounding box center [503, 405] width 360 height 34
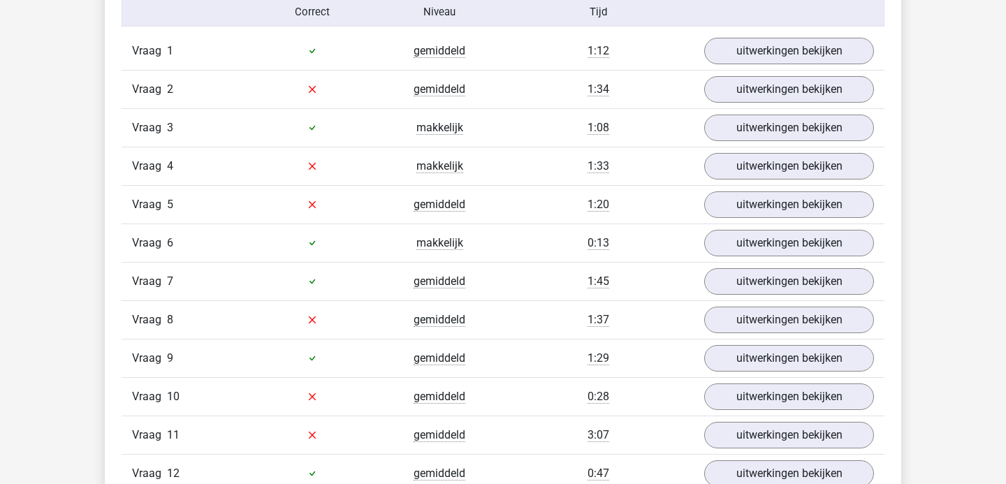
scroll to position [1167, 0]
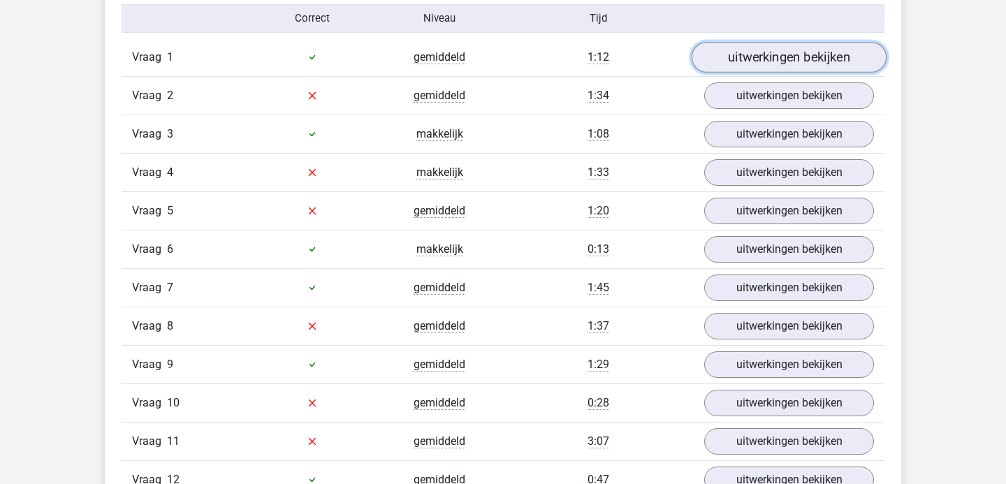
click at [733, 57] on link "uitwerkingen bekijken" at bounding box center [788, 57] width 195 height 31
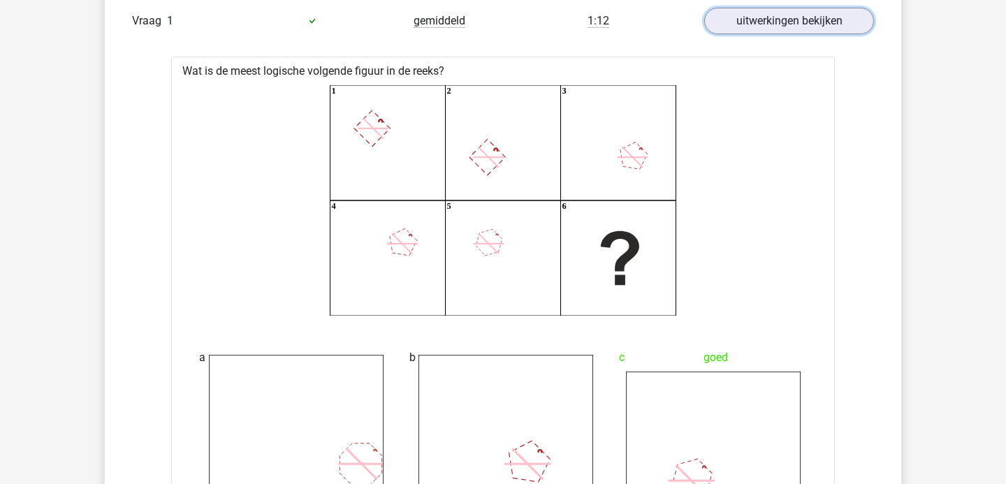
scroll to position [1059, 0]
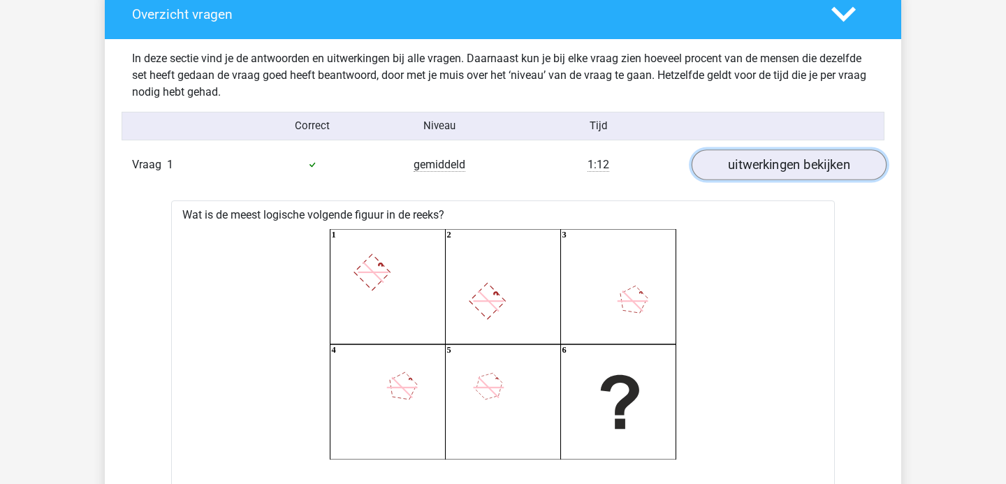
click at [738, 161] on link "uitwerkingen bekijken" at bounding box center [788, 164] width 195 height 31
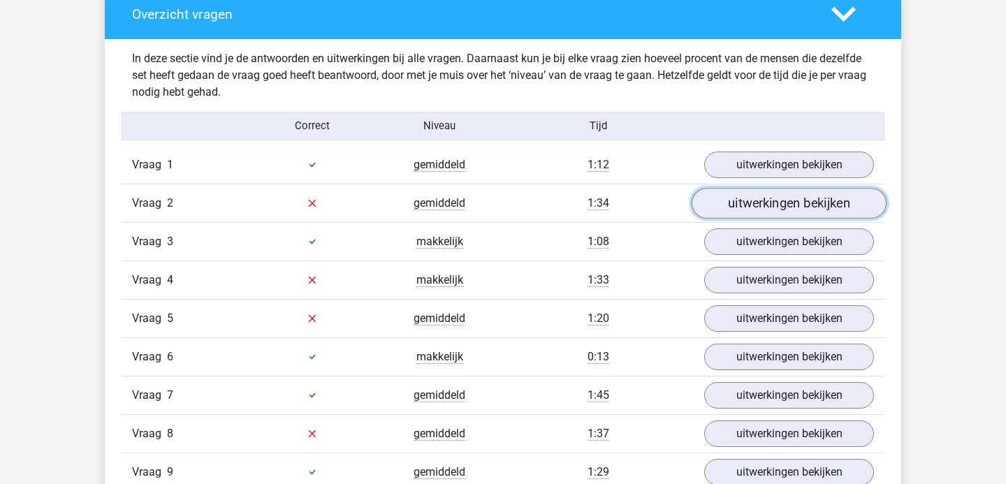
click at [716, 207] on link "uitwerkingen bekijken" at bounding box center [788, 203] width 195 height 31
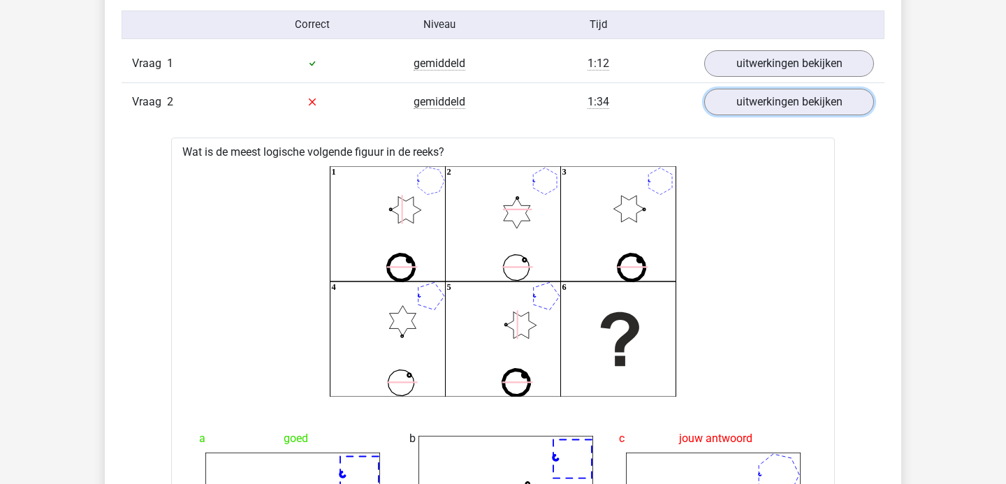
scroll to position [1103, 0]
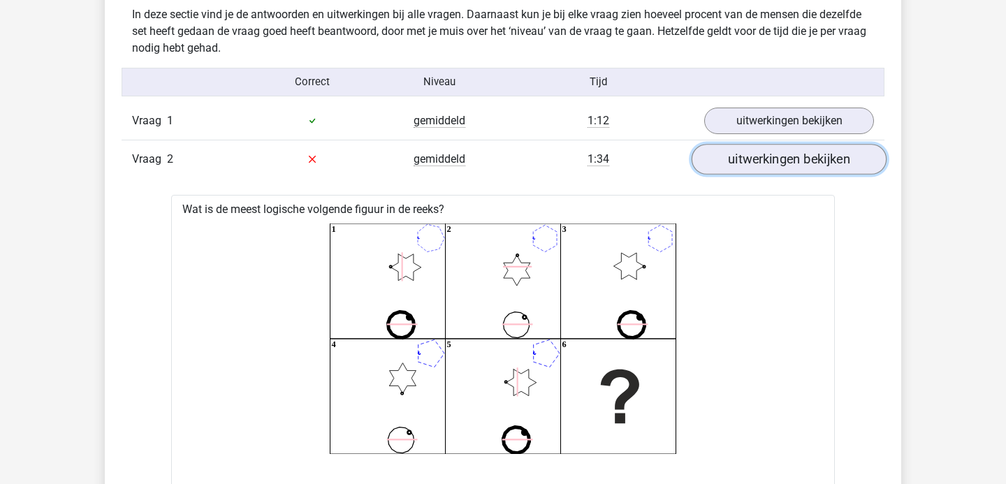
click at [782, 168] on link "uitwerkingen bekijken" at bounding box center [788, 159] width 195 height 31
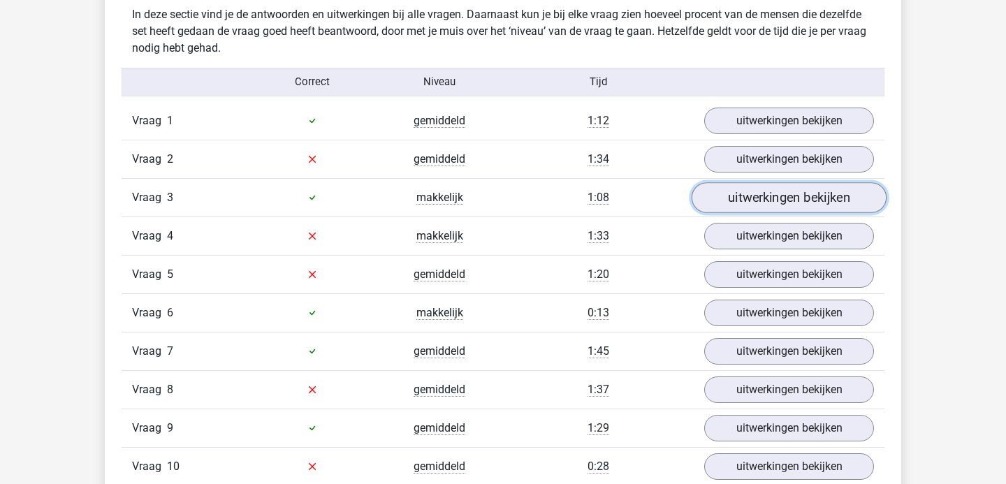
click at [731, 201] on link "uitwerkingen bekijken" at bounding box center [788, 197] width 195 height 31
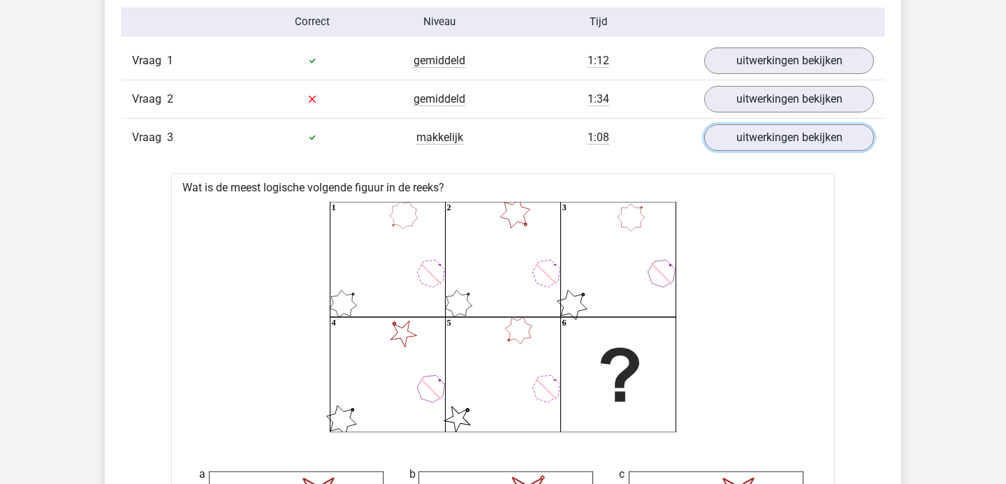
scroll to position [1161, 0]
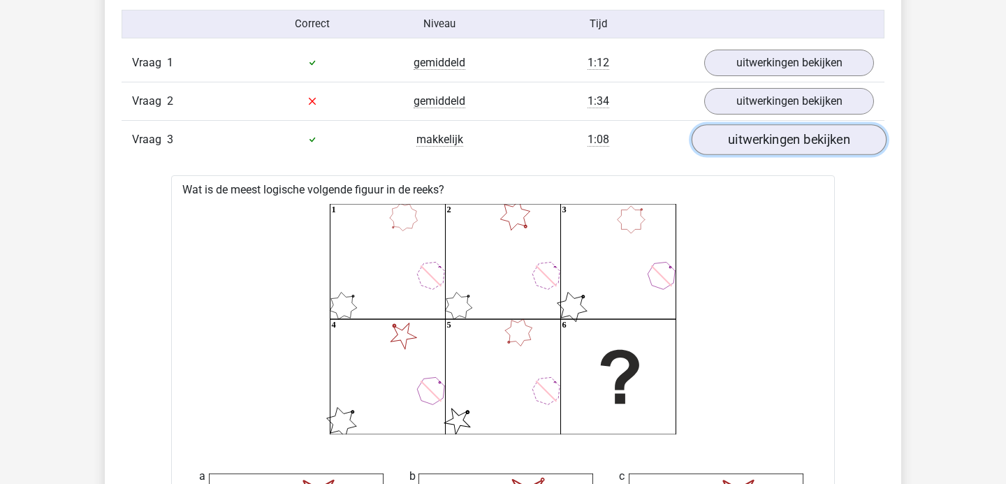
click at [721, 150] on link "uitwerkingen bekijken" at bounding box center [788, 139] width 195 height 31
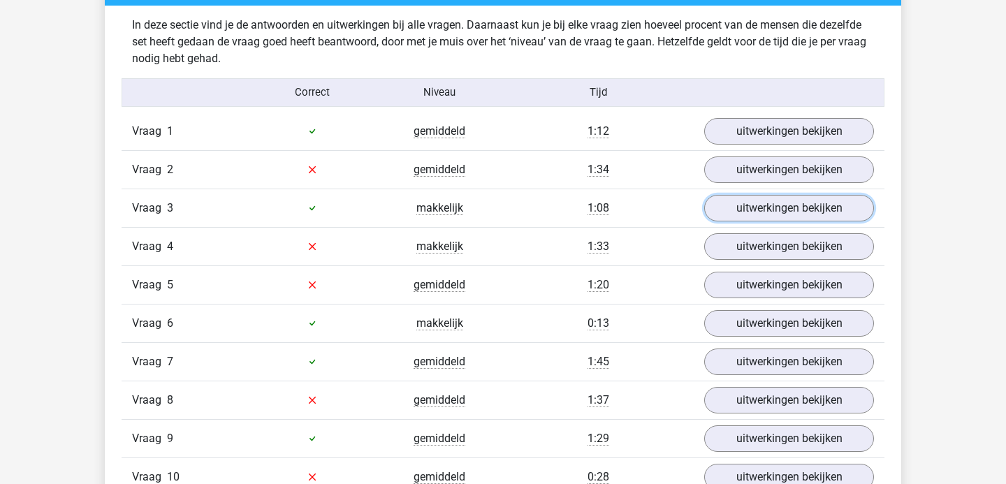
scroll to position [1076, 0]
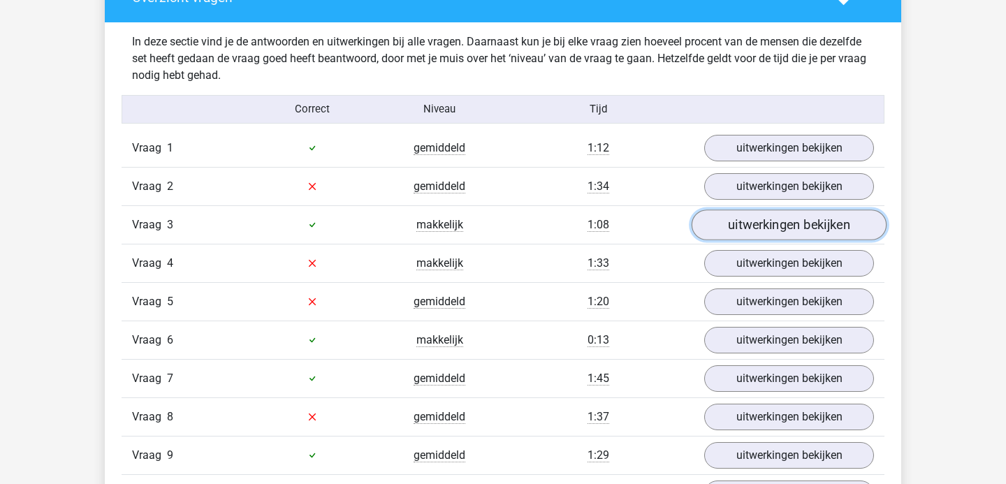
click at [744, 233] on link "uitwerkingen bekijken" at bounding box center [788, 224] width 195 height 31
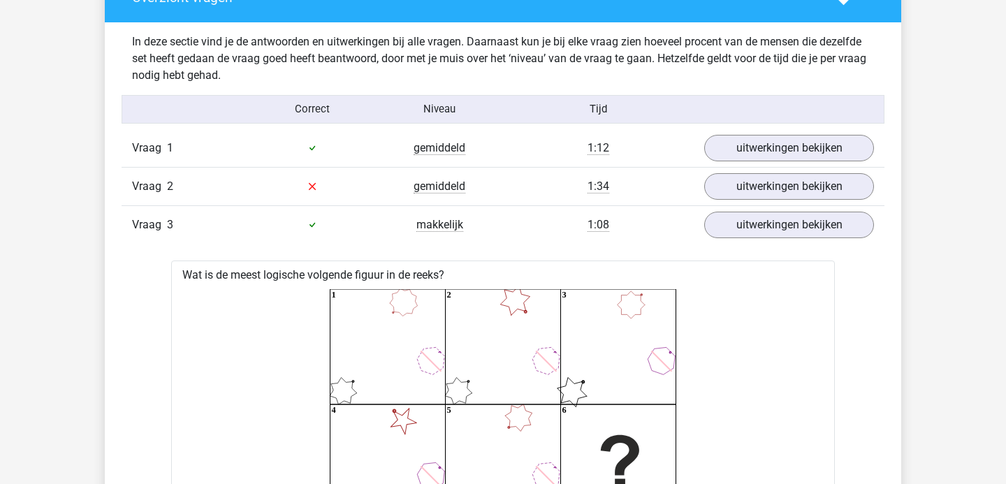
click at [720, 239] on div "Vraag 3 makkelijk 1:08 uitwerkingen bekijken" at bounding box center [503, 224] width 763 height 38
click at [726, 230] on link "uitwerkingen bekijken" at bounding box center [788, 224] width 195 height 31
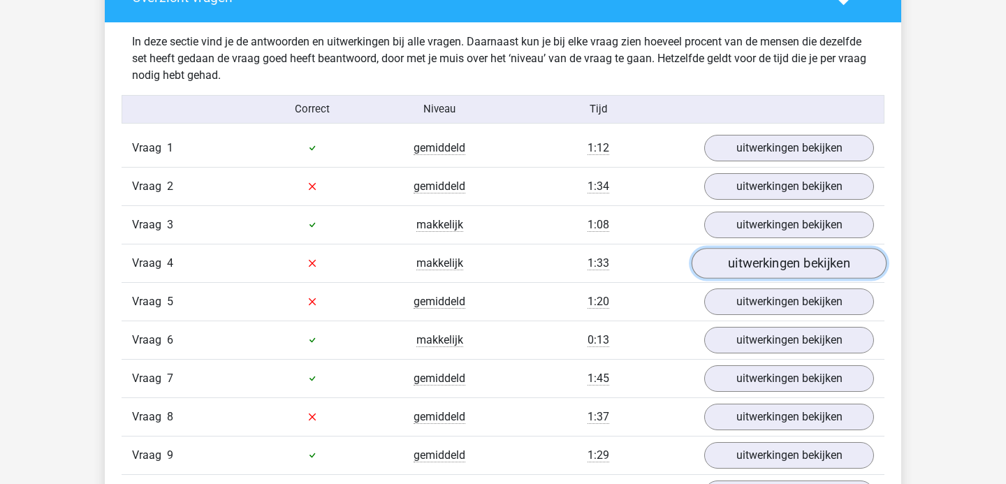
click at [740, 256] on link "uitwerkingen bekijken" at bounding box center [788, 263] width 195 height 31
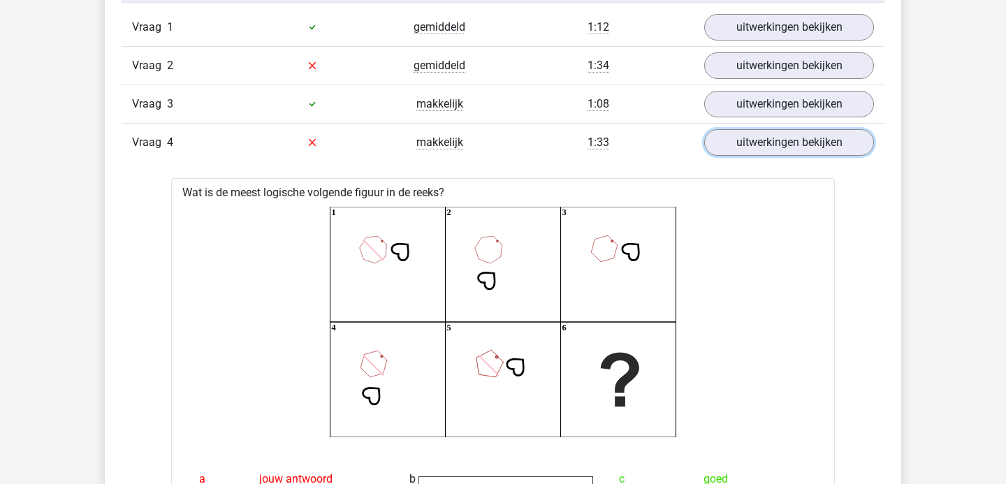
scroll to position [1195, 0]
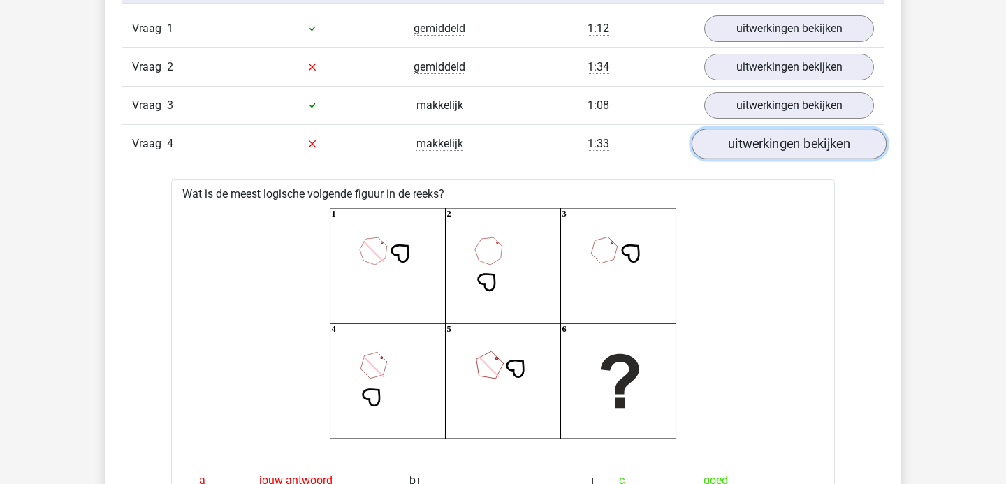
click at [740, 154] on link "uitwerkingen bekijken" at bounding box center [788, 143] width 195 height 31
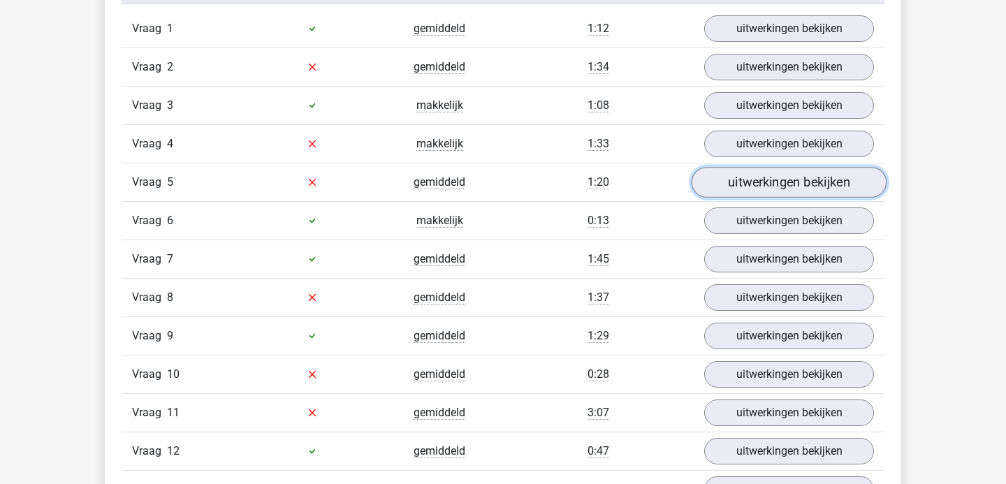
click at [729, 190] on link "uitwerkingen bekijken" at bounding box center [788, 182] width 195 height 31
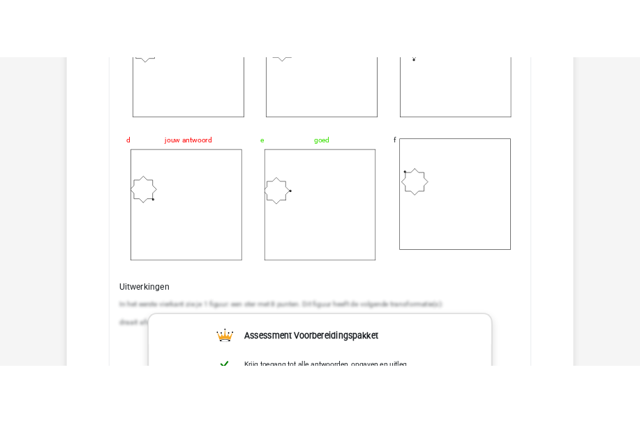
scroll to position [1963, 0]
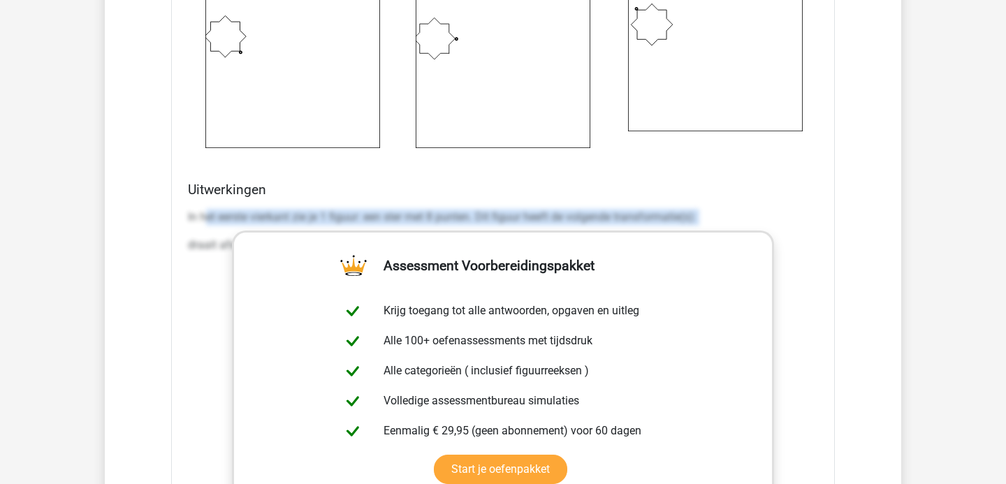
drag, startPoint x: 206, startPoint y: 221, endPoint x: 435, endPoint y: 228, distance: 229.2
click at [435, 228] on div "In het eerste vierkant zie je 1 figuur: een ster met 8 punten. Dit figuur heeft…" at bounding box center [503, 236] width 630 height 67
copy div "et eerste vierkant zie je 1 figuur: een ster met 8 punten. Dit figuur heeft de …"
drag, startPoint x: 189, startPoint y: 242, endPoint x: 552, endPoint y: 253, distance: 363.3
click at [552, 253] on div "Wat is de meest logische volgende figuur in de reeks? 1 2 3 4 5 6 a b c" at bounding box center [502, 68] width 663 height 1236
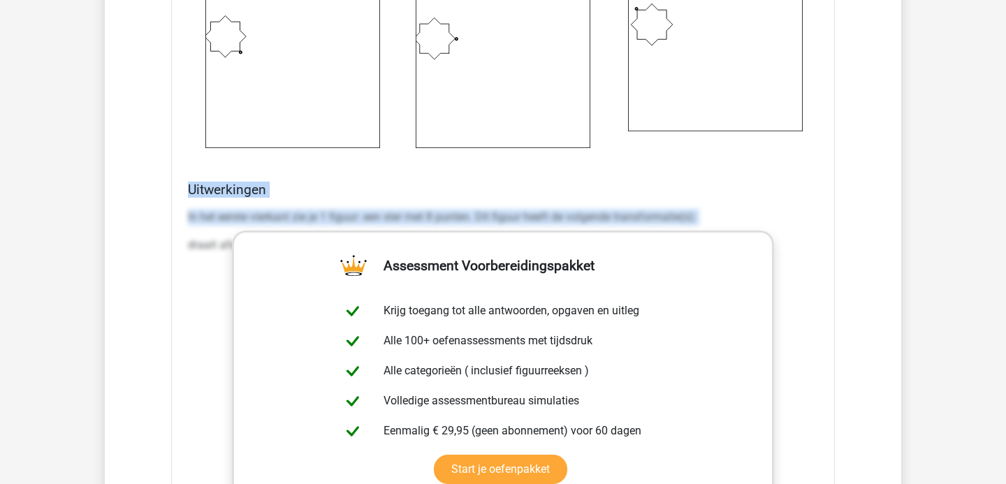
copy div "Uitwerkingen In het eerste vierkant zie je 1 figuur: een ster met 8 punten. Dit…"
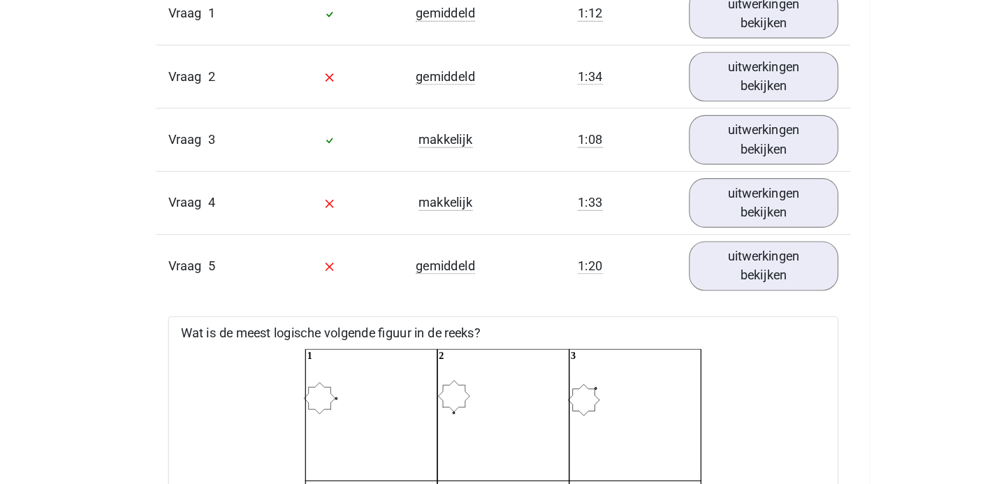
scroll to position [1212, 0]
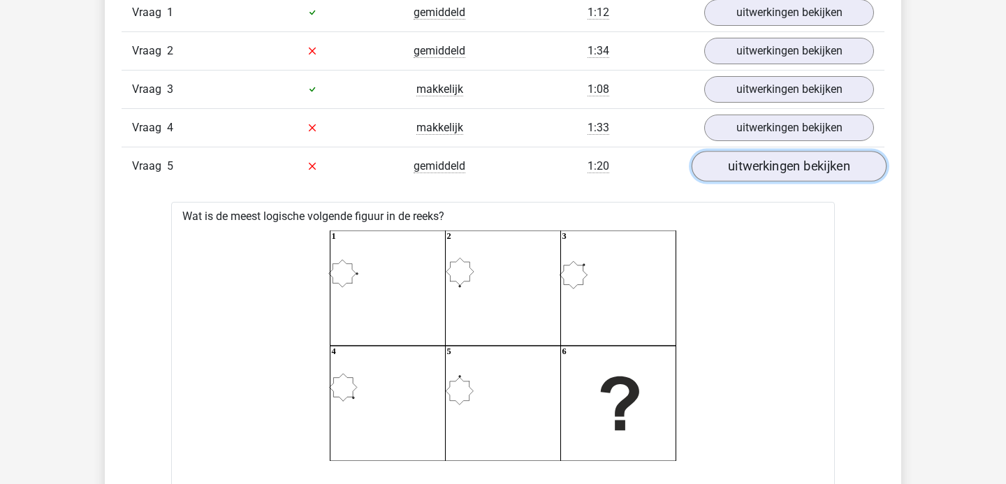
click at [727, 165] on link "uitwerkingen bekijken" at bounding box center [788, 166] width 195 height 31
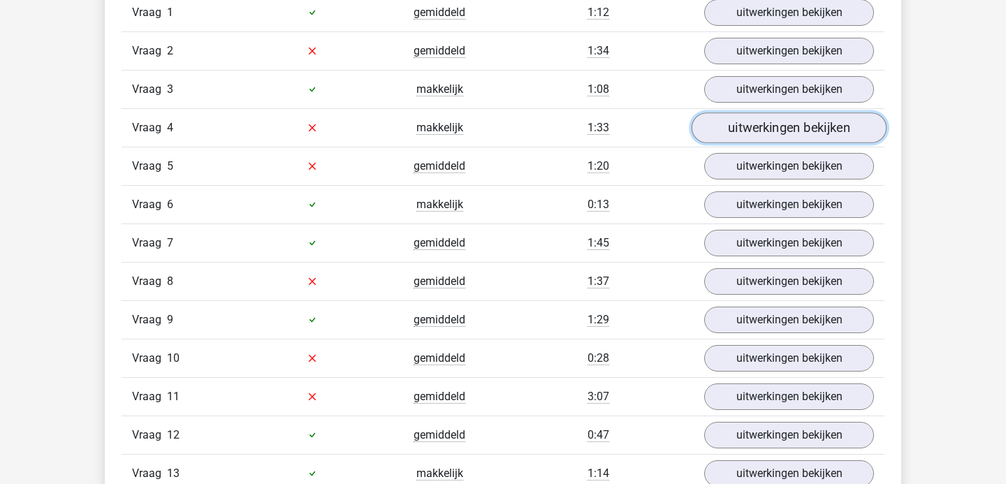
click at [715, 126] on link "uitwerkingen bekijken" at bounding box center [788, 127] width 195 height 31
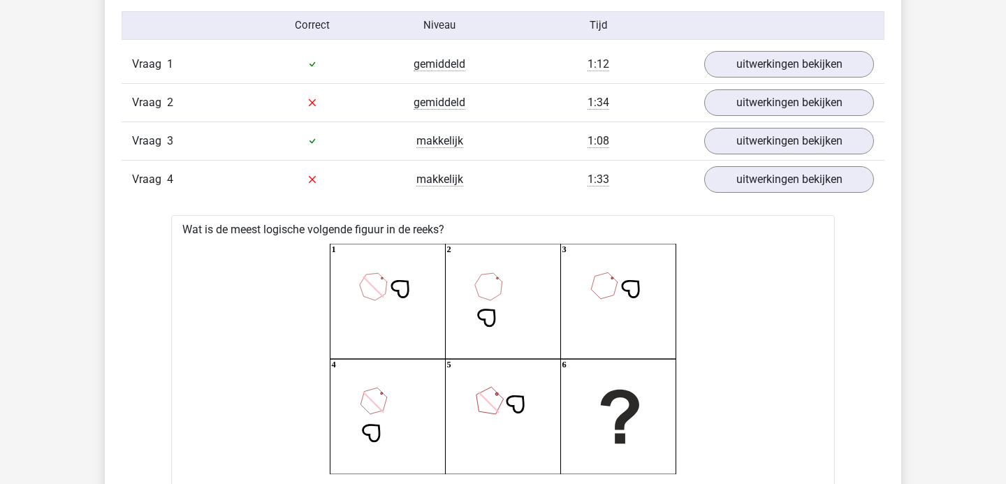
scroll to position [1131, 0]
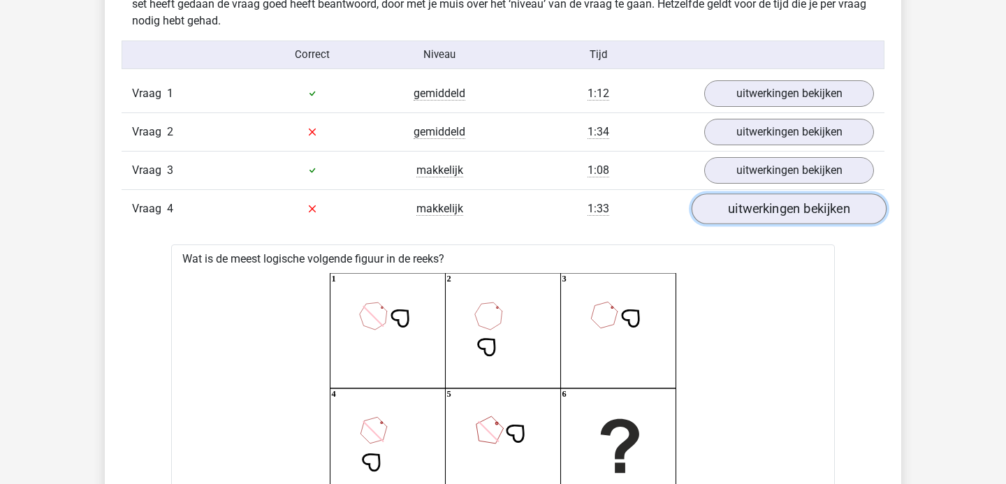
click at [739, 202] on link "uitwerkingen bekijken" at bounding box center [788, 208] width 195 height 31
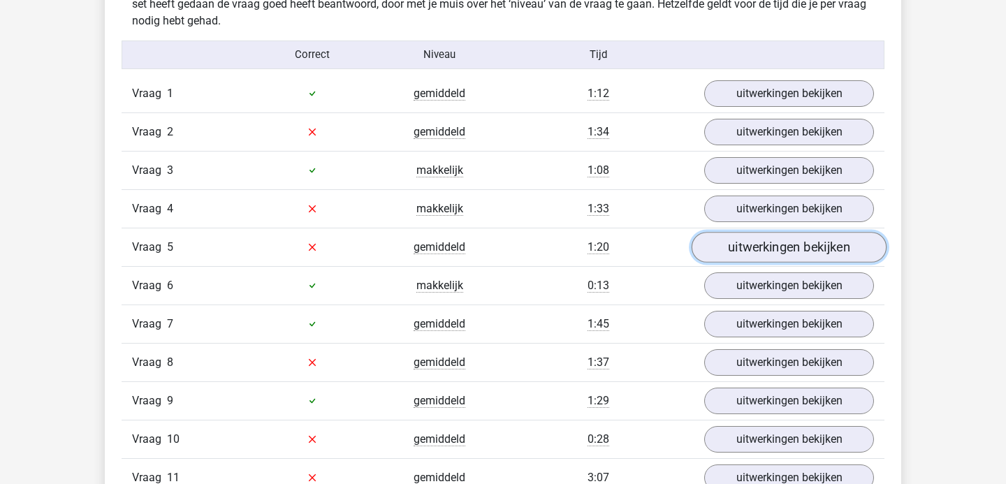
click at [749, 249] on link "uitwerkingen bekijken" at bounding box center [788, 247] width 195 height 31
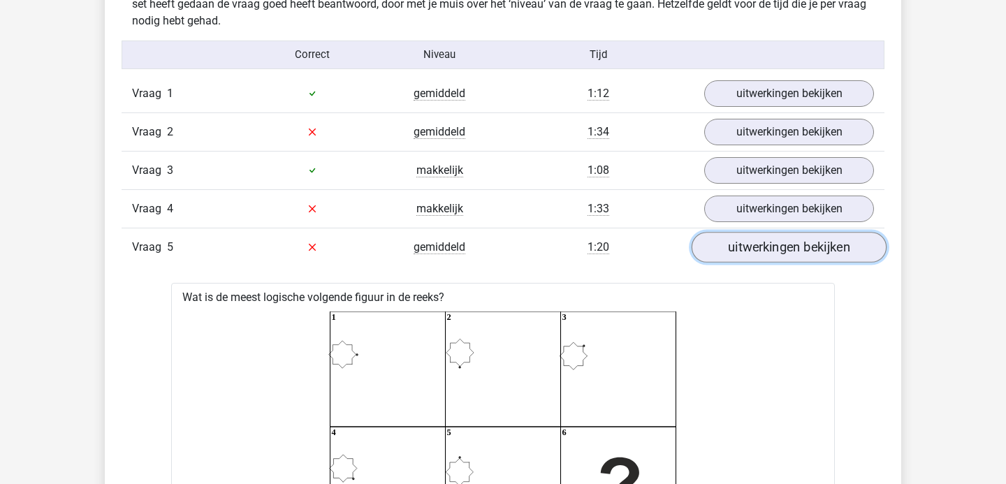
click at [749, 249] on link "uitwerkingen bekijken" at bounding box center [788, 247] width 195 height 31
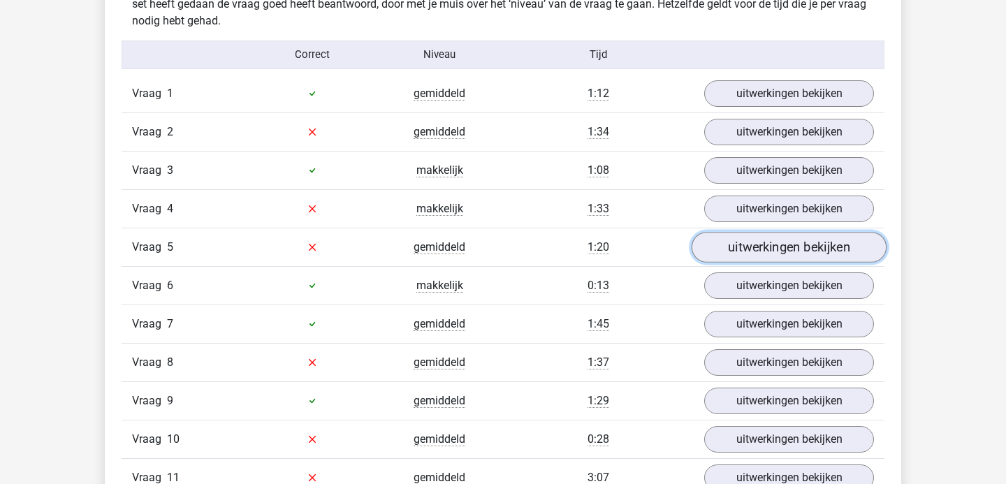
click at [749, 249] on link "uitwerkingen bekijken" at bounding box center [788, 247] width 195 height 31
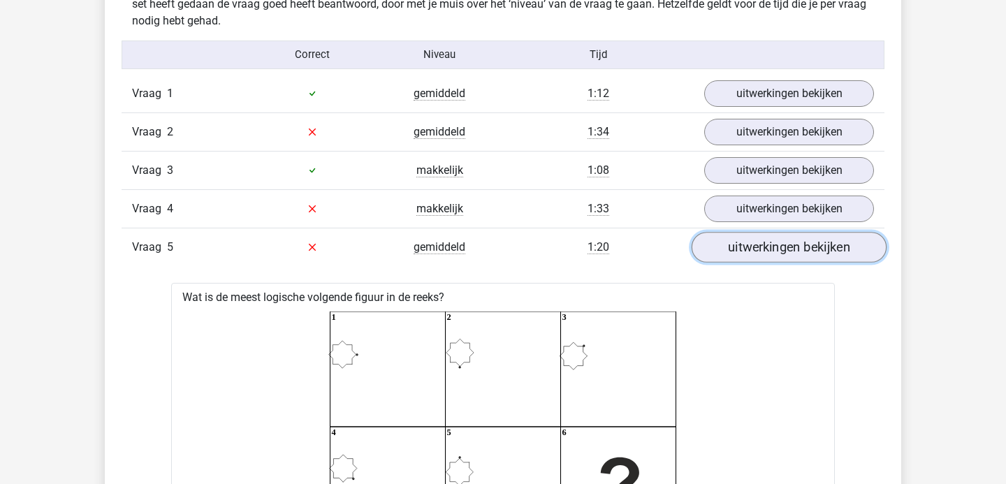
click at [749, 249] on link "uitwerkingen bekijken" at bounding box center [788, 247] width 195 height 31
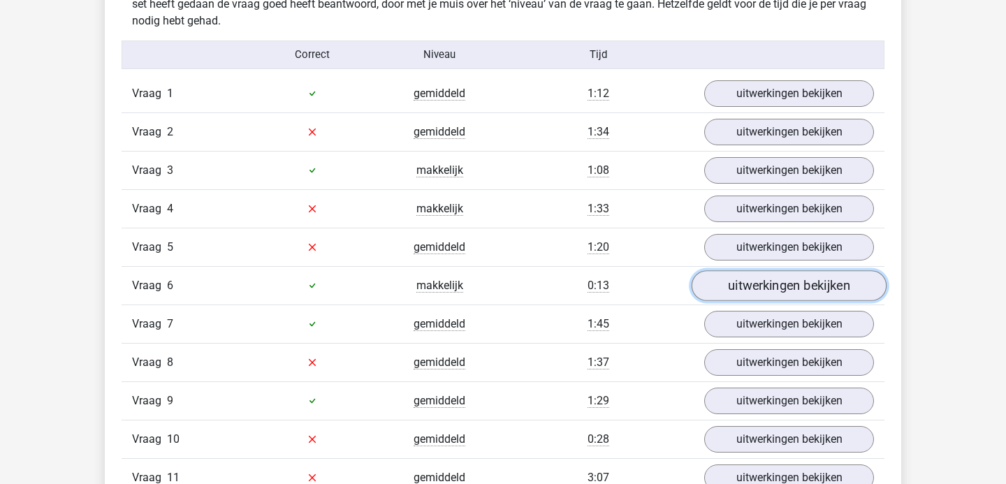
click at [753, 287] on link "uitwerkingen bekijken" at bounding box center [788, 285] width 195 height 31
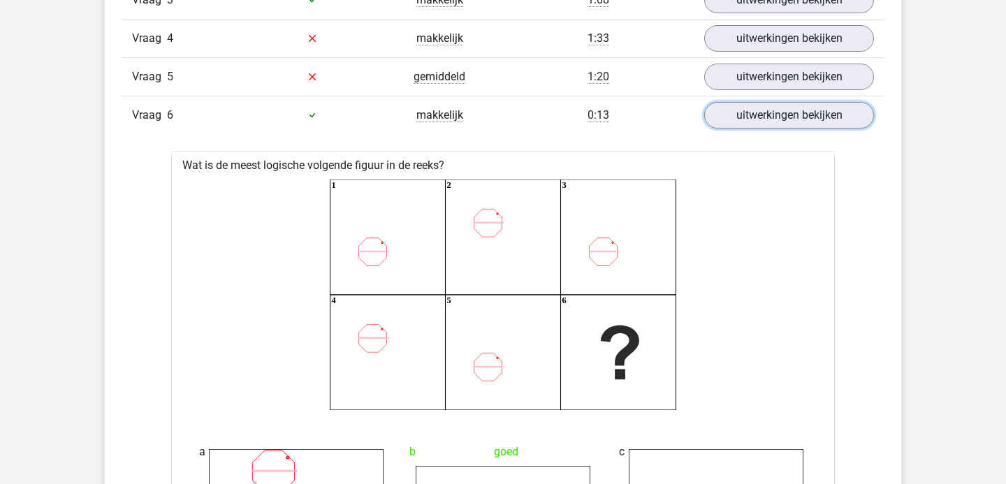
scroll to position [1265, 0]
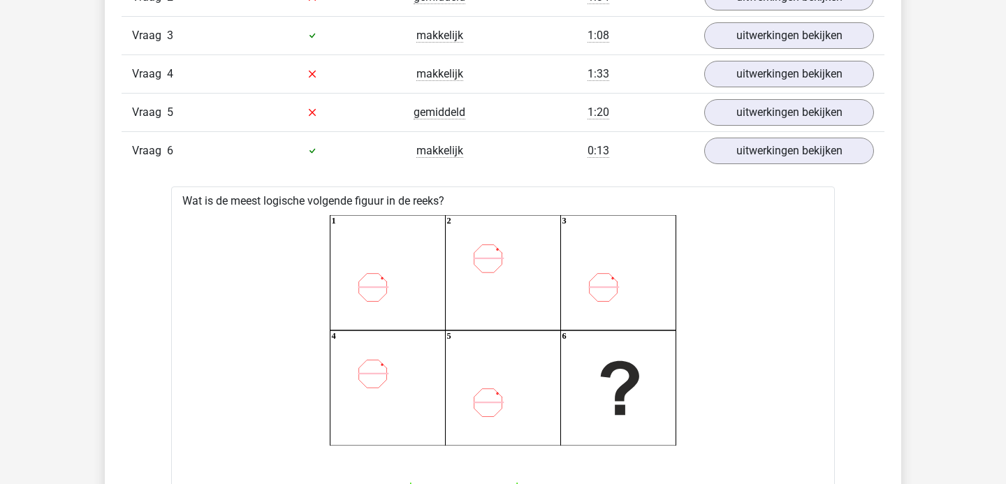
click at [757, 167] on div "Vraag 6 makkelijk 0:13 uitwerkingen bekijken" at bounding box center [503, 150] width 763 height 38
click at [755, 155] on link "uitwerkingen bekijken" at bounding box center [788, 150] width 195 height 31
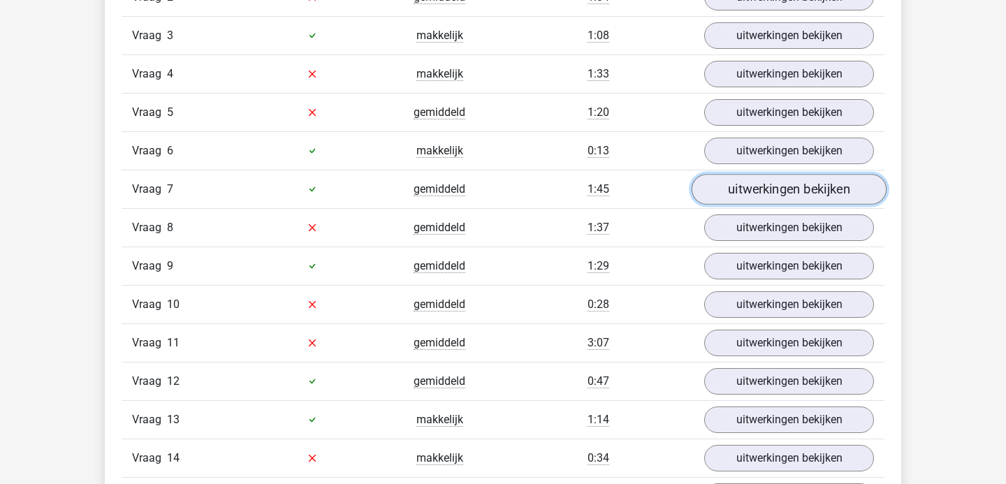
click at [726, 187] on link "uitwerkingen bekijken" at bounding box center [788, 189] width 195 height 31
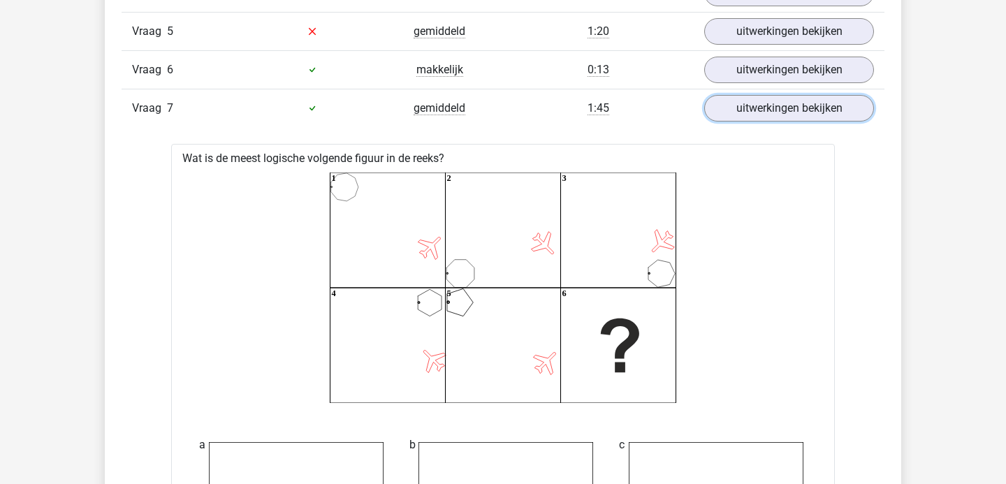
scroll to position [1327, 0]
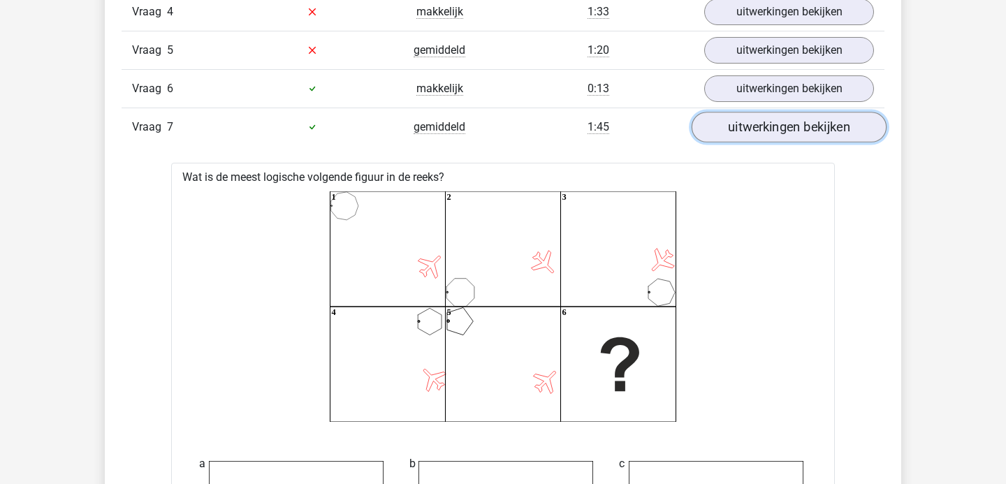
click at [753, 126] on link "uitwerkingen bekijken" at bounding box center [788, 127] width 195 height 31
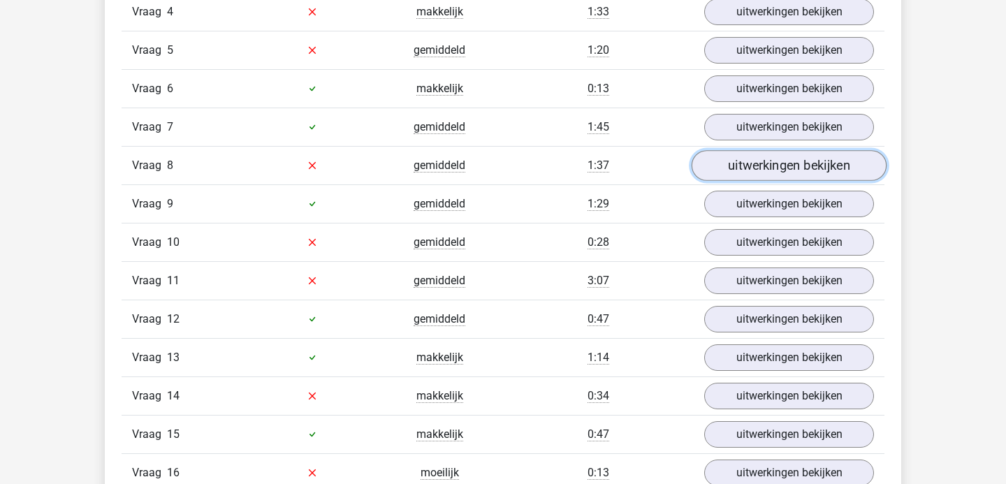
click at [750, 171] on link "uitwerkingen bekijken" at bounding box center [788, 165] width 195 height 31
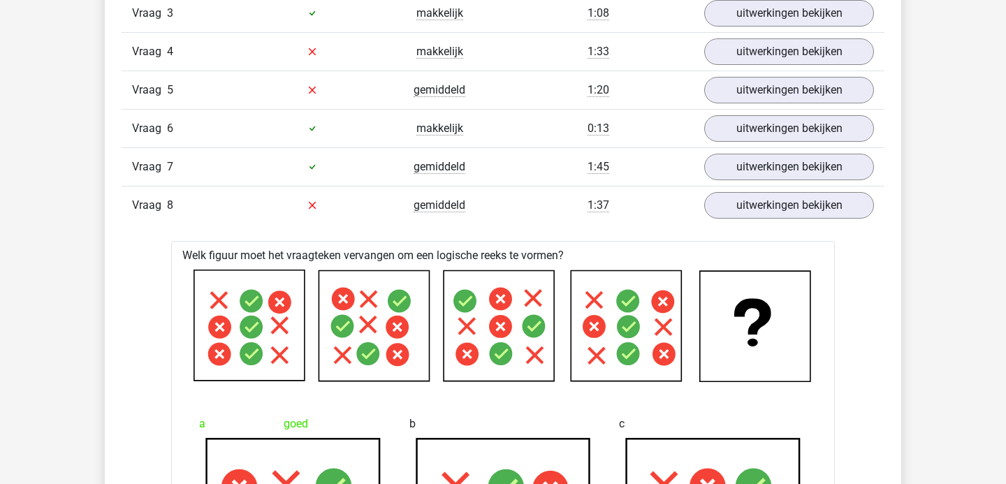
scroll to position [1284, 0]
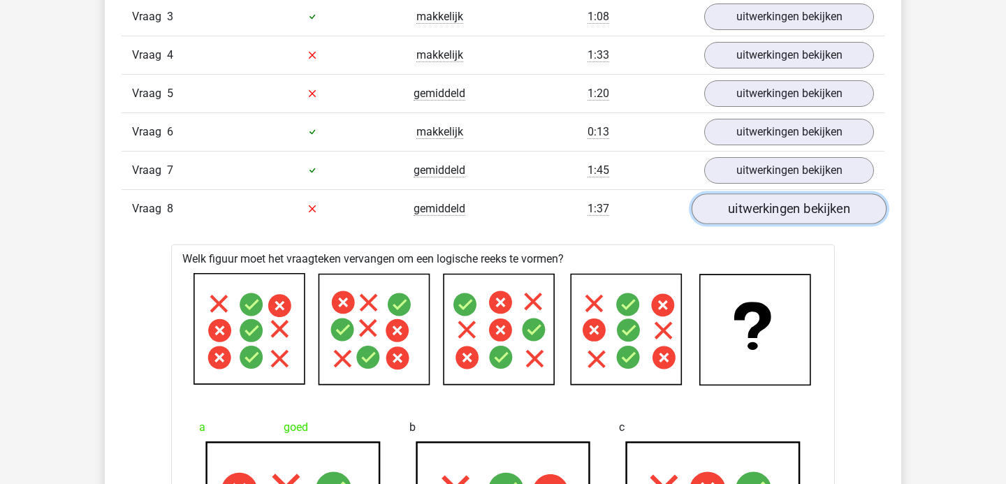
click at [730, 205] on link "uitwerkingen bekijken" at bounding box center [788, 208] width 195 height 31
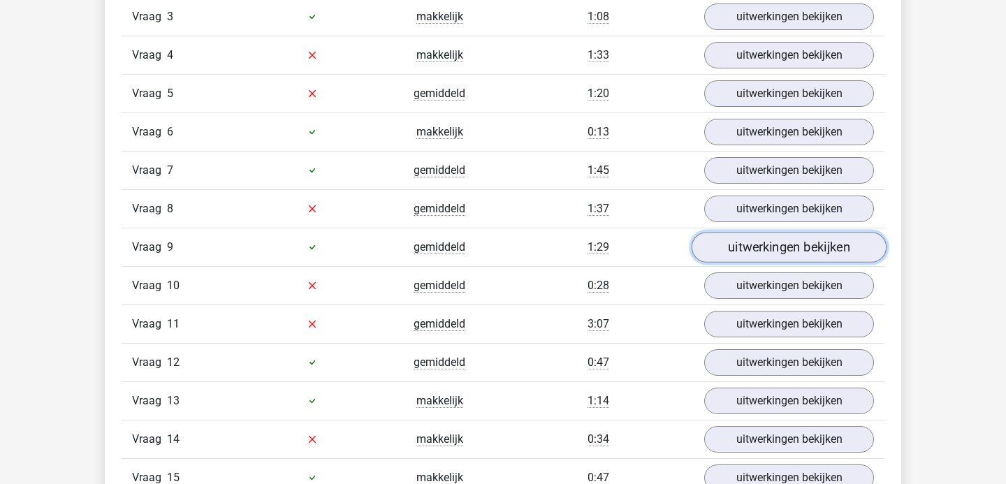
click at [733, 247] on link "uitwerkingen bekijken" at bounding box center [788, 247] width 195 height 31
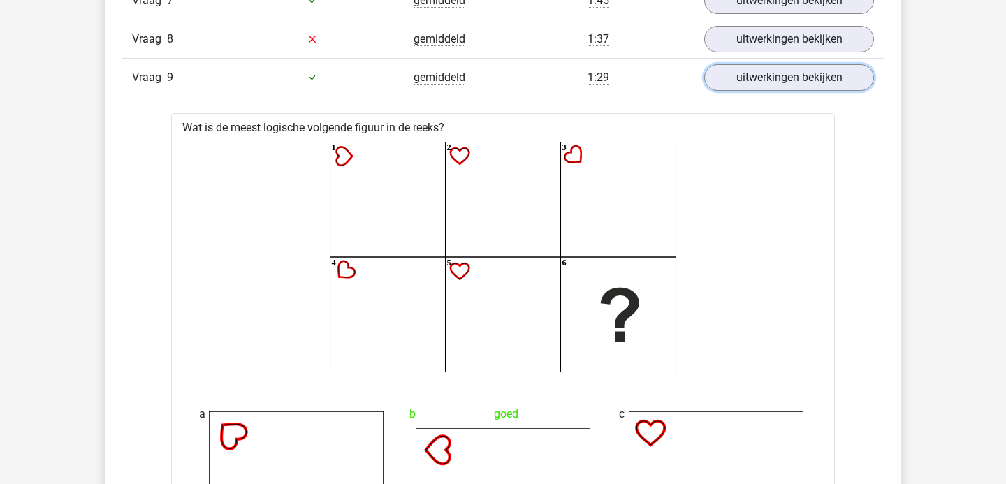
scroll to position [1450, 0]
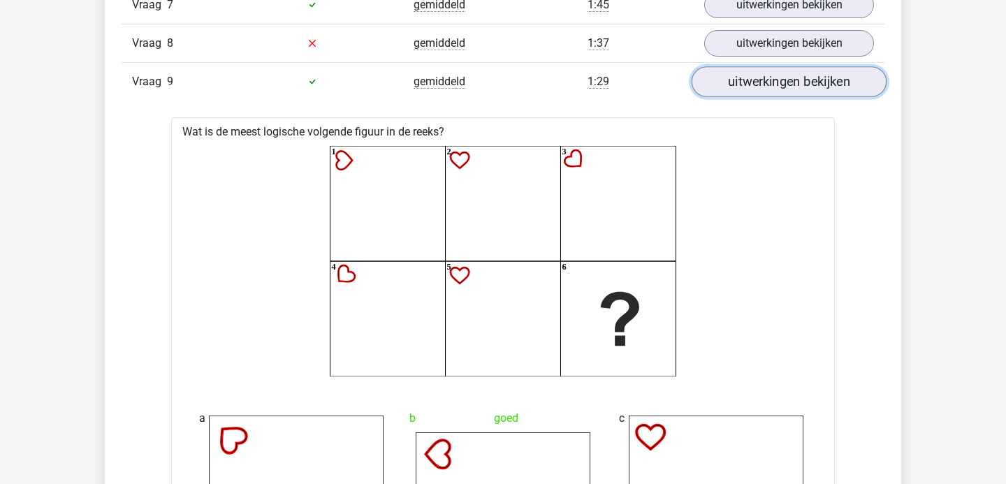
click at [744, 82] on link "uitwerkingen bekijken" at bounding box center [788, 81] width 195 height 31
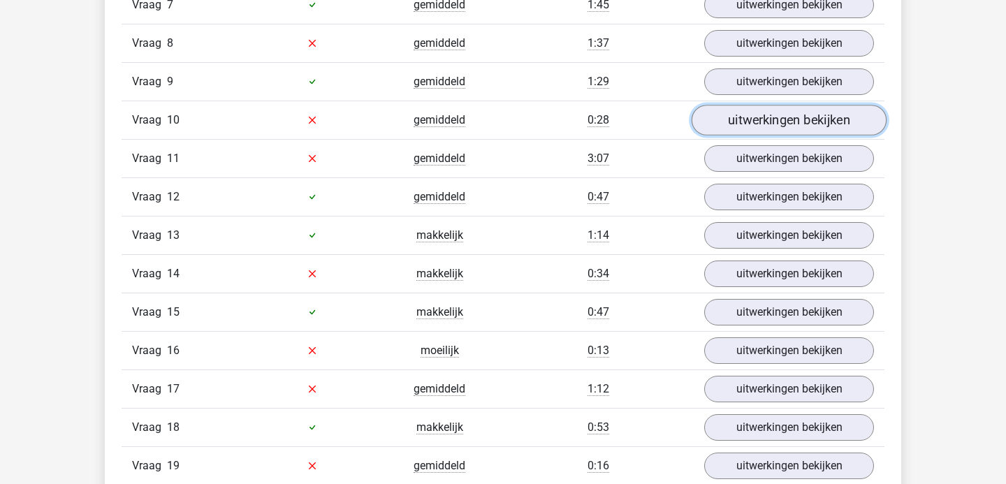
click at [762, 128] on link "uitwerkingen bekijken" at bounding box center [788, 120] width 195 height 31
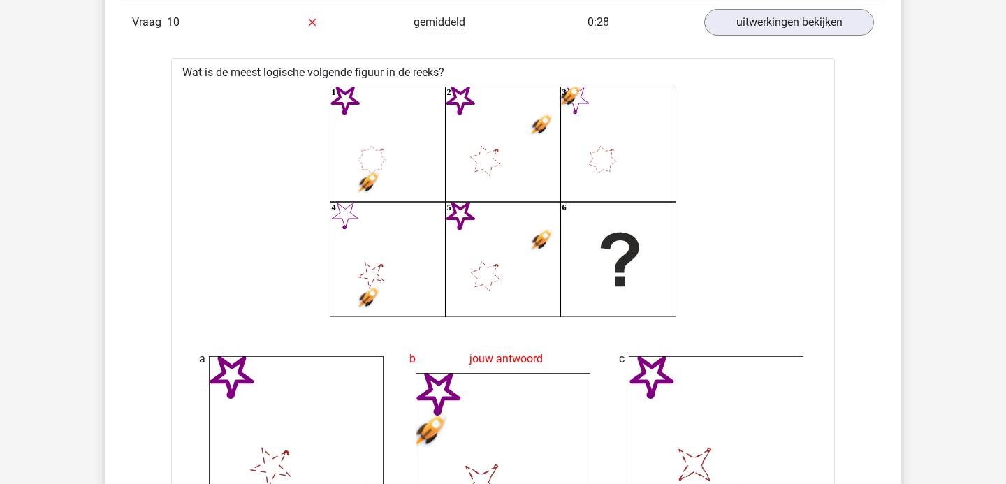
scroll to position [1464, 0]
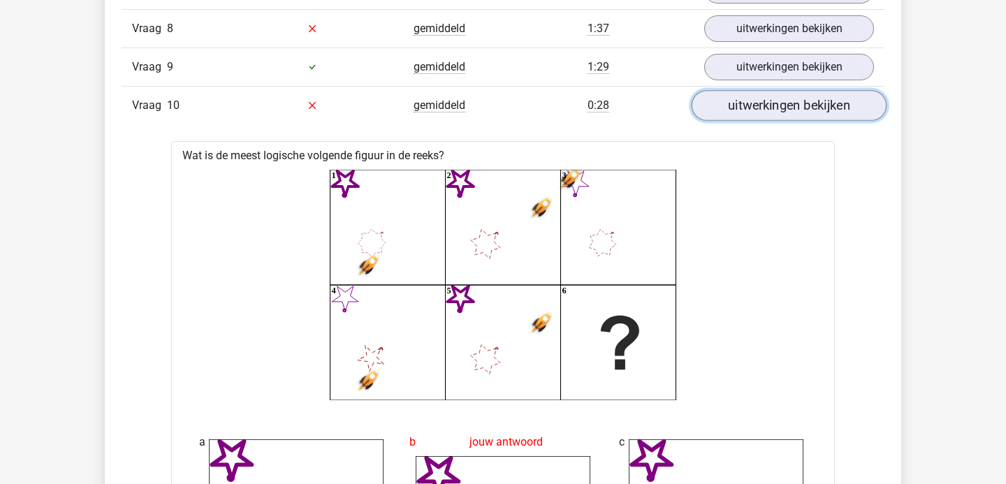
click at [733, 97] on link "uitwerkingen bekijken" at bounding box center [788, 105] width 195 height 31
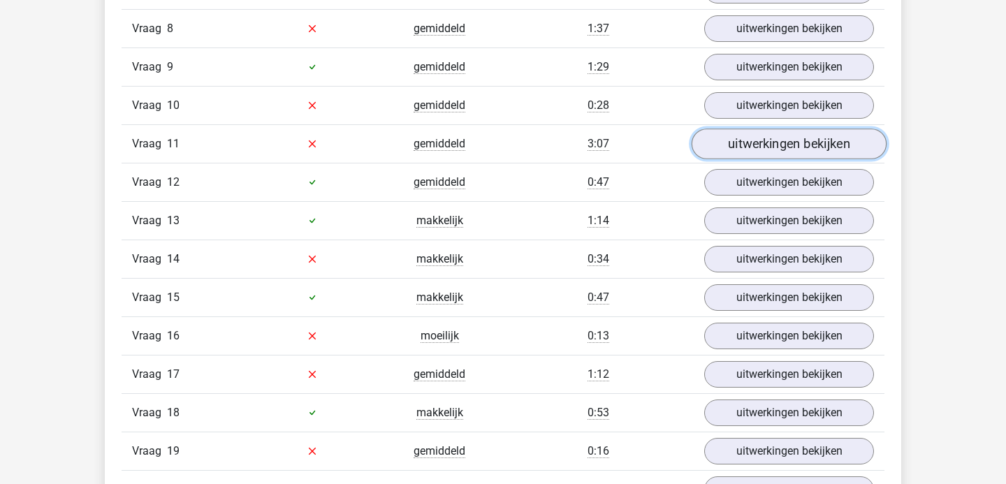
click at [737, 145] on link "uitwerkingen bekijken" at bounding box center [788, 143] width 195 height 31
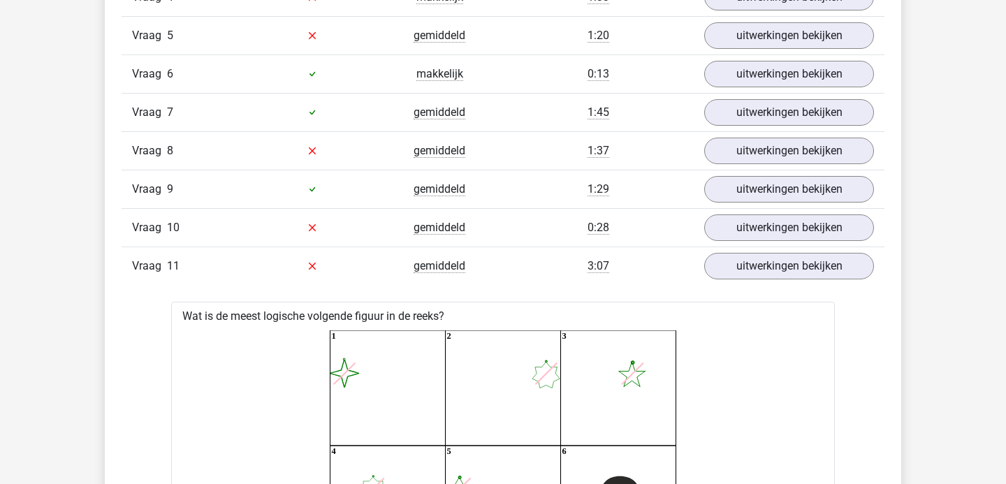
scroll to position [1338, 0]
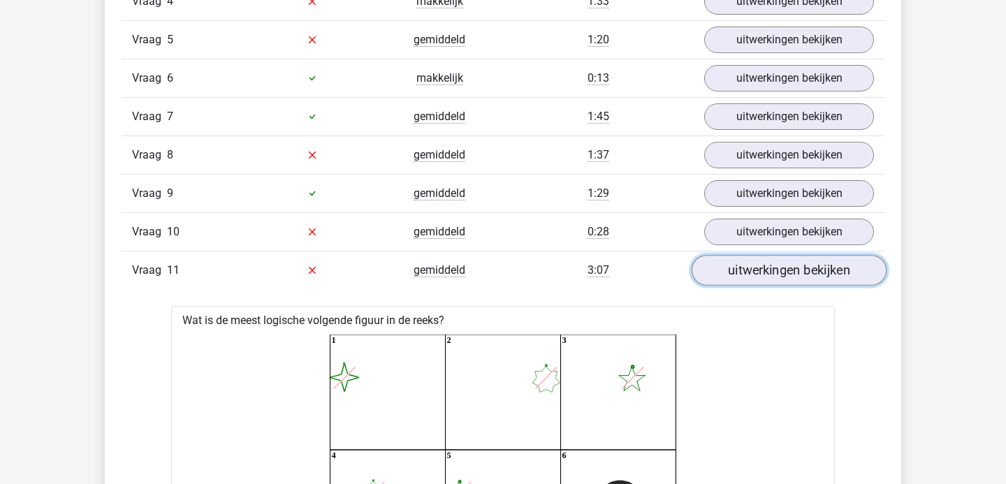
click at [737, 265] on link "uitwerkingen bekijken" at bounding box center [788, 270] width 195 height 31
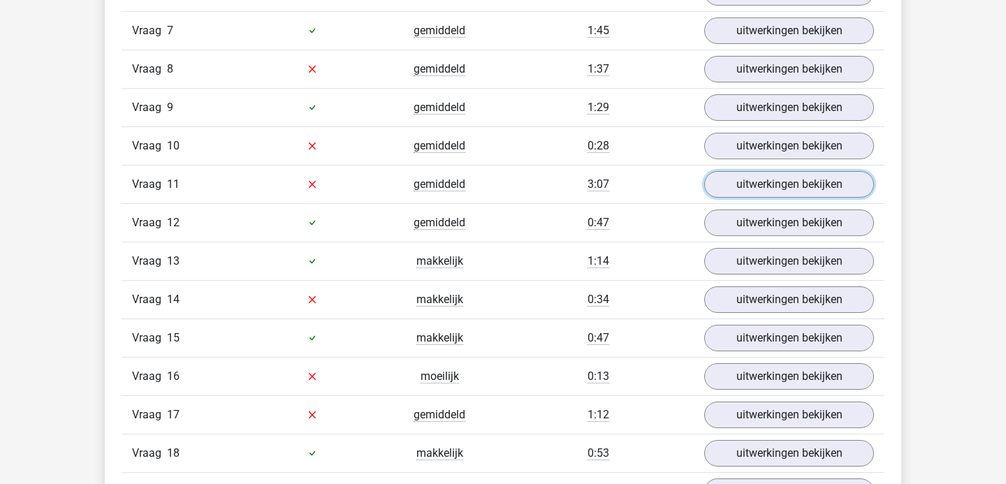
scroll to position [1431, 0]
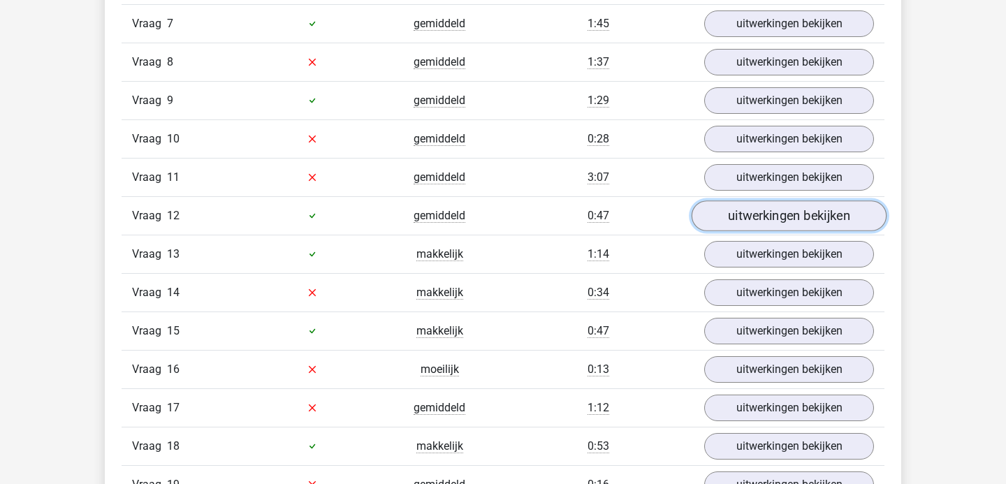
click at [730, 220] on link "uitwerkingen bekijken" at bounding box center [788, 215] width 195 height 31
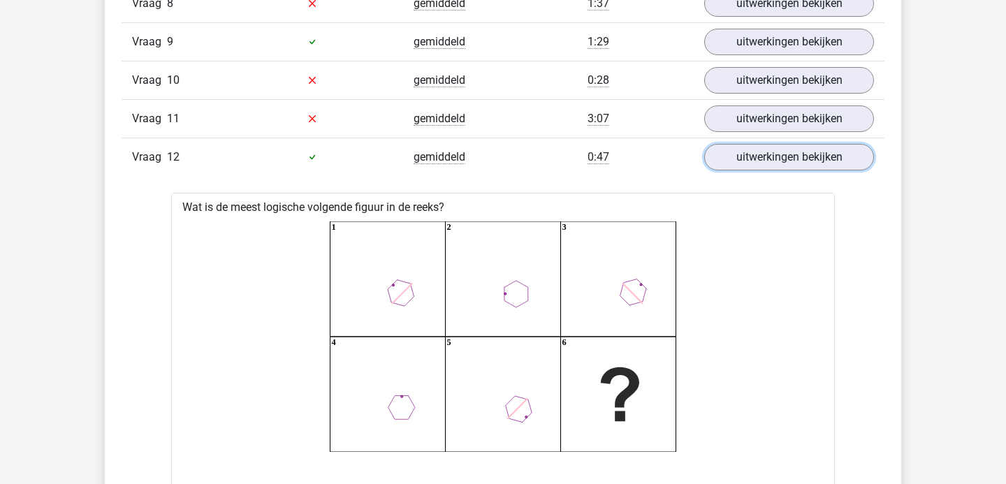
scroll to position [1488, 0]
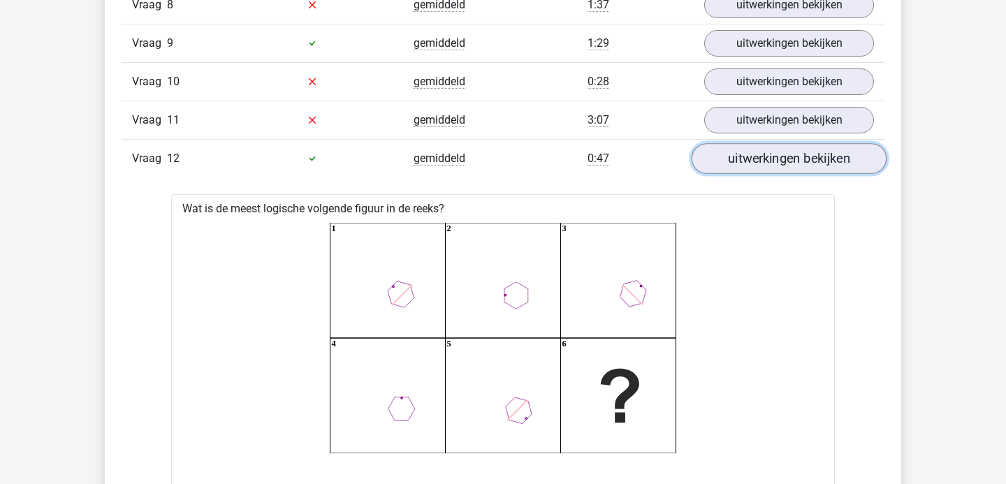
click at [732, 163] on link "uitwerkingen bekijken" at bounding box center [788, 158] width 195 height 31
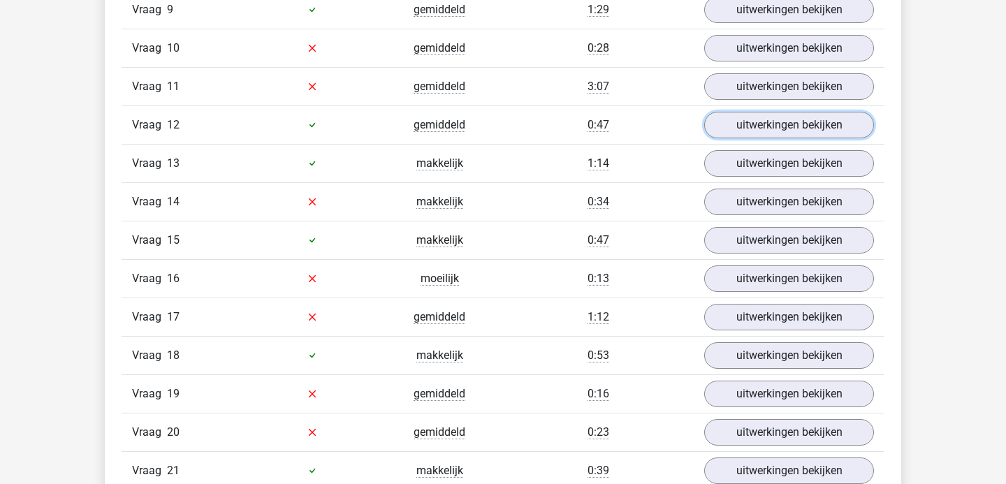
scroll to position [1522, 0]
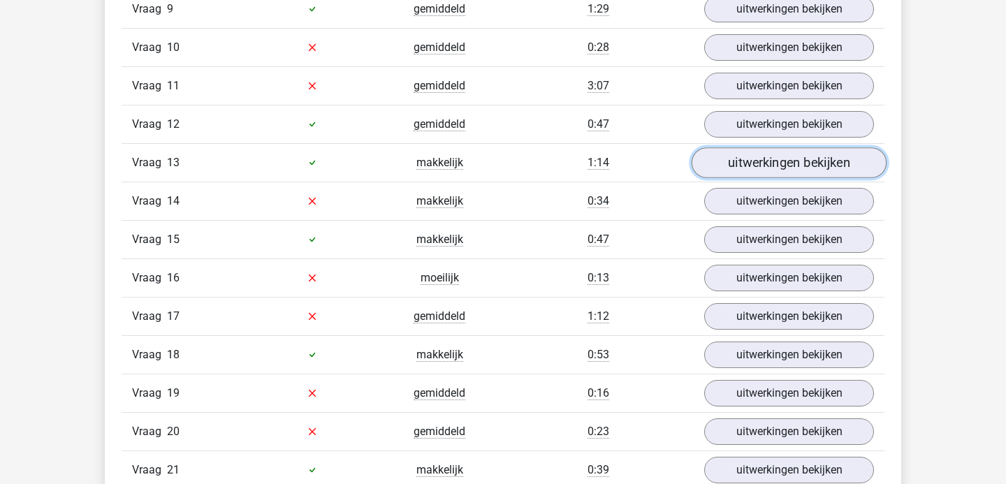
click at [730, 170] on link "uitwerkingen bekijken" at bounding box center [788, 162] width 195 height 31
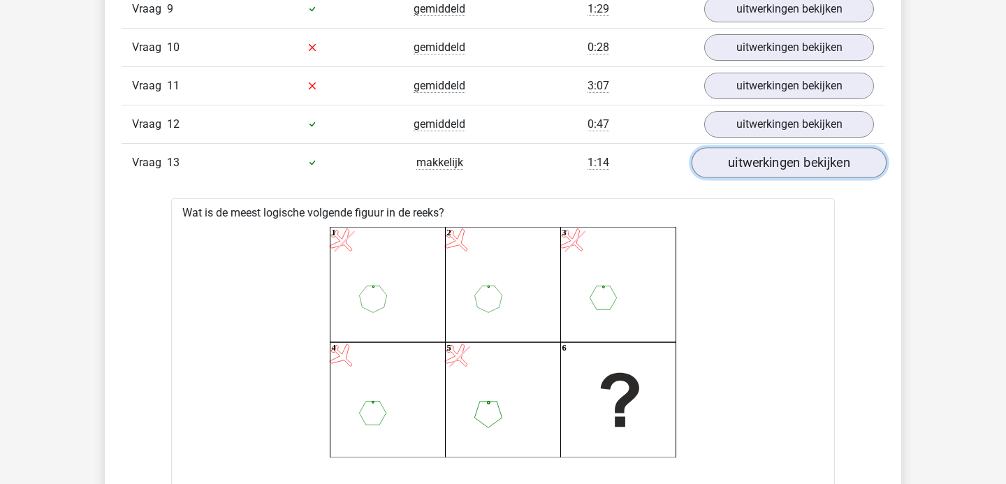
click at [758, 160] on link "uitwerkingen bekijken" at bounding box center [788, 162] width 195 height 31
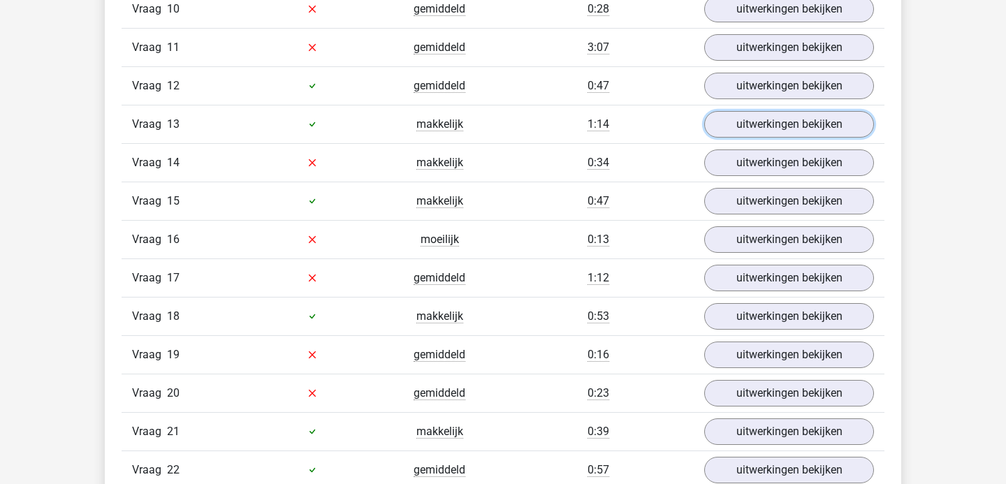
scroll to position [1565, 0]
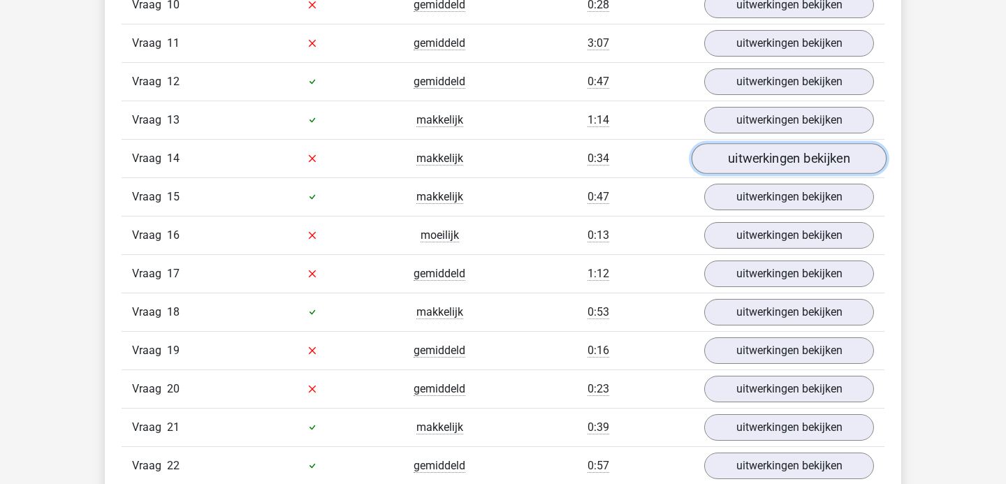
click at [726, 160] on link "uitwerkingen bekijken" at bounding box center [788, 158] width 195 height 31
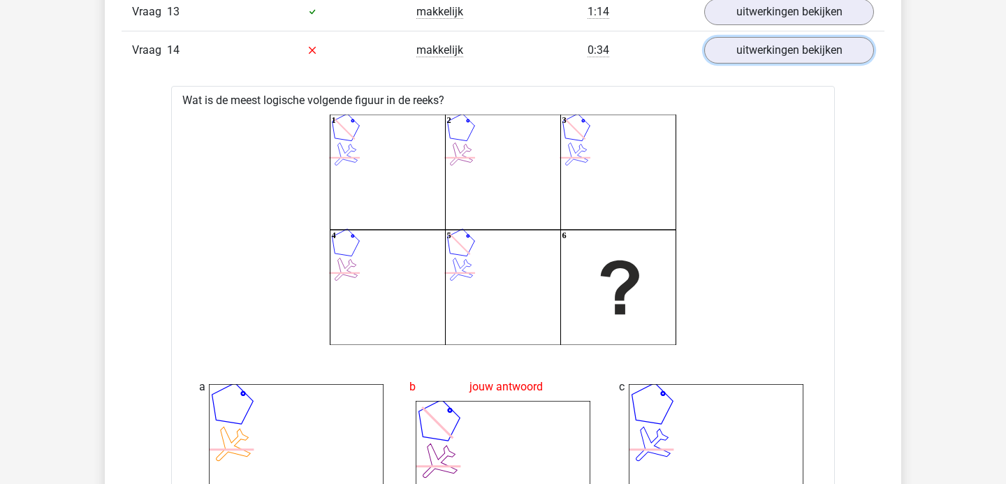
scroll to position [1583, 0]
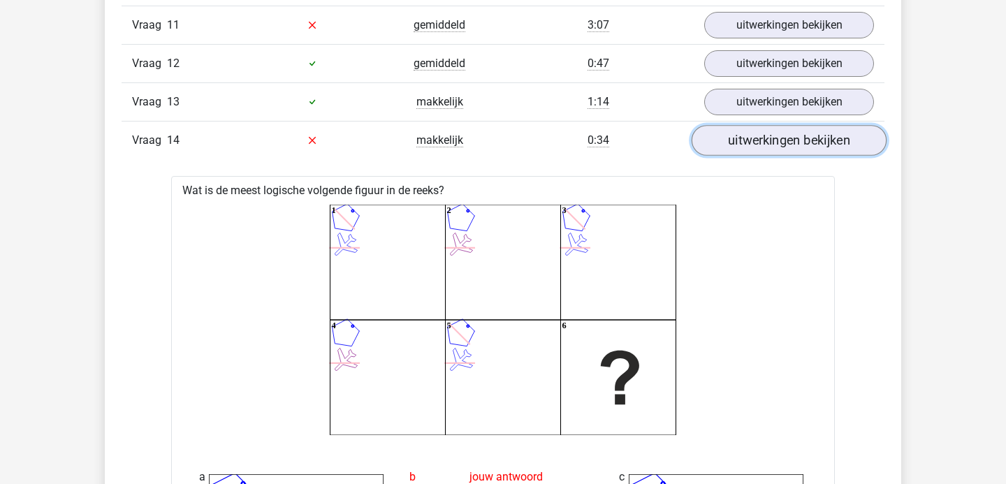
click at [777, 149] on link "uitwerkingen bekijken" at bounding box center [788, 140] width 195 height 31
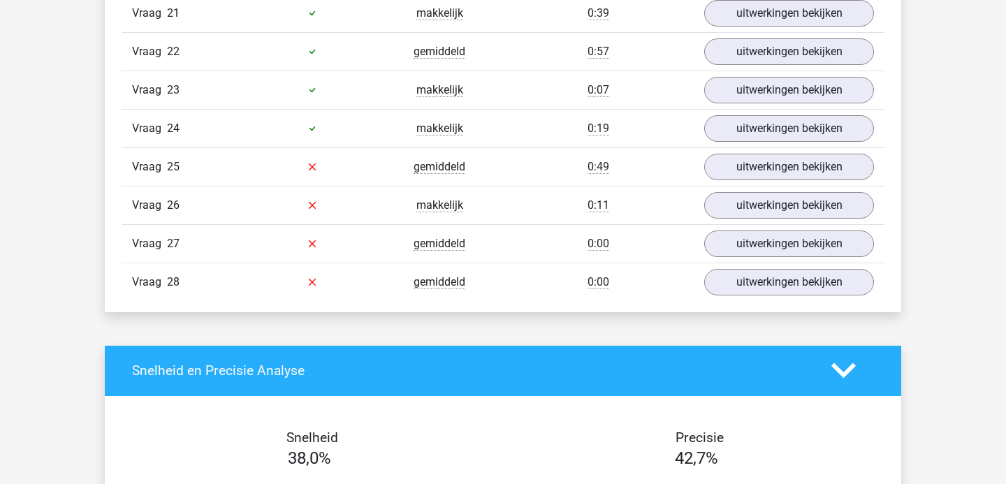
scroll to position [2026, 0]
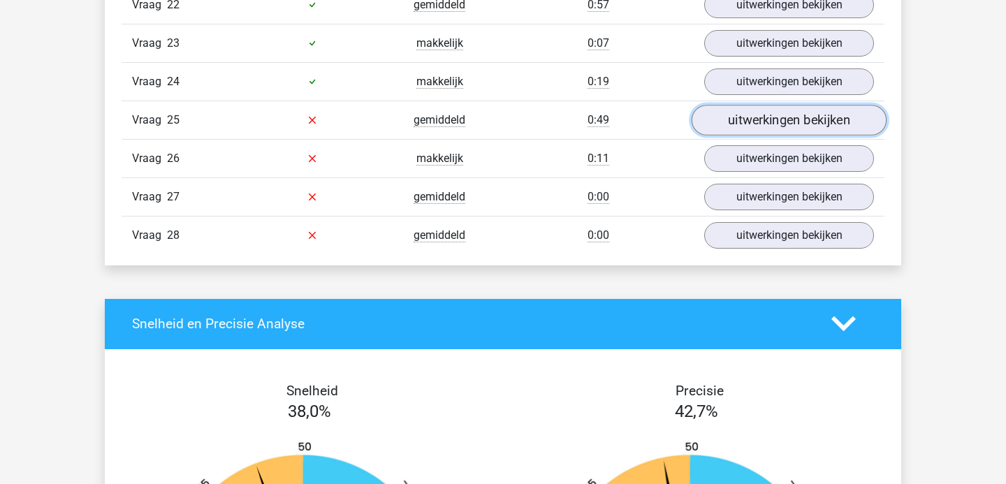
click at [743, 108] on link "uitwerkingen bekijken" at bounding box center [788, 120] width 195 height 31
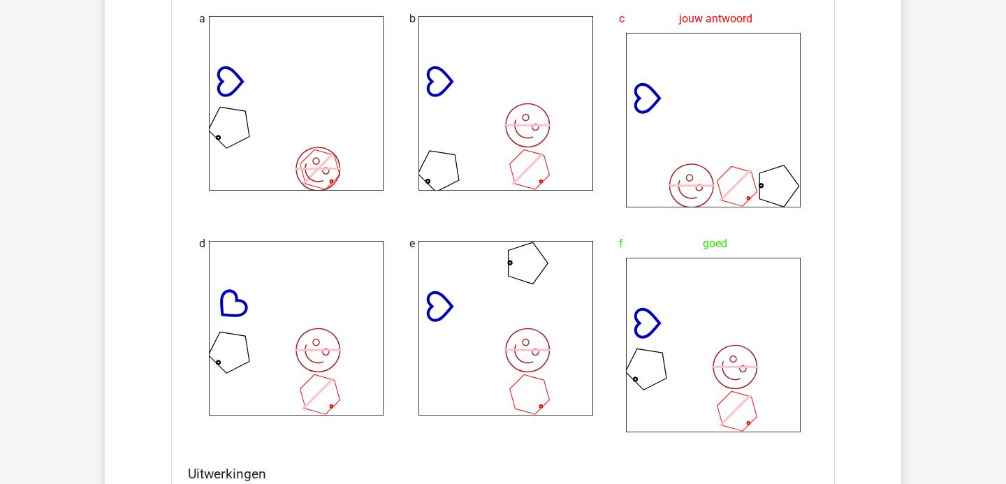
scroll to position [2466, 0]
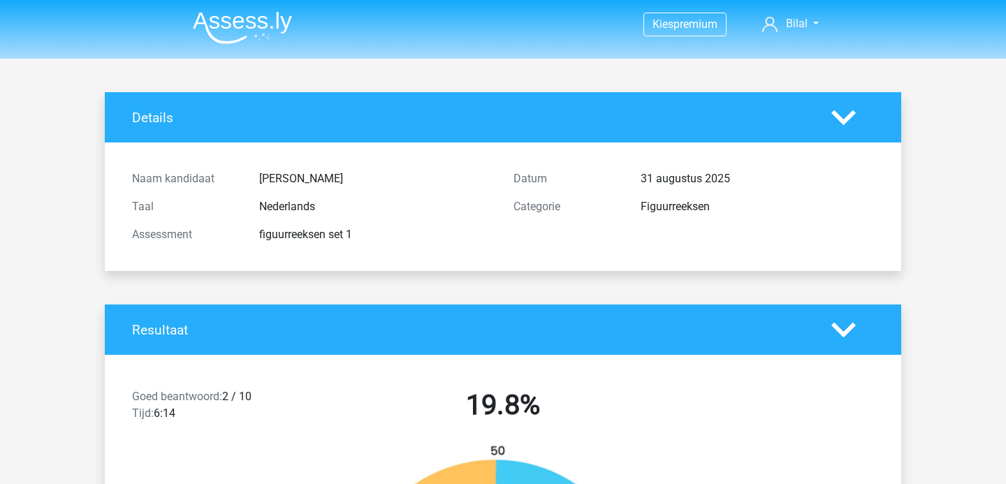
click at [240, 29] on img at bounding box center [242, 27] width 99 height 33
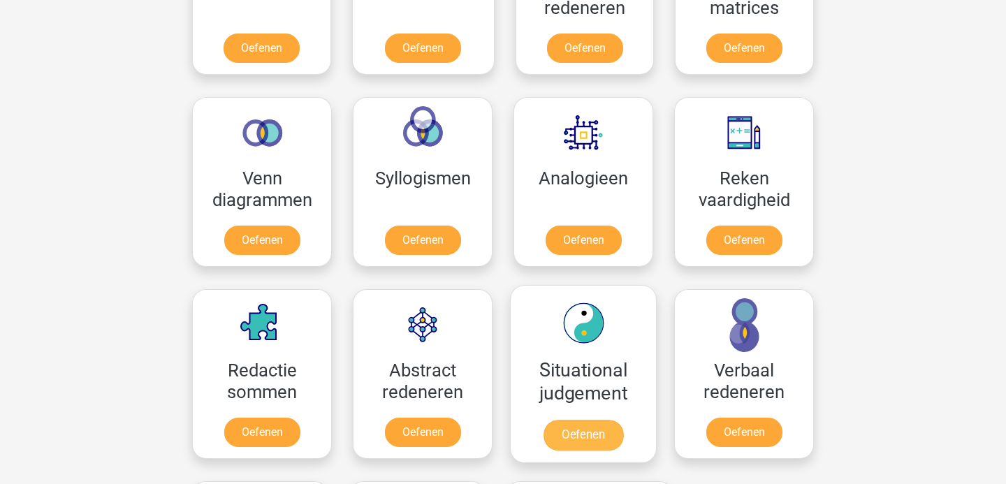
scroll to position [762, 0]
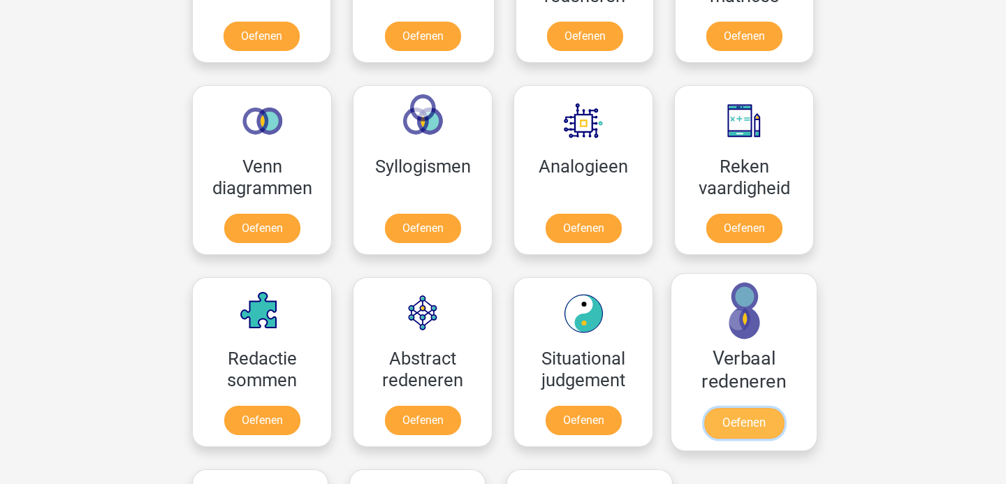
click at [738, 408] on link "Oefenen" at bounding box center [744, 423] width 80 height 31
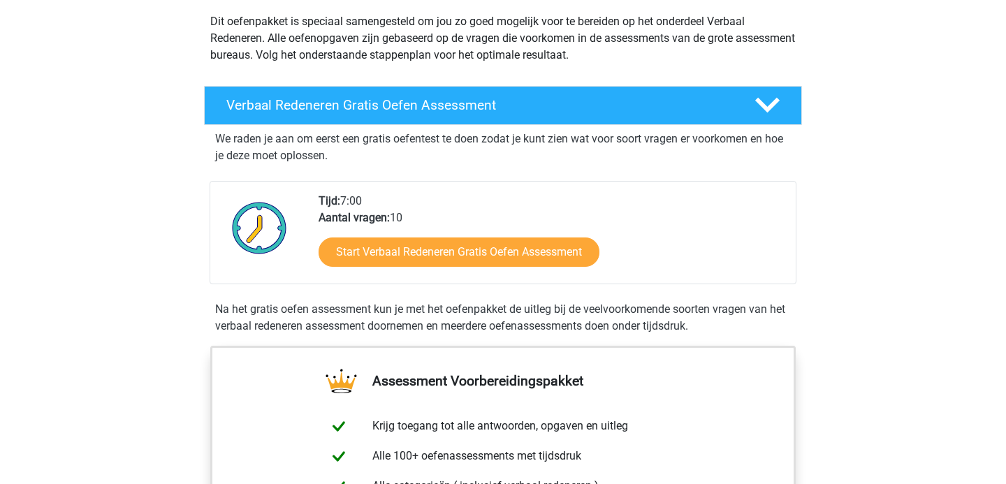
scroll to position [174, 0]
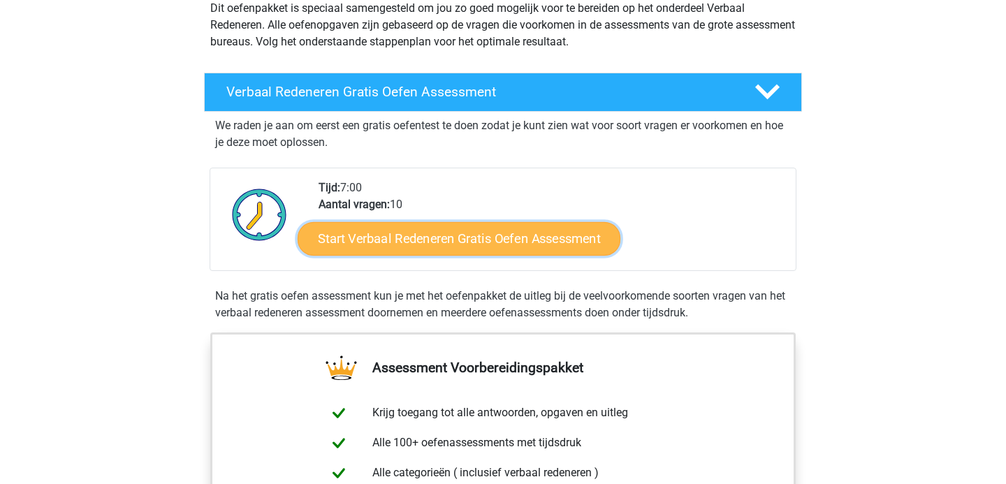
click at [416, 249] on link "Start Verbaal Redeneren Gratis Oefen Assessment" at bounding box center [458, 239] width 323 height 34
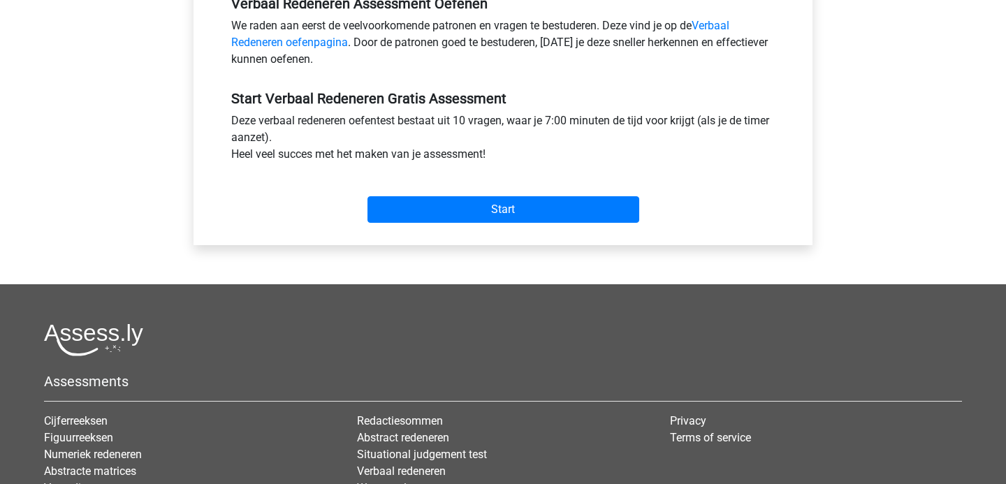
scroll to position [483, 0]
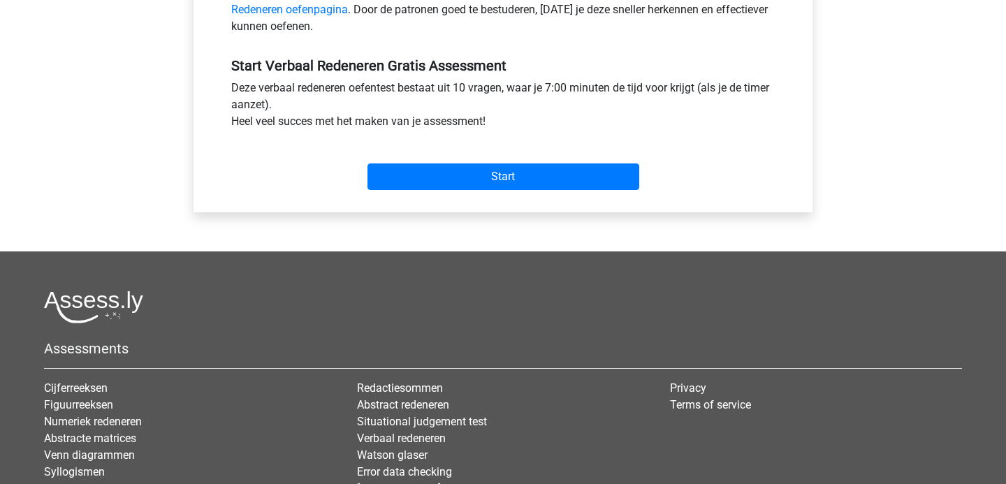
click at [463, 162] on div "Start" at bounding box center [503, 165] width 564 height 49
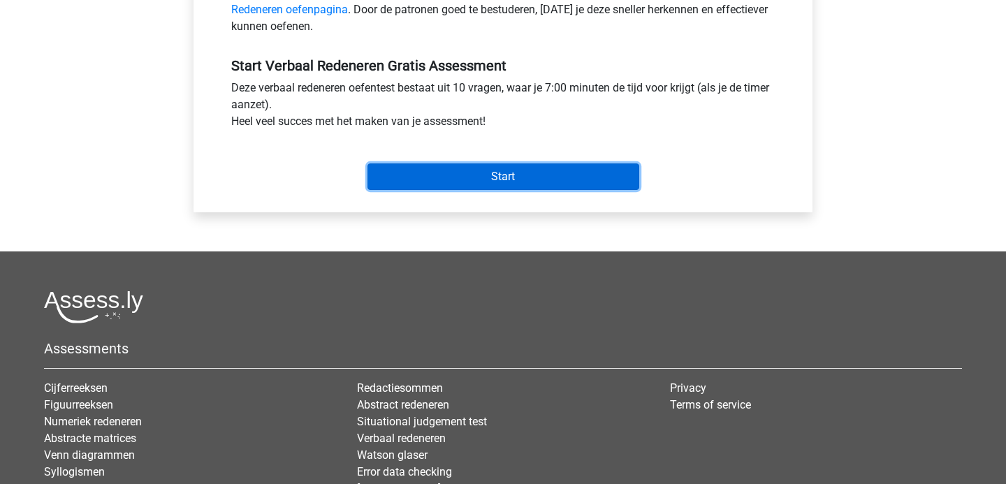
click at [464, 179] on input "Start" at bounding box center [503, 176] width 272 height 27
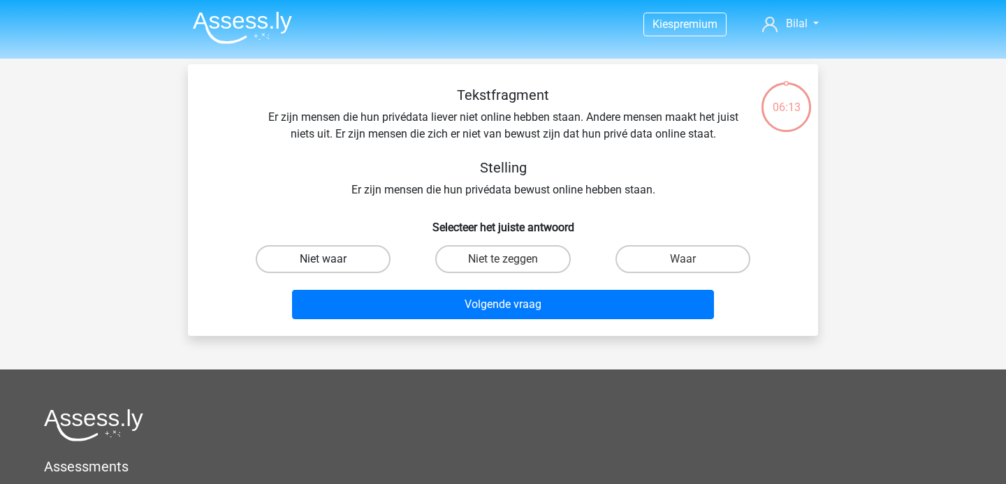
click at [362, 259] on label "Niet waar" at bounding box center [323, 259] width 135 height 28
click at [332, 259] on input "Niet waar" at bounding box center [327, 263] width 9 height 9
radio input "true"
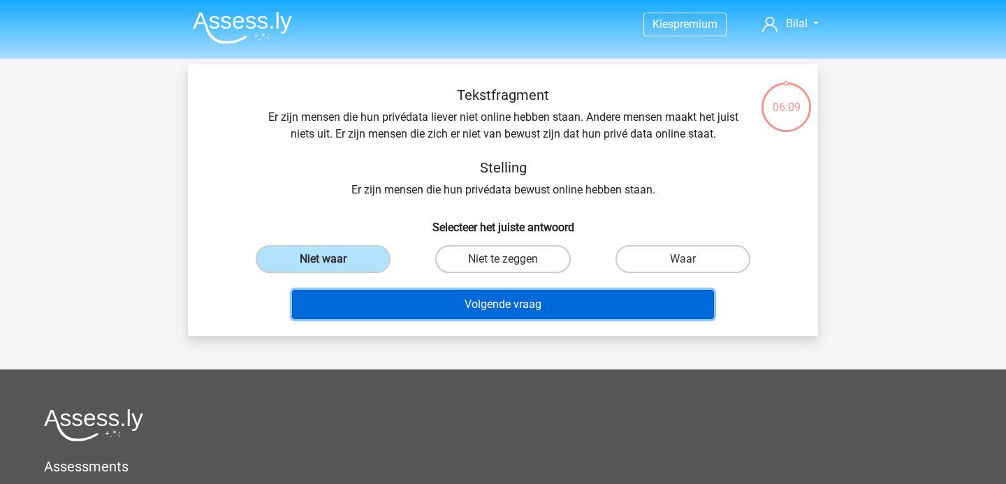
click at [468, 304] on button "Volgende vraag" at bounding box center [503, 304] width 422 height 29
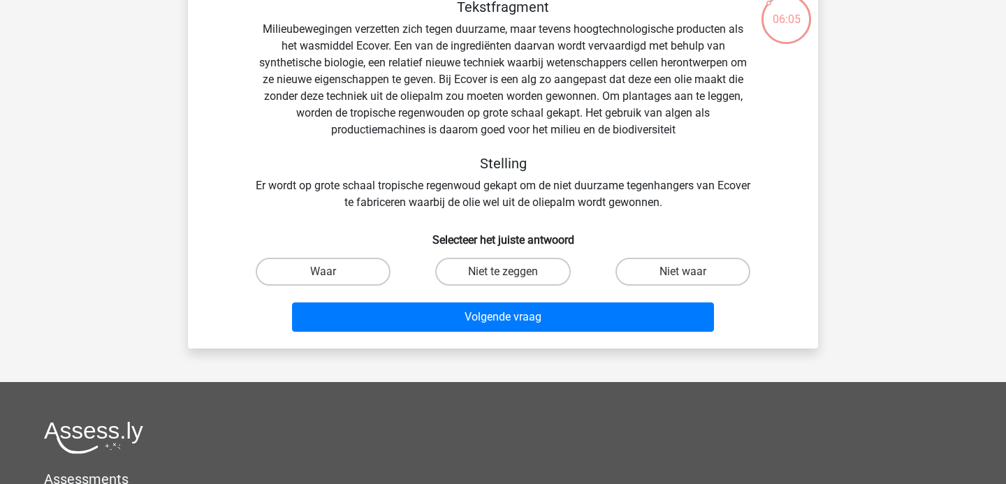
scroll to position [76, 0]
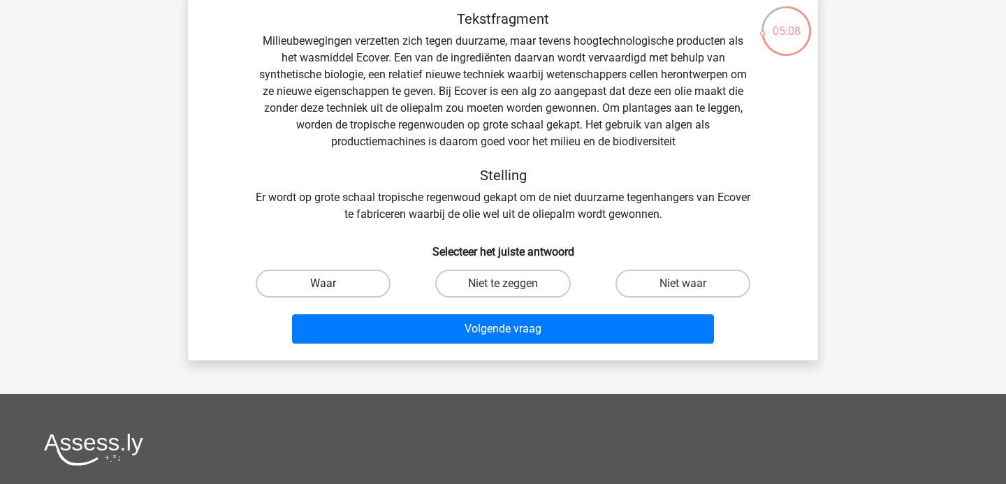
click at [339, 297] on label "Waar" at bounding box center [323, 284] width 135 height 28
click at [332, 293] on input "Waar" at bounding box center [327, 288] width 9 height 9
radio input "true"
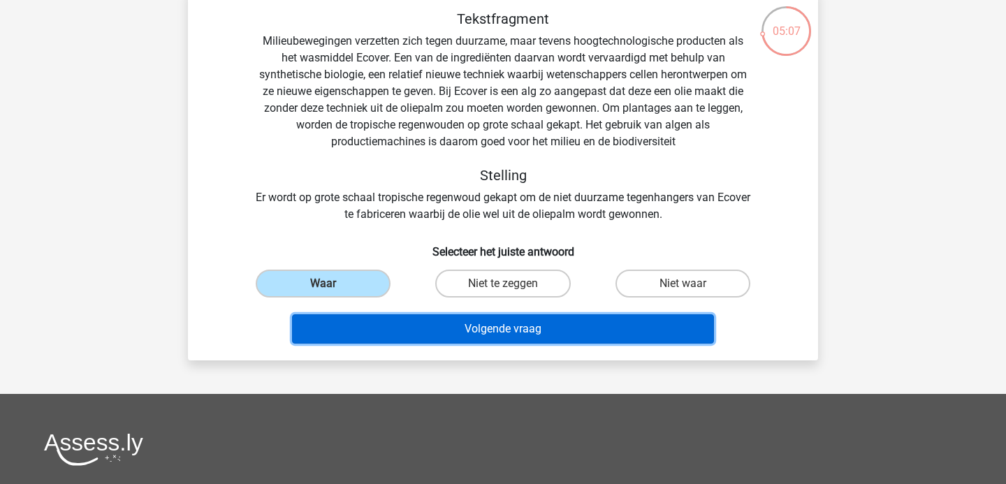
click at [422, 329] on button "Volgende vraag" at bounding box center [503, 328] width 422 height 29
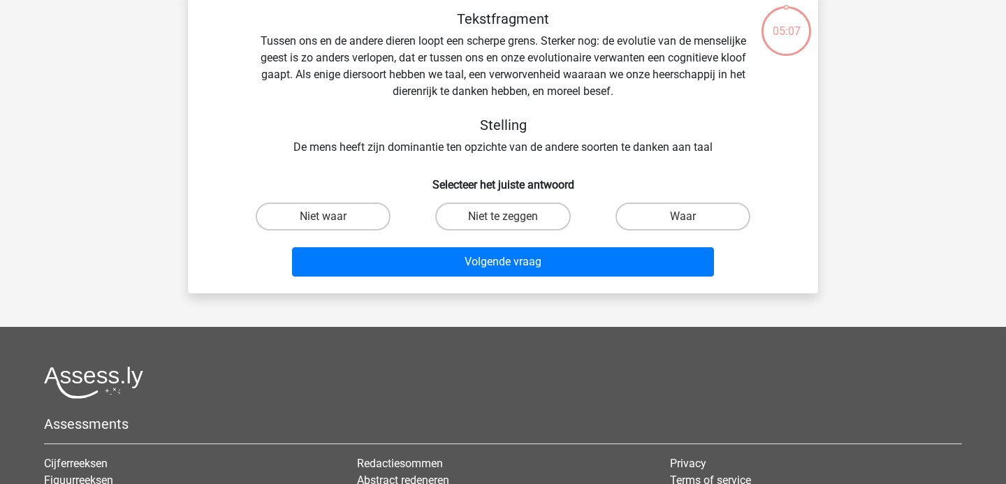
scroll to position [64, 0]
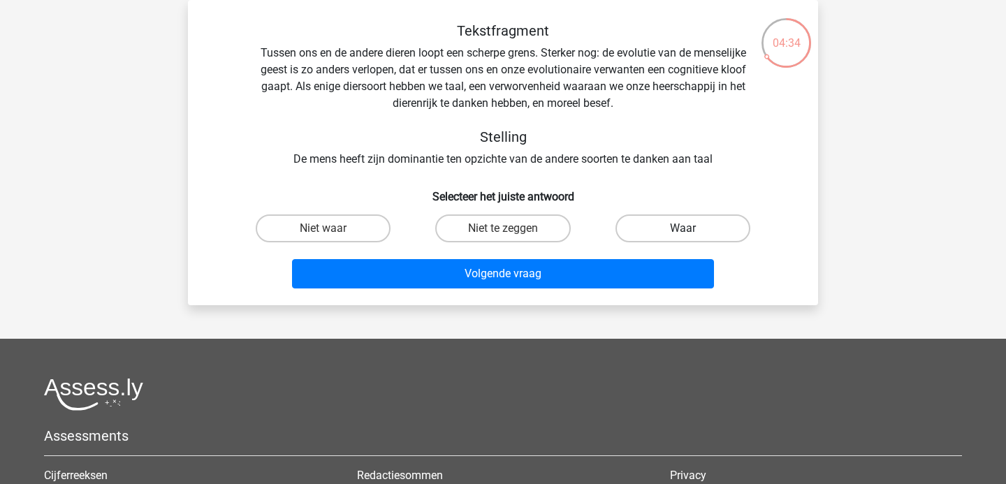
click at [670, 215] on label "Waar" at bounding box center [682, 228] width 135 height 28
click at [682, 228] on input "Waar" at bounding box center [686, 232] width 9 height 9
radio input "true"
click at [580, 253] on div "Volgende vraag" at bounding box center [502, 271] width 585 height 46
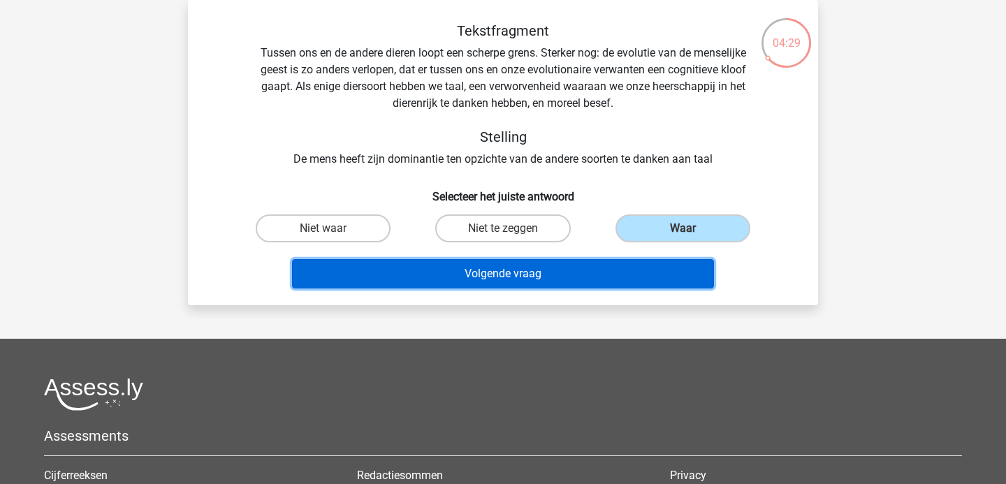
click at [538, 271] on button "Volgende vraag" at bounding box center [503, 273] width 422 height 29
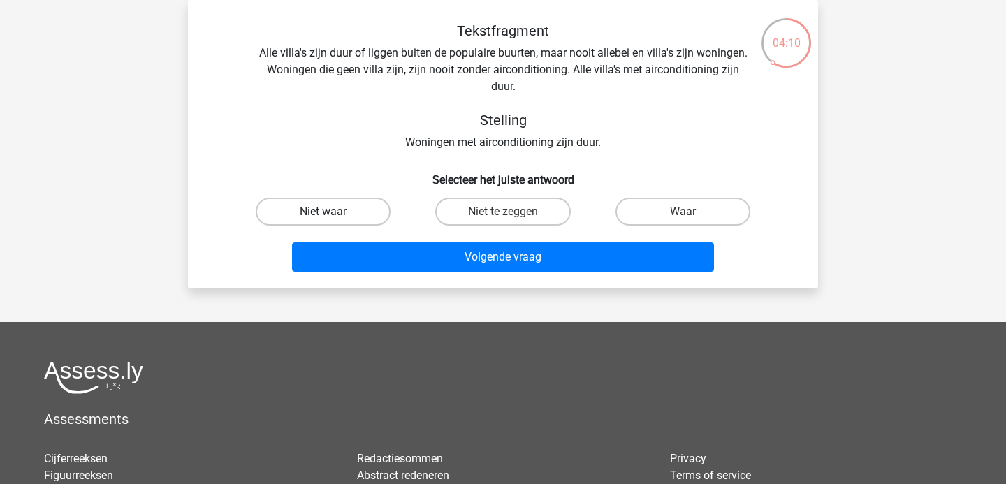
click at [367, 205] on label "Niet waar" at bounding box center [323, 212] width 135 height 28
click at [332, 212] on input "Niet waar" at bounding box center [327, 216] width 9 height 9
radio input "true"
click at [479, 213] on label "Niet te zeggen" at bounding box center [502, 212] width 135 height 28
click at [503, 213] on input "Niet te zeggen" at bounding box center [507, 216] width 9 height 9
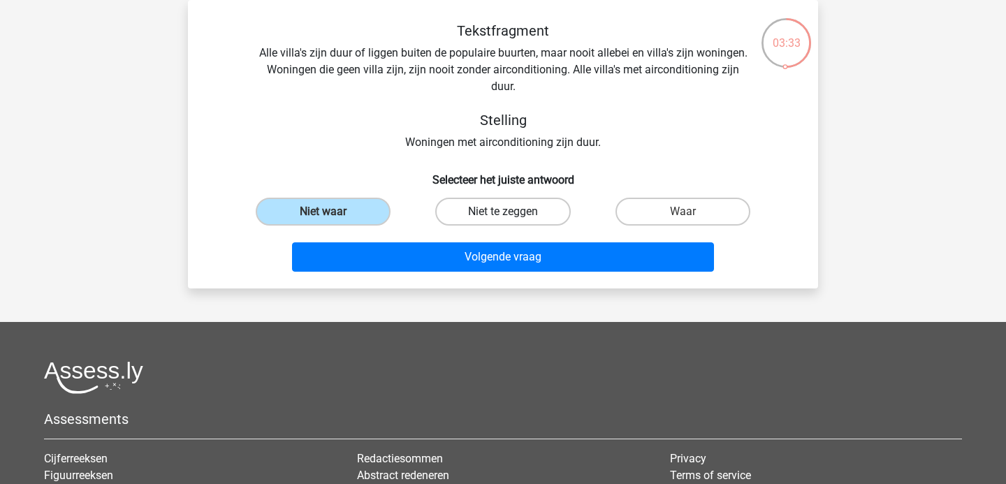
radio input "true"
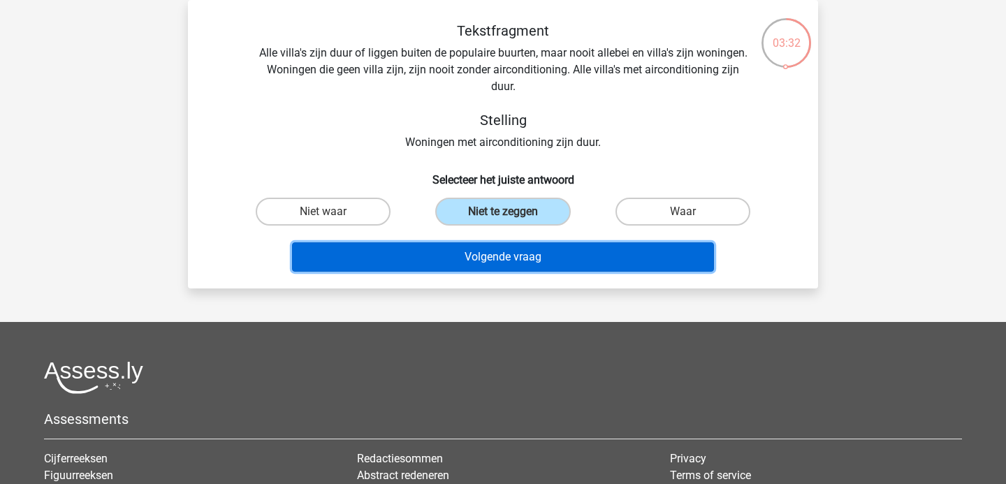
click at [527, 242] on button "Volgende vraag" at bounding box center [503, 256] width 422 height 29
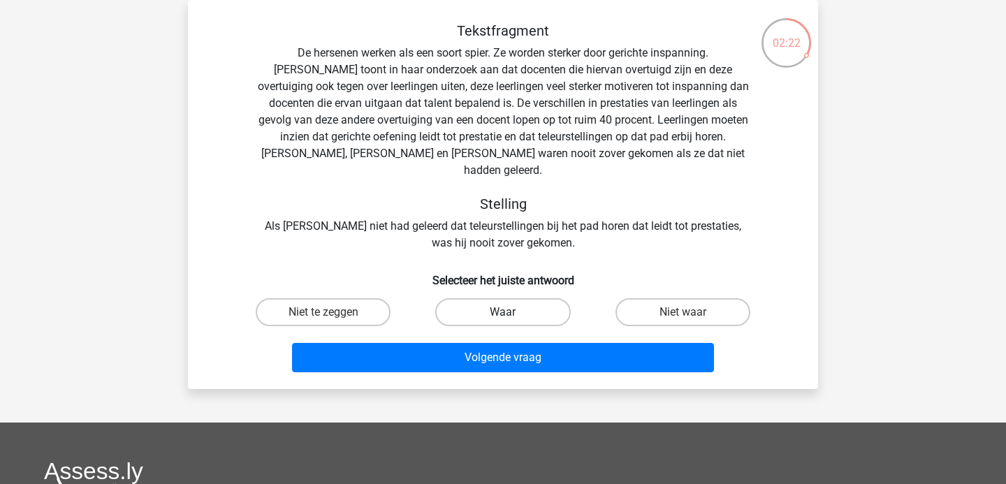
click at [489, 298] on label "Waar" at bounding box center [502, 312] width 135 height 28
click at [503, 312] on input "Waar" at bounding box center [507, 316] width 9 height 9
radio input "true"
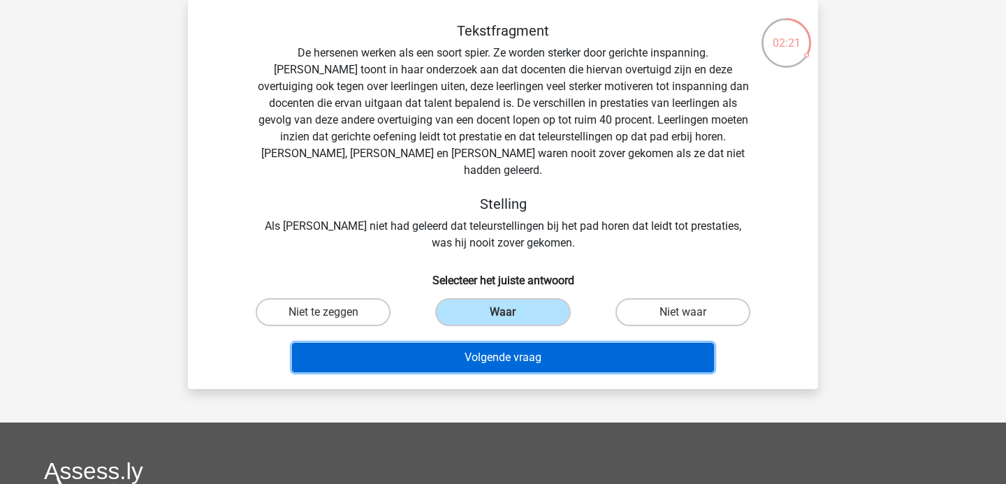
click at [511, 347] on button "Volgende vraag" at bounding box center [503, 357] width 422 height 29
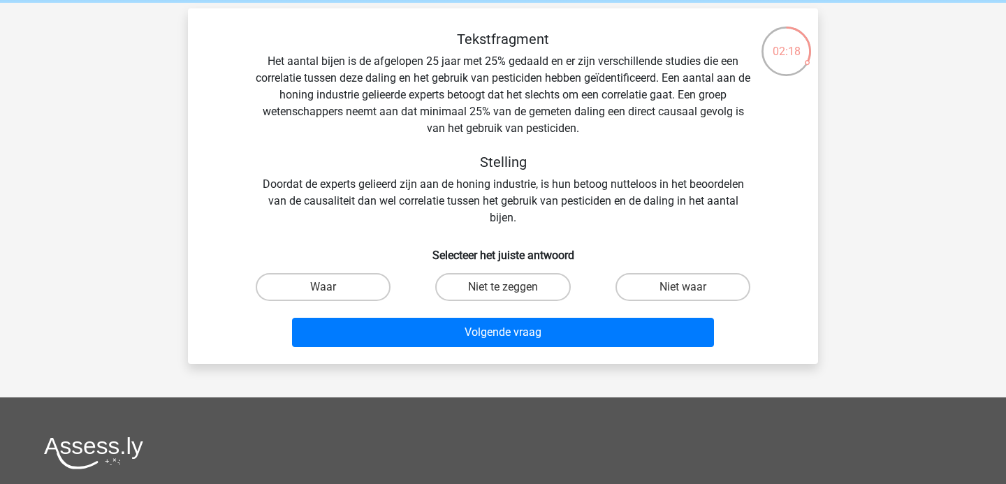
scroll to position [52, 0]
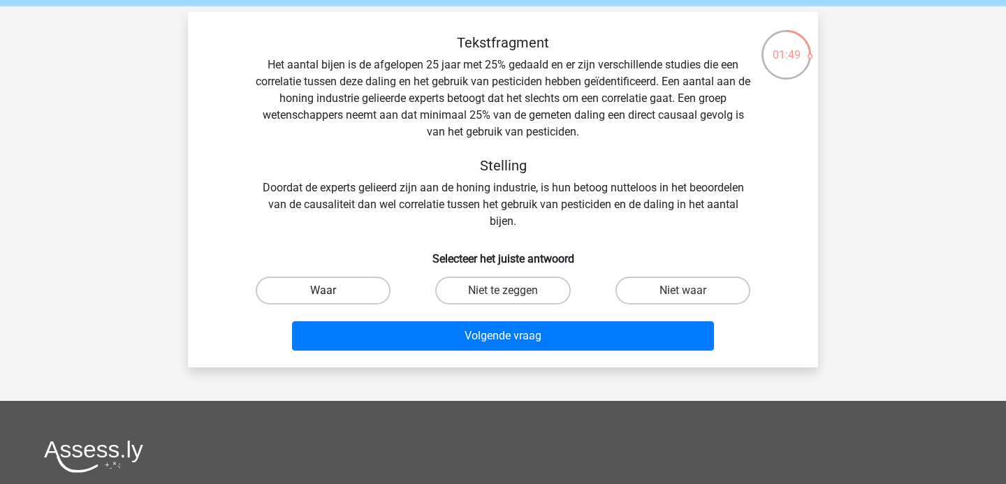
click at [318, 290] on label "Waar" at bounding box center [323, 291] width 135 height 28
click at [323, 290] on input "Waar" at bounding box center [327, 294] width 9 height 9
radio input "true"
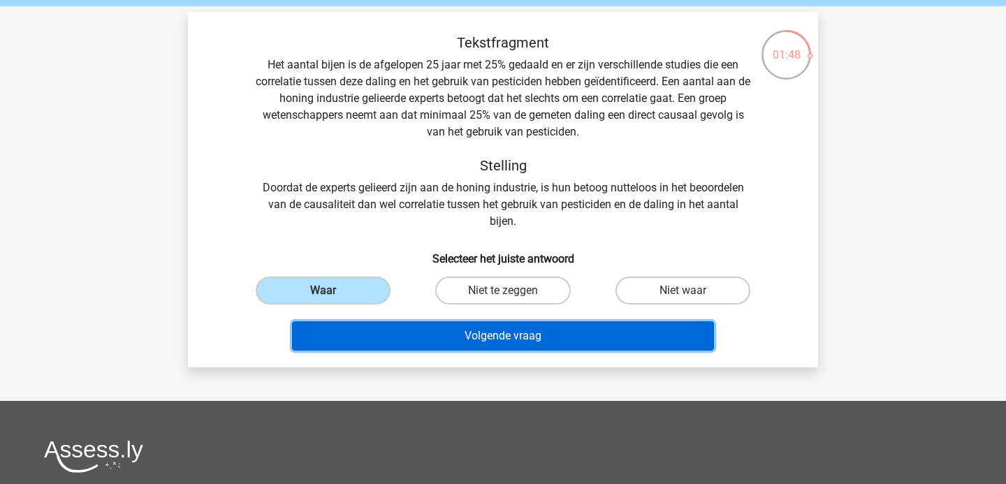
click at [429, 346] on button "Volgende vraag" at bounding box center [503, 335] width 422 height 29
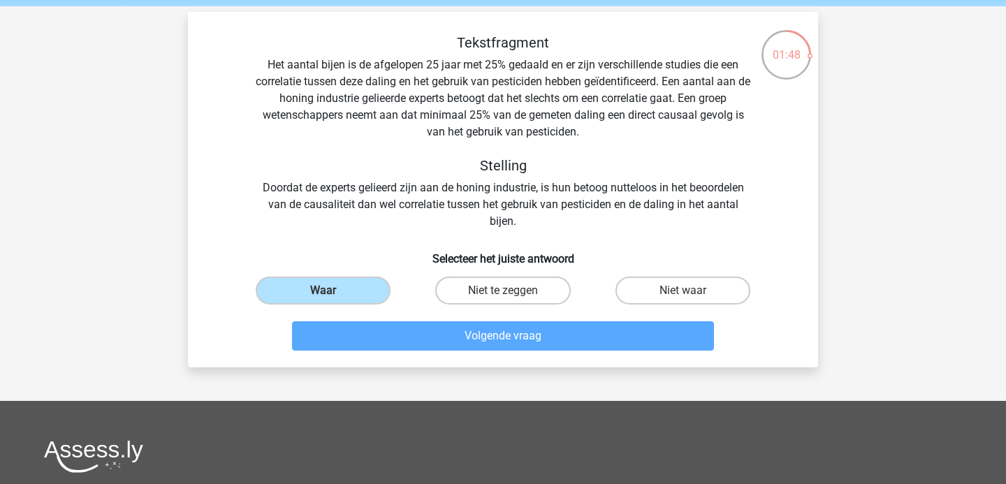
scroll to position [64, 0]
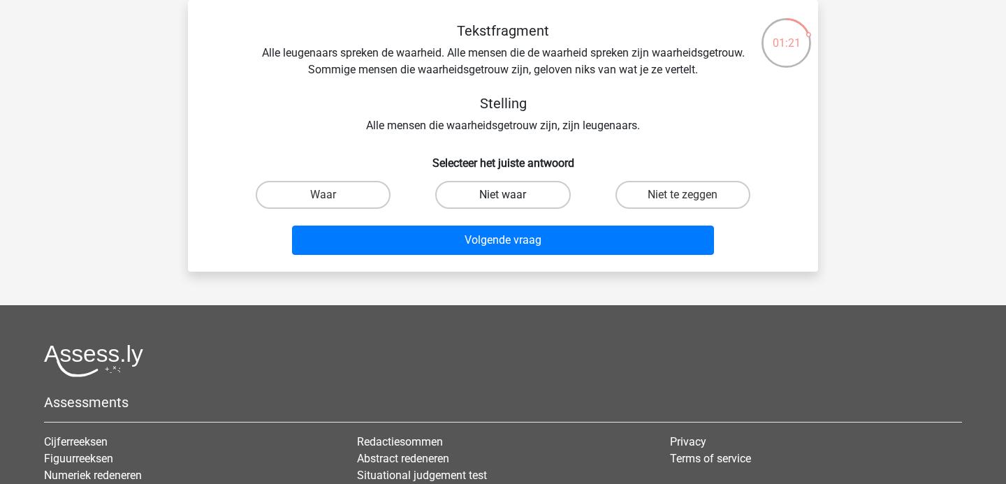
click at [485, 197] on label "Niet waar" at bounding box center [502, 195] width 135 height 28
click at [503, 197] on input "Niet waar" at bounding box center [507, 199] width 9 height 9
radio input "true"
click at [650, 193] on label "Niet te zeggen" at bounding box center [682, 195] width 135 height 28
click at [682, 195] on input "Niet te zeggen" at bounding box center [686, 199] width 9 height 9
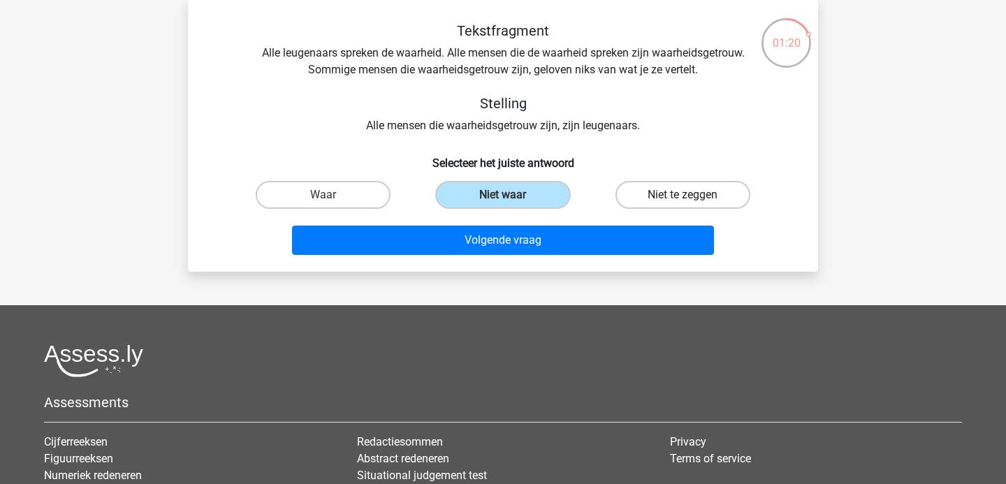
radio input "true"
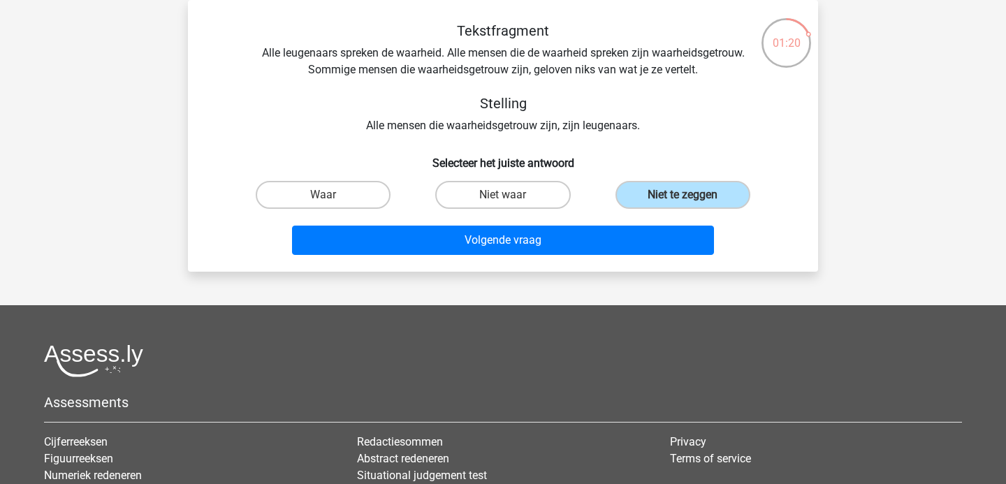
click at [582, 220] on div "Volgende vraag" at bounding box center [502, 237] width 585 height 46
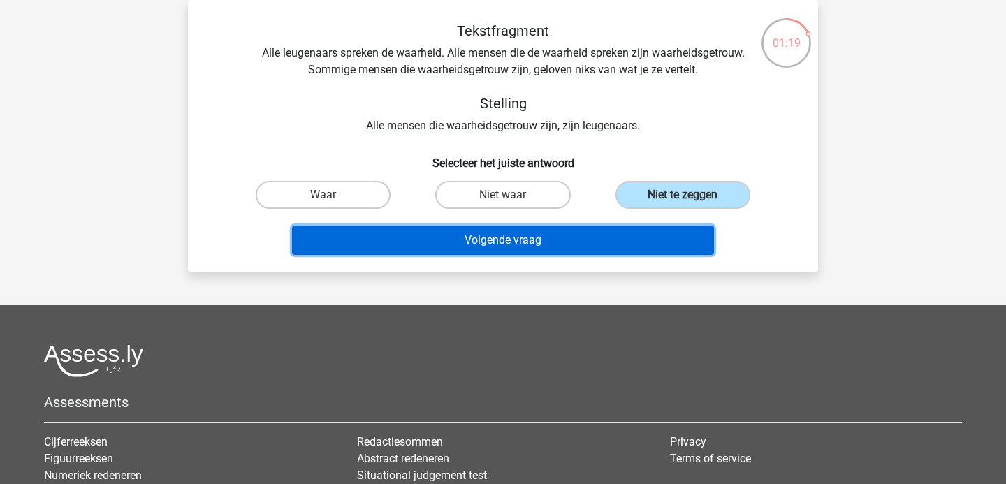
click at [552, 247] on button "Volgende vraag" at bounding box center [503, 240] width 422 height 29
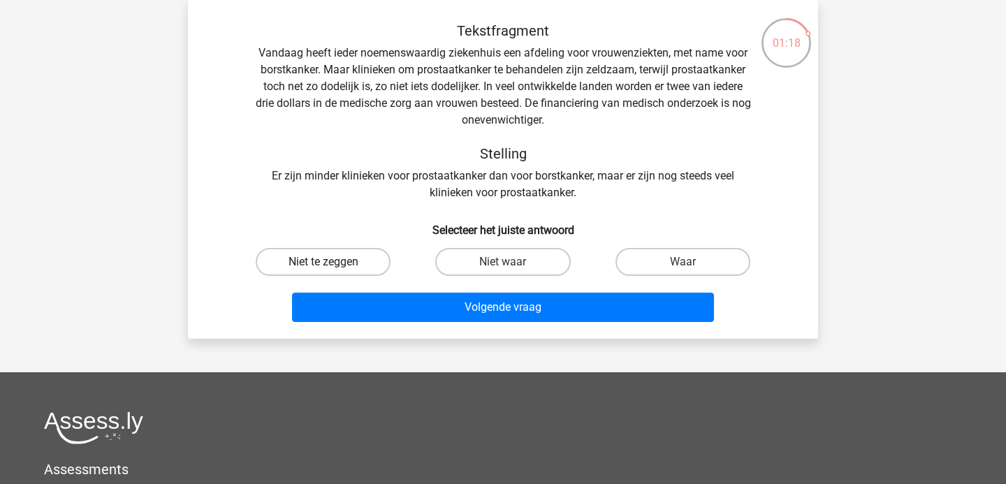
click at [346, 259] on label "Niet te zeggen" at bounding box center [323, 262] width 135 height 28
click at [332, 262] on input "Niet te zeggen" at bounding box center [327, 266] width 9 height 9
radio input "true"
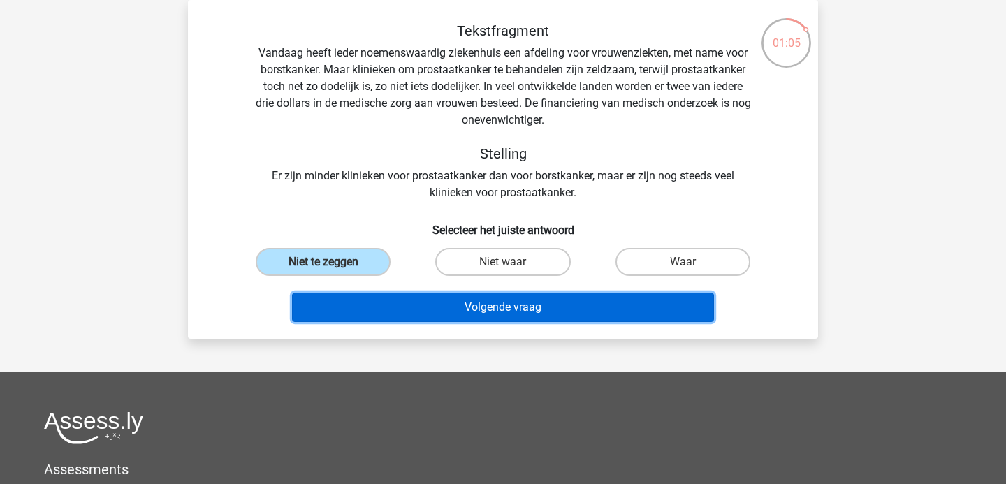
click at [472, 301] on button "Volgende vraag" at bounding box center [503, 307] width 422 height 29
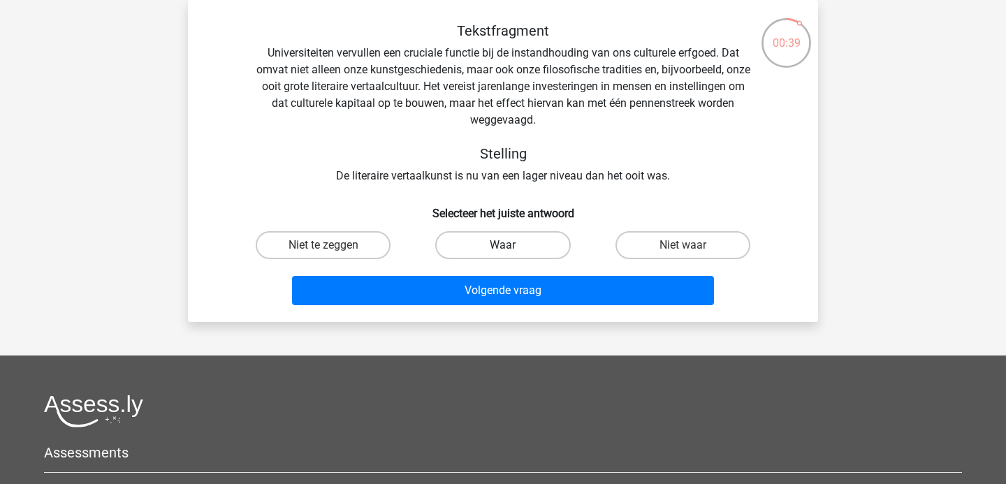
click at [483, 238] on label "Waar" at bounding box center [502, 245] width 135 height 28
click at [503, 245] on input "Waar" at bounding box center [507, 249] width 9 height 9
radio input "true"
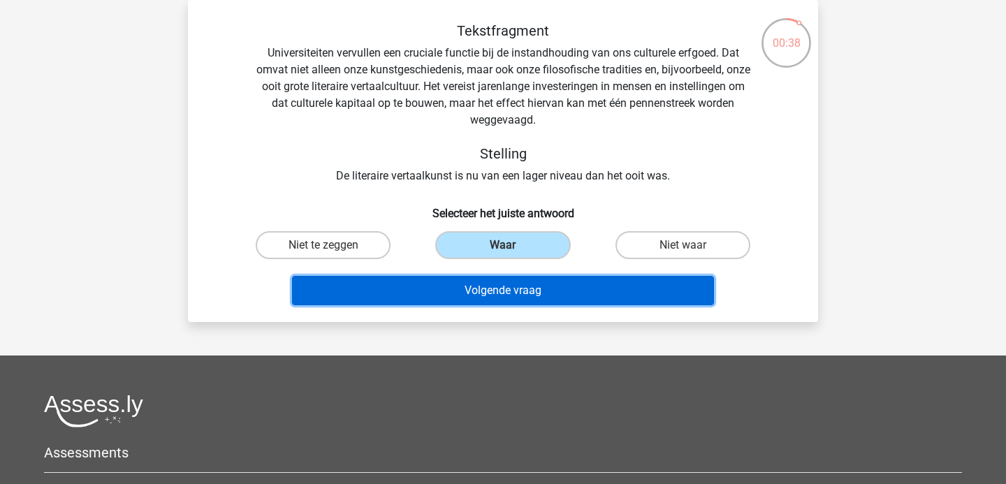
click at [506, 286] on button "Volgende vraag" at bounding box center [503, 290] width 422 height 29
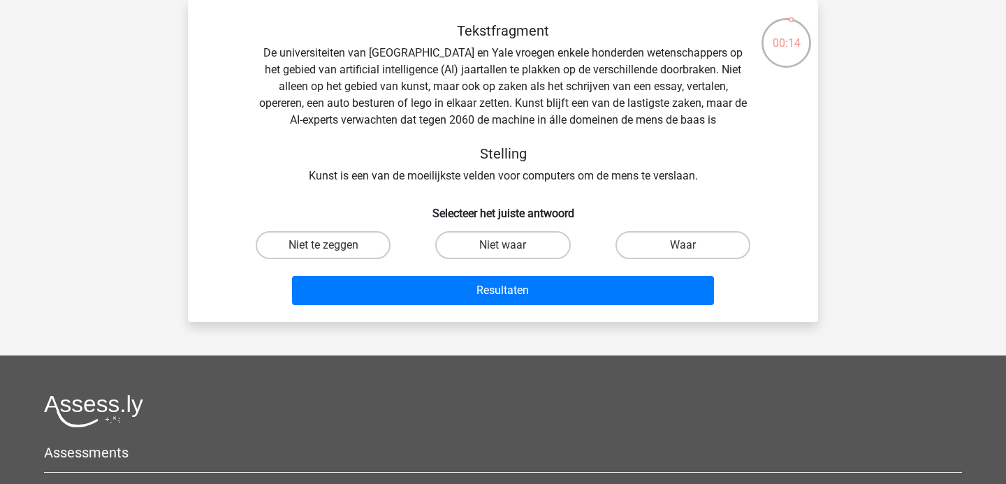
click at [661, 260] on div "Waar" at bounding box center [682, 245] width 179 height 39
click at [654, 251] on label "Waar" at bounding box center [682, 245] width 135 height 28
click at [682, 251] on input "Waar" at bounding box center [686, 249] width 9 height 9
radio input "true"
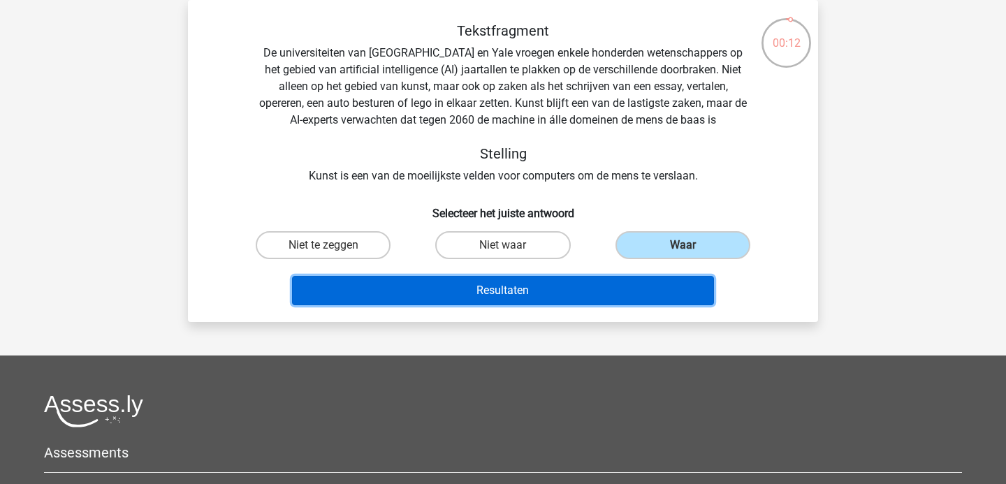
click at [543, 290] on button "Resultaten" at bounding box center [503, 290] width 422 height 29
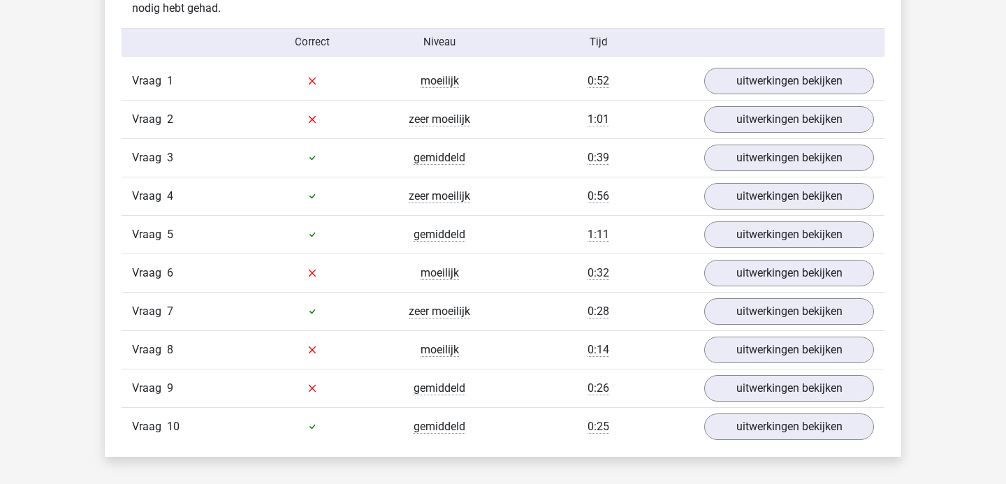
scroll to position [1144, 0]
click at [733, 201] on link "uitwerkingen bekijken" at bounding box center [788, 195] width 195 height 31
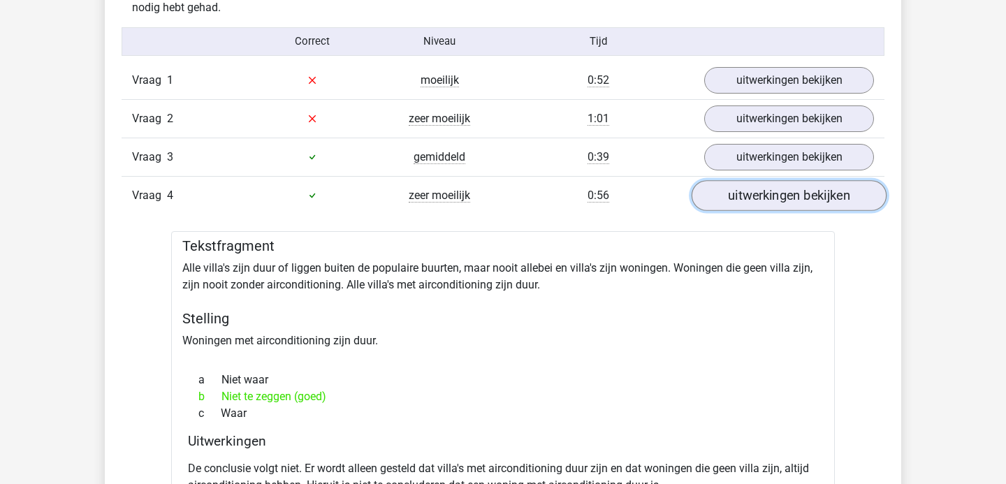
click at [712, 202] on link "uitwerkingen bekijken" at bounding box center [788, 195] width 195 height 31
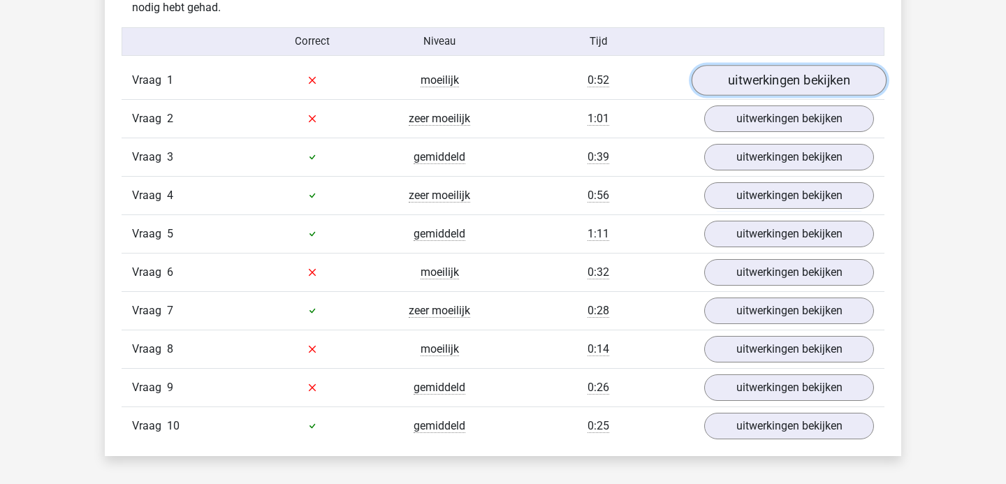
click at [730, 83] on link "uitwerkingen bekijken" at bounding box center [788, 80] width 195 height 31
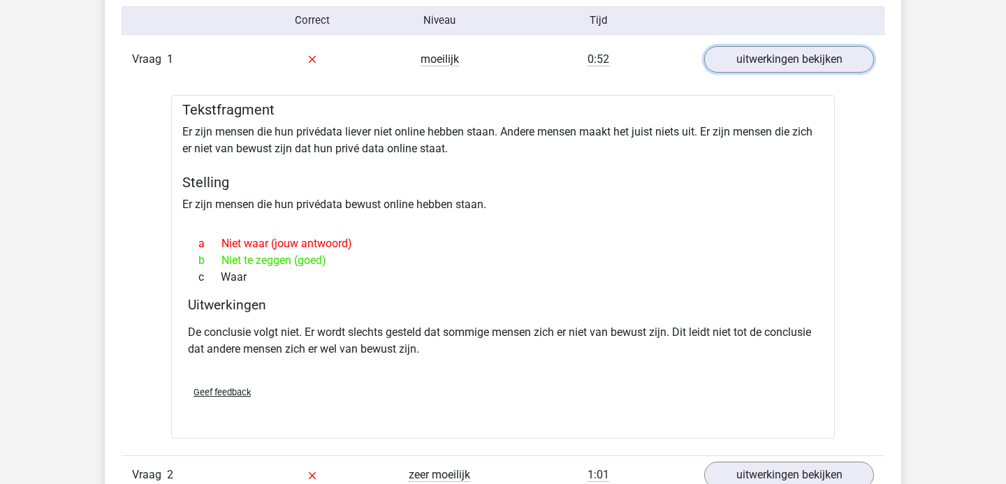
scroll to position [1166, 0]
click at [704, 61] on link "uitwerkingen bekijken" at bounding box center [788, 58] width 195 height 31
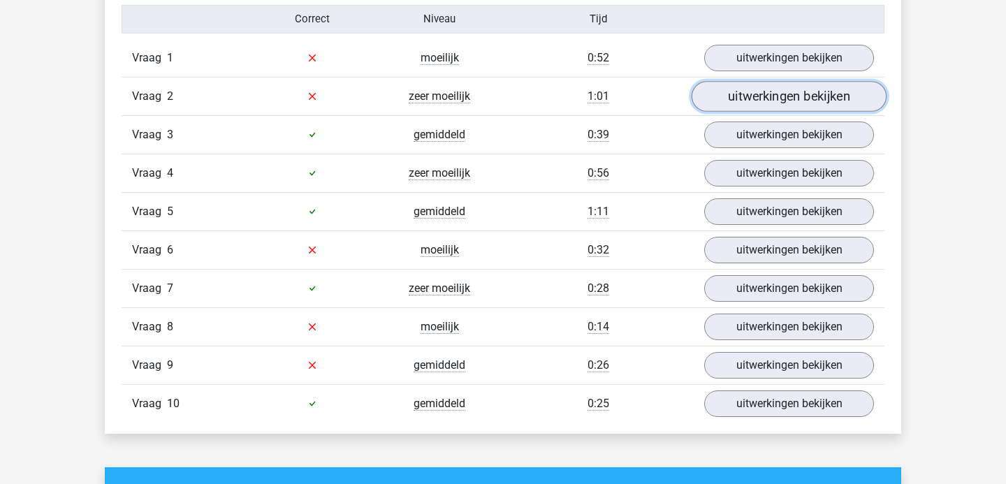
click at [730, 94] on link "uitwerkingen bekijken" at bounding box center [788, 96] width 195 height 31
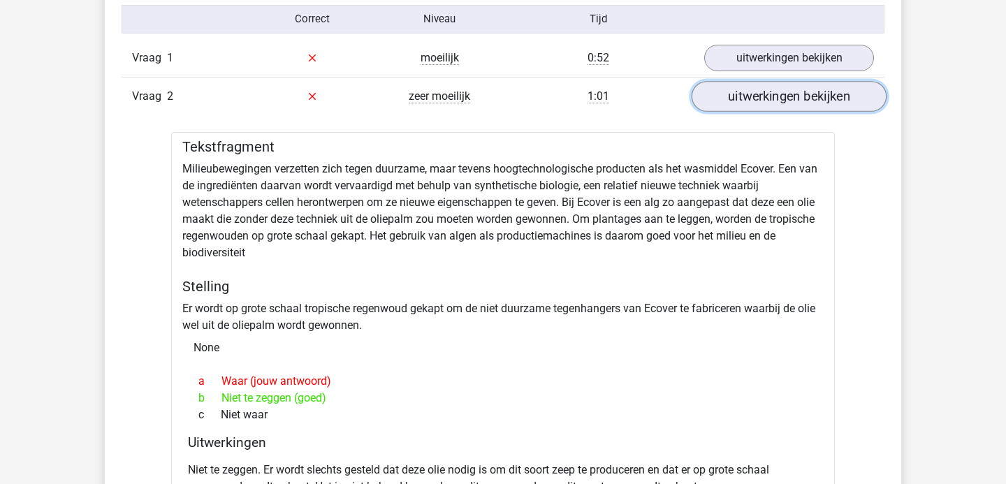
click at [743, 105] on link "uitwerkingen bekijken" at bounding box center [788, 96] width 195 height 31
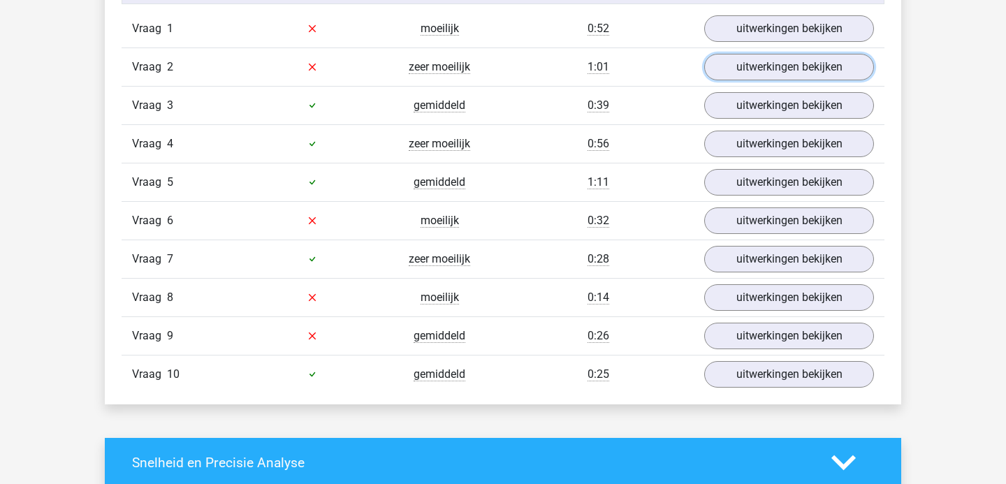
scroll to position [1199, 0]
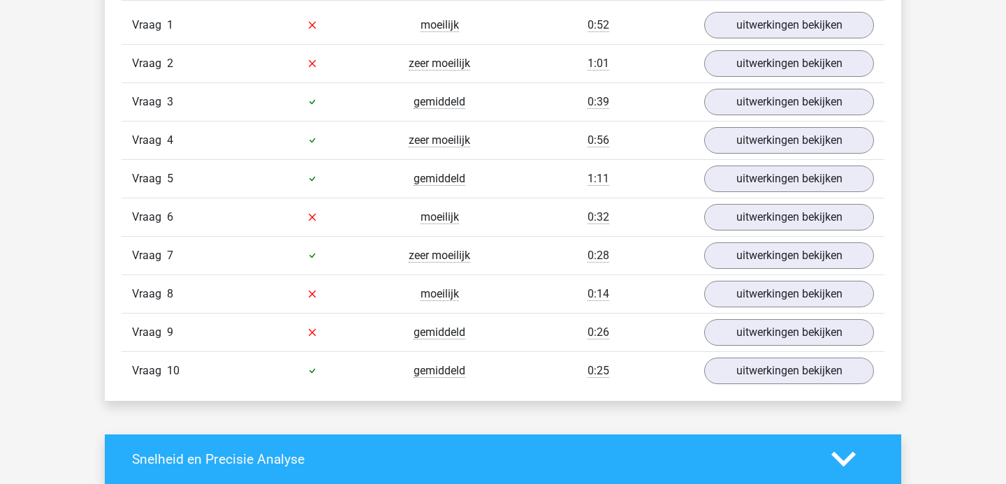
click at [679, 300] on div "0:14" at bounding box center [598, 294] width 191 height 17
click at [729, 291] on link "uitwerkingen bekijken" at bounding box center [788, 294] width 195 height 31
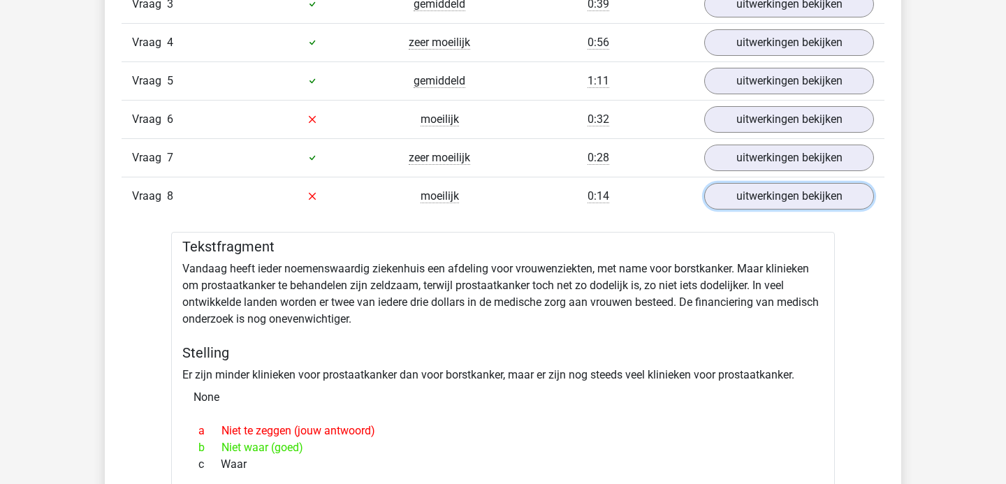
scroll to position [1324, 0]
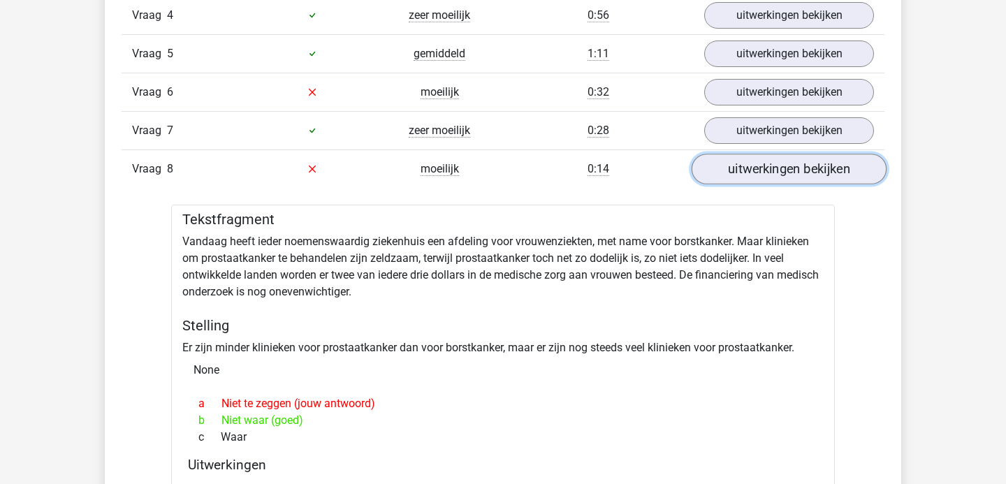
click at [732, 179] on link "uitwerkingen bekijken" at bounding box center [788, 169] width 195 height 31
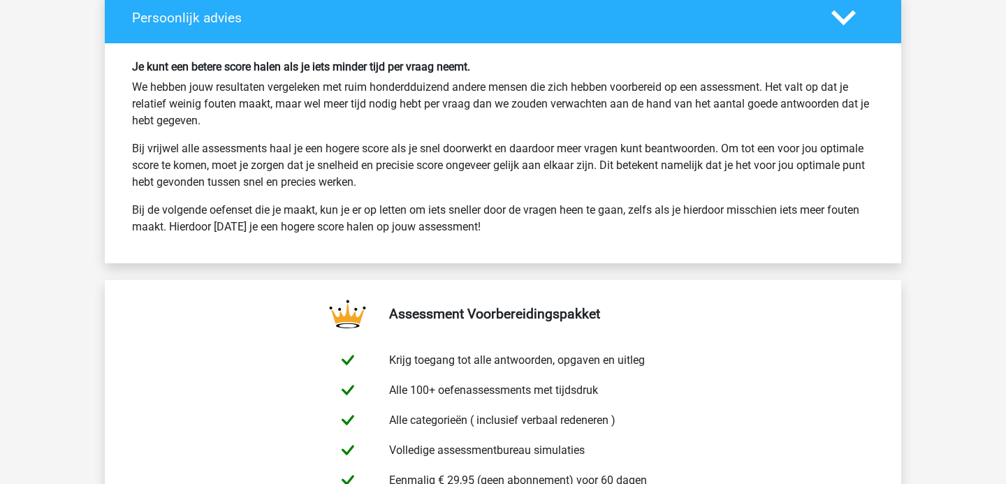
scroll to position [2580, 0]
